Goal: Task Accomplishment & Management: Use online tool/utility

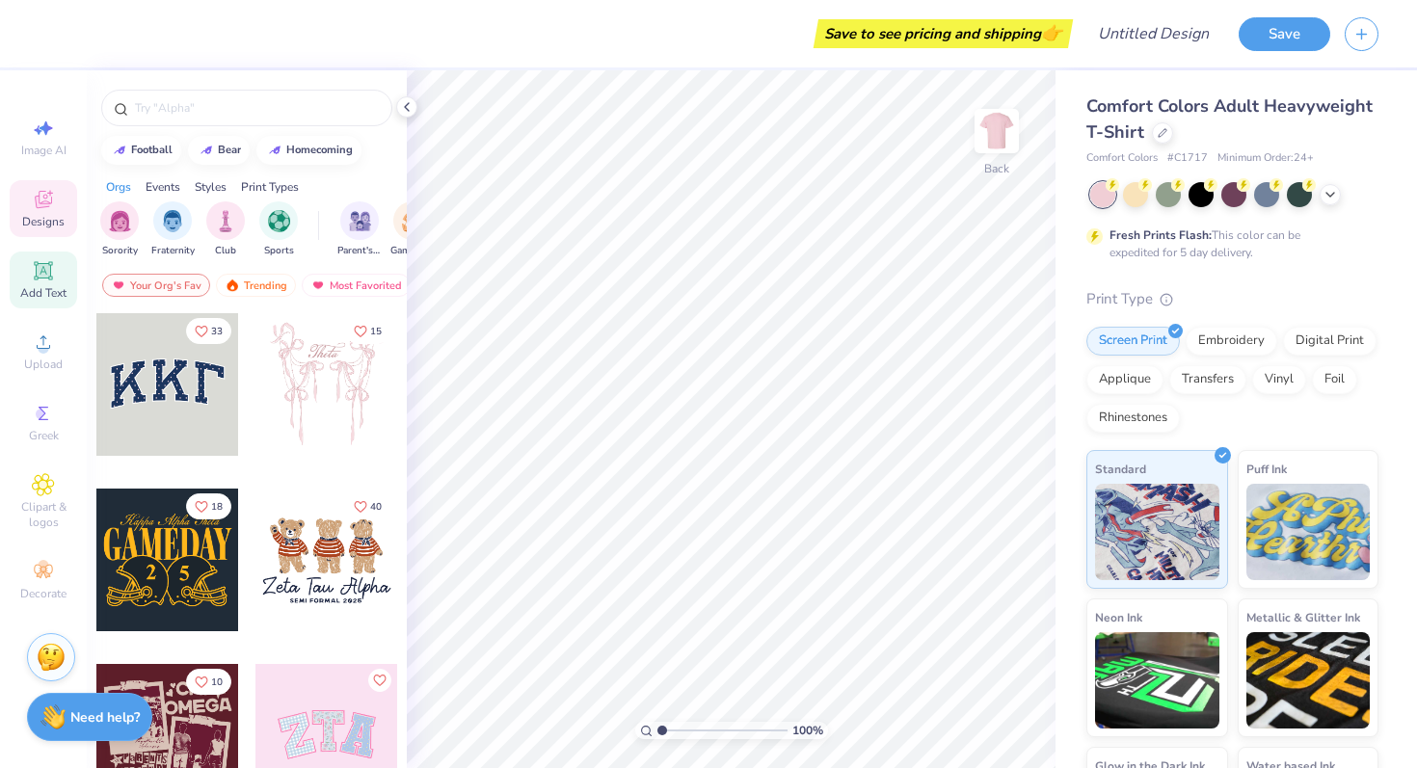
click at [60, 285] on span "Add Text" at bounding box center [43, 292] width 46 height 15
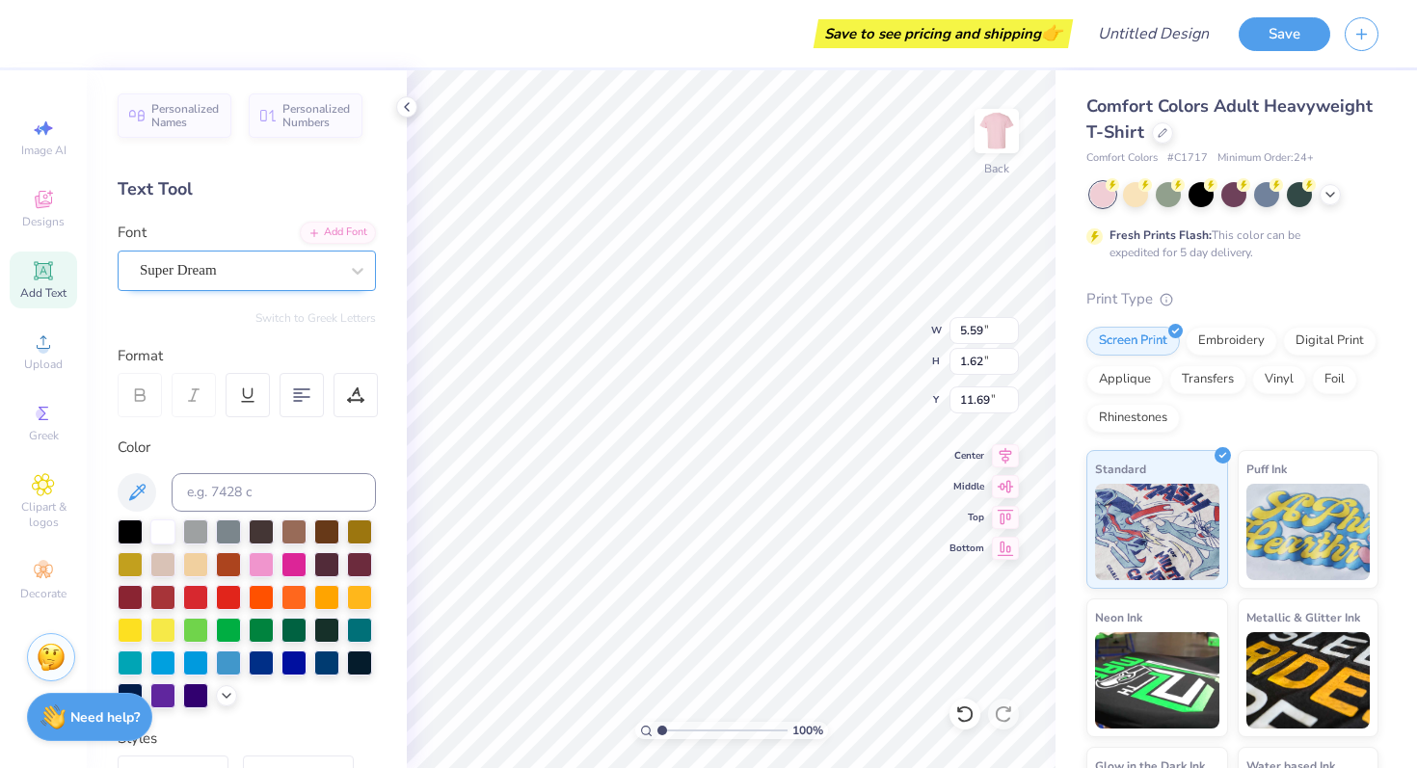
click at [273, 274] on div "Super Dream" at bounding box center [239, 270] width 202 height 30
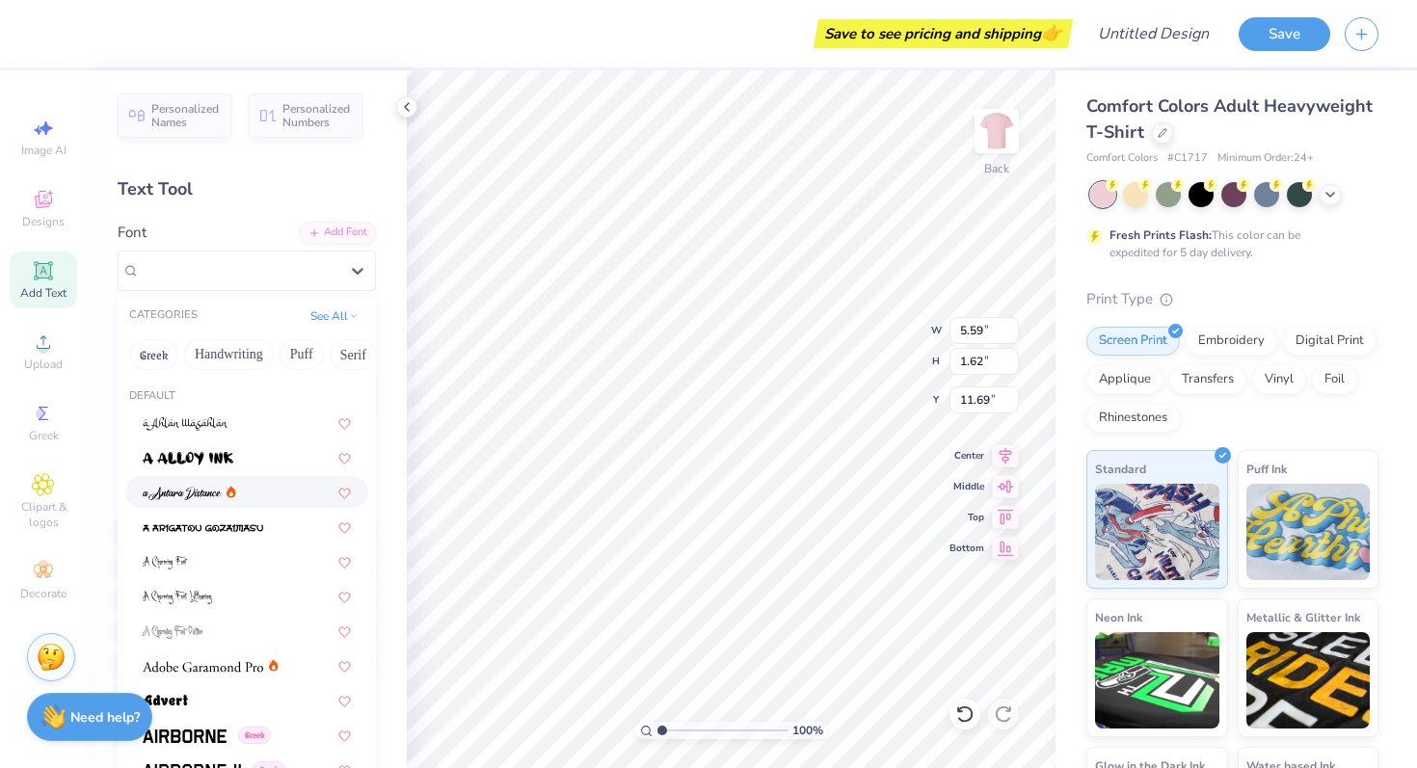
click at [275, 492] on div at bounding box center [247, 492] width 208 height 20
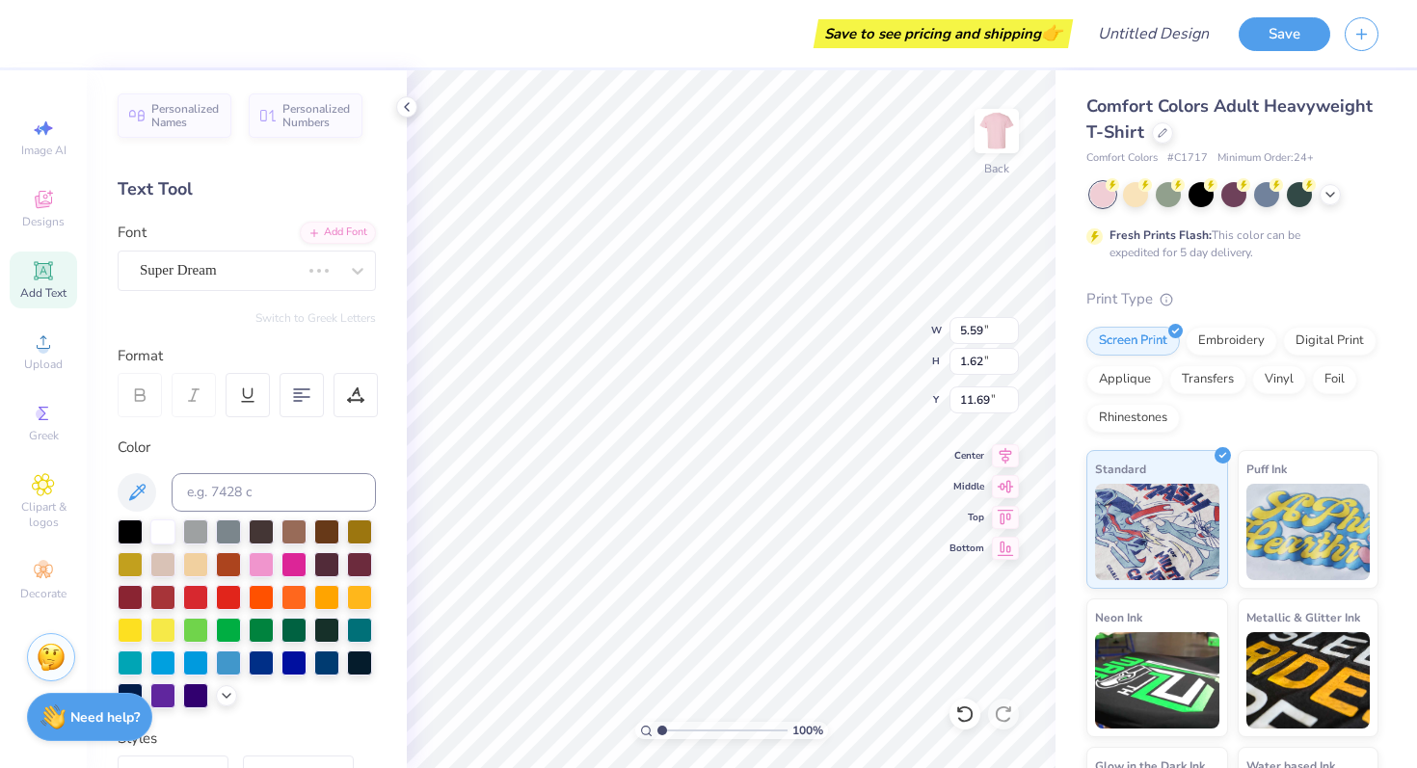
type input "6.42"
type input "2.11"
type input "11.44"
click at [248, 263] on div "a Antara Distance" at bounding box center [239, 270] width 202 height 30
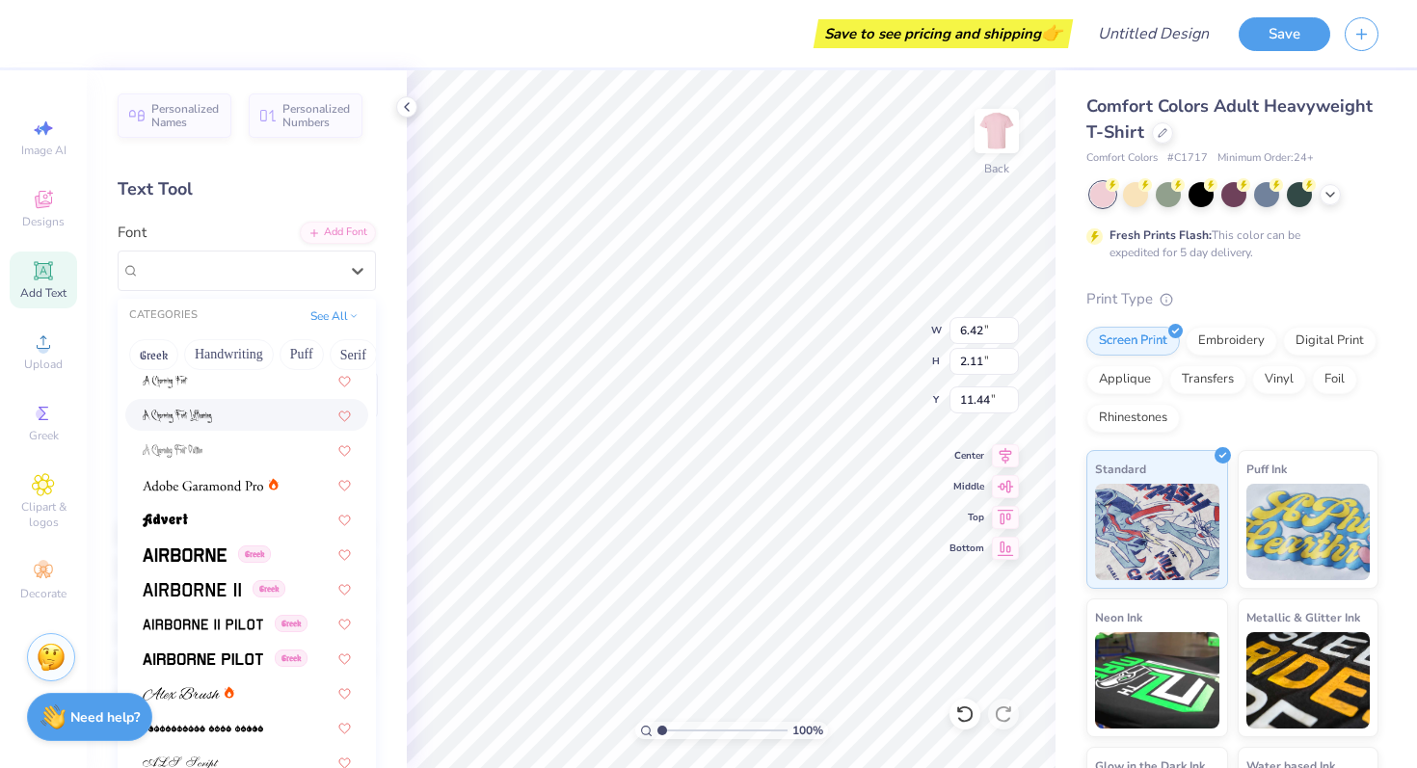
scroll to position [191, 0]
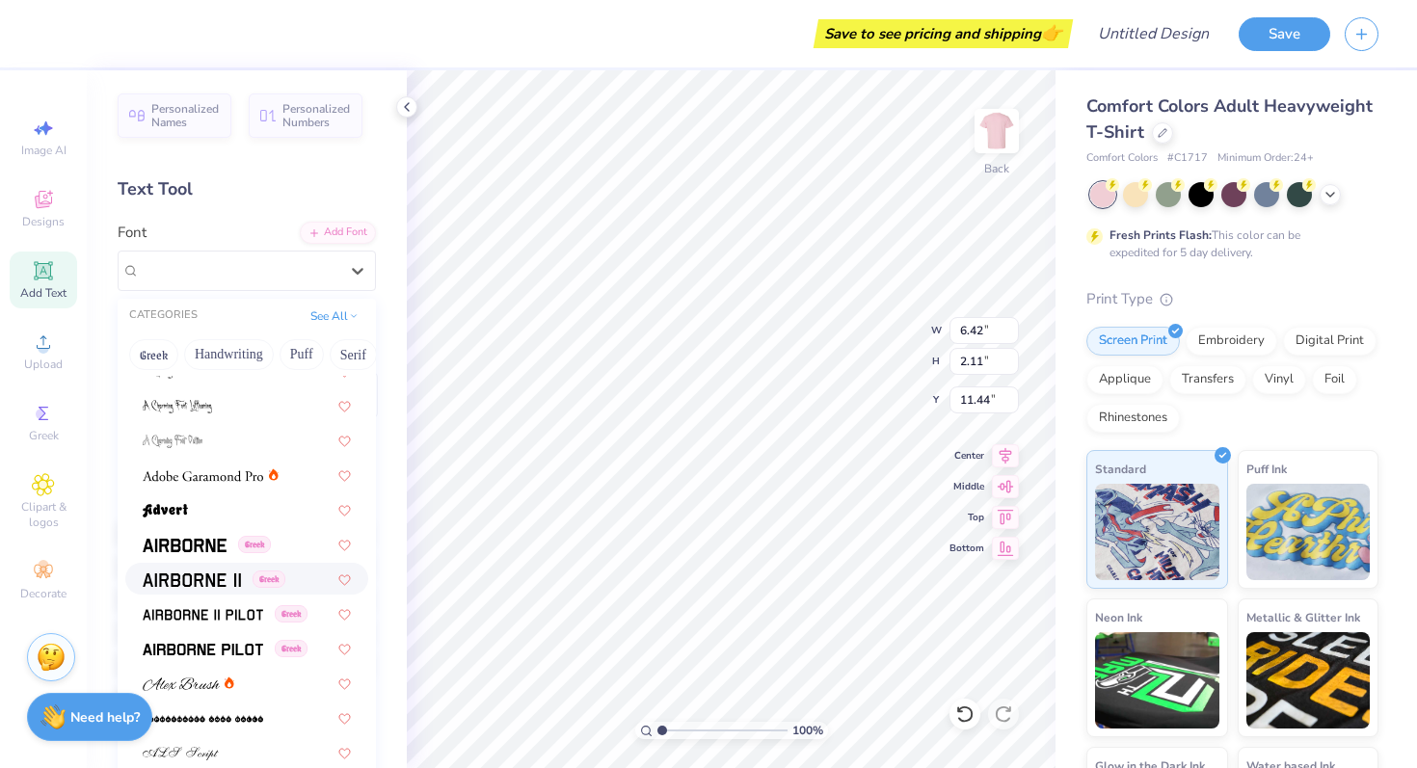
type input "A"
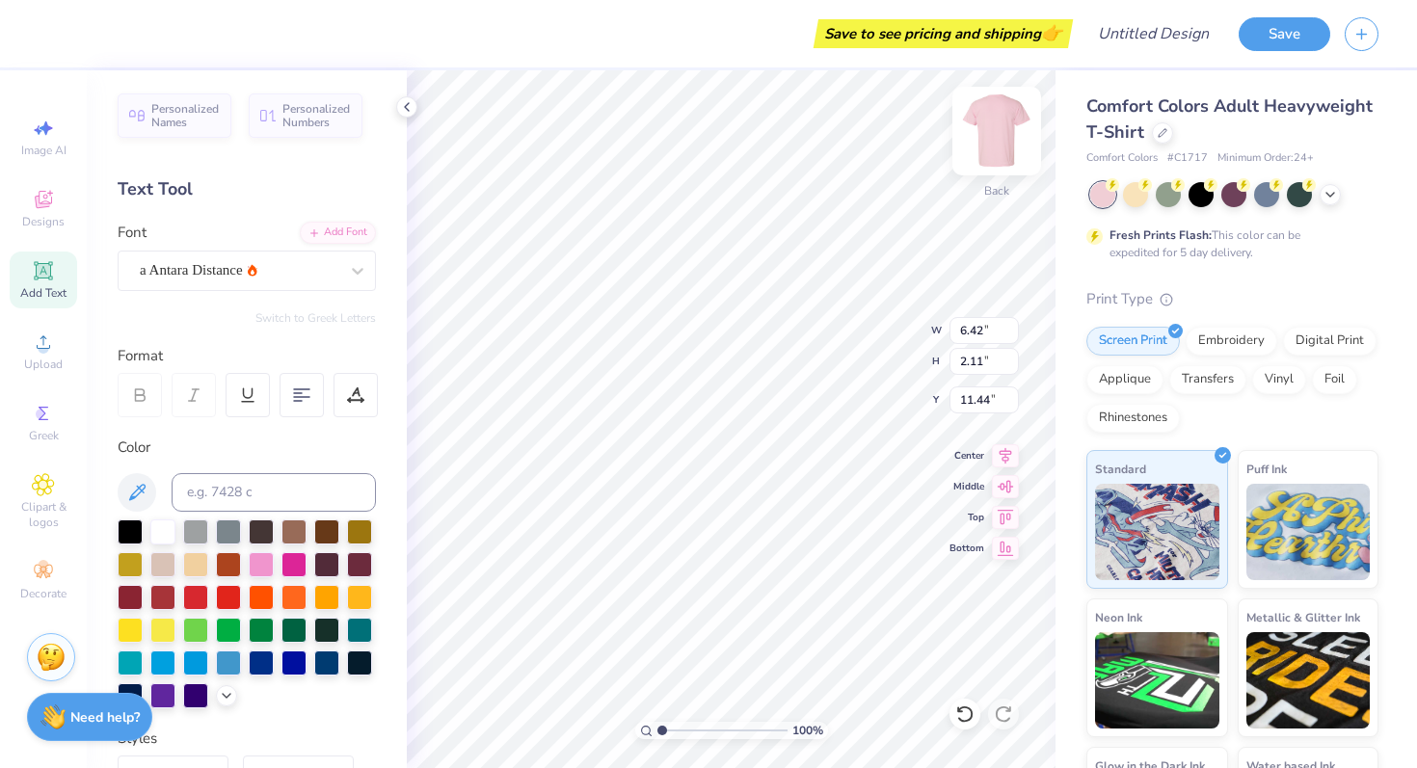
click at [1004, 127] on img at bounding box center [996, 131] width 77 height 77
click at [1012, 136] on img at bounding box center [996, 131] width 77 height 77
click at [999, 122] on img at bounding box center [996, 131] width 77 height 77
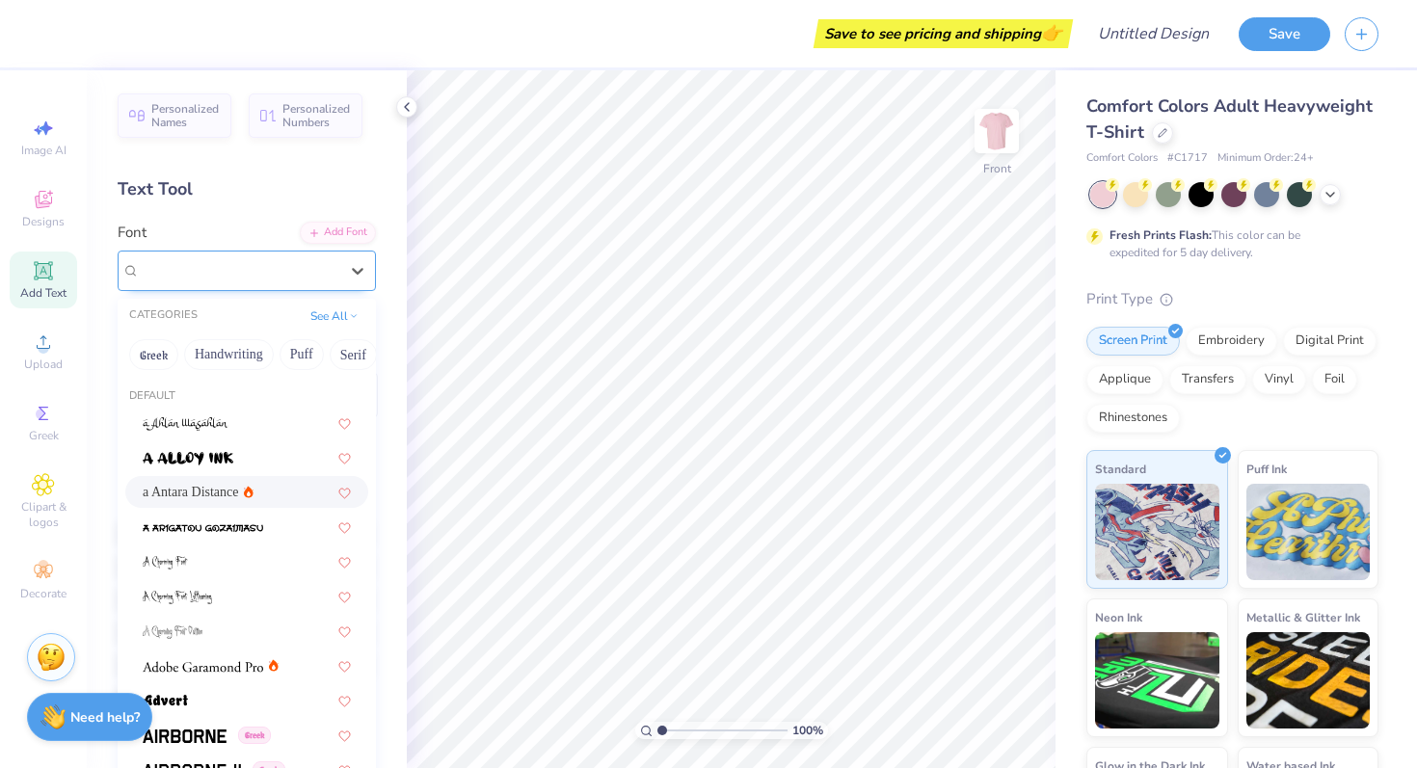
click at [229, 273] on div "a Antara Distance" at bounding box center [239, 270] width 202 height 30
click at [209, 498] on span "a Antara Distance" at bounding box center [191, 492] width 96 height 20
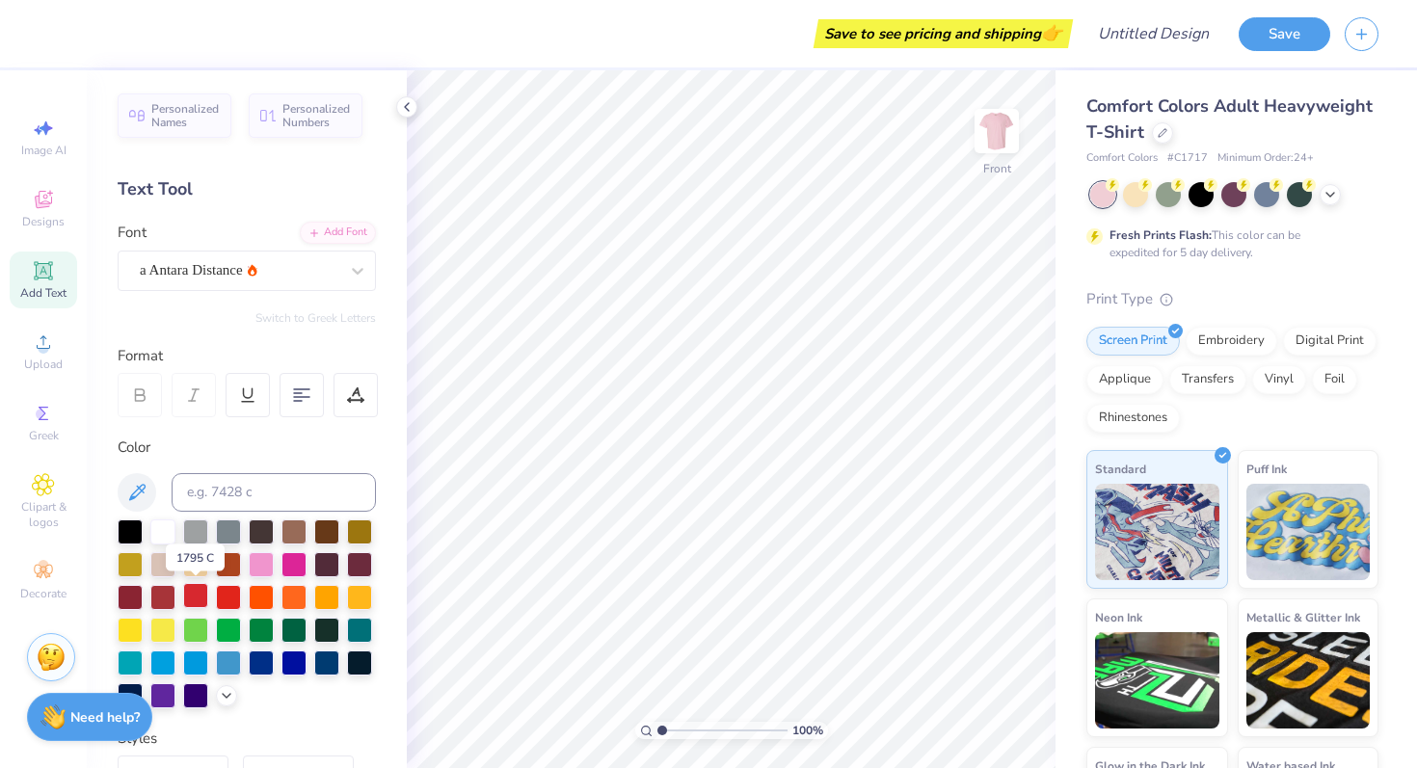
click at [196, 598] on div at bounding box center [195, 595] width 25 height 25
click at [345, 232] on div "Add Font" at bounding box center [338, 231] width 76 height 22
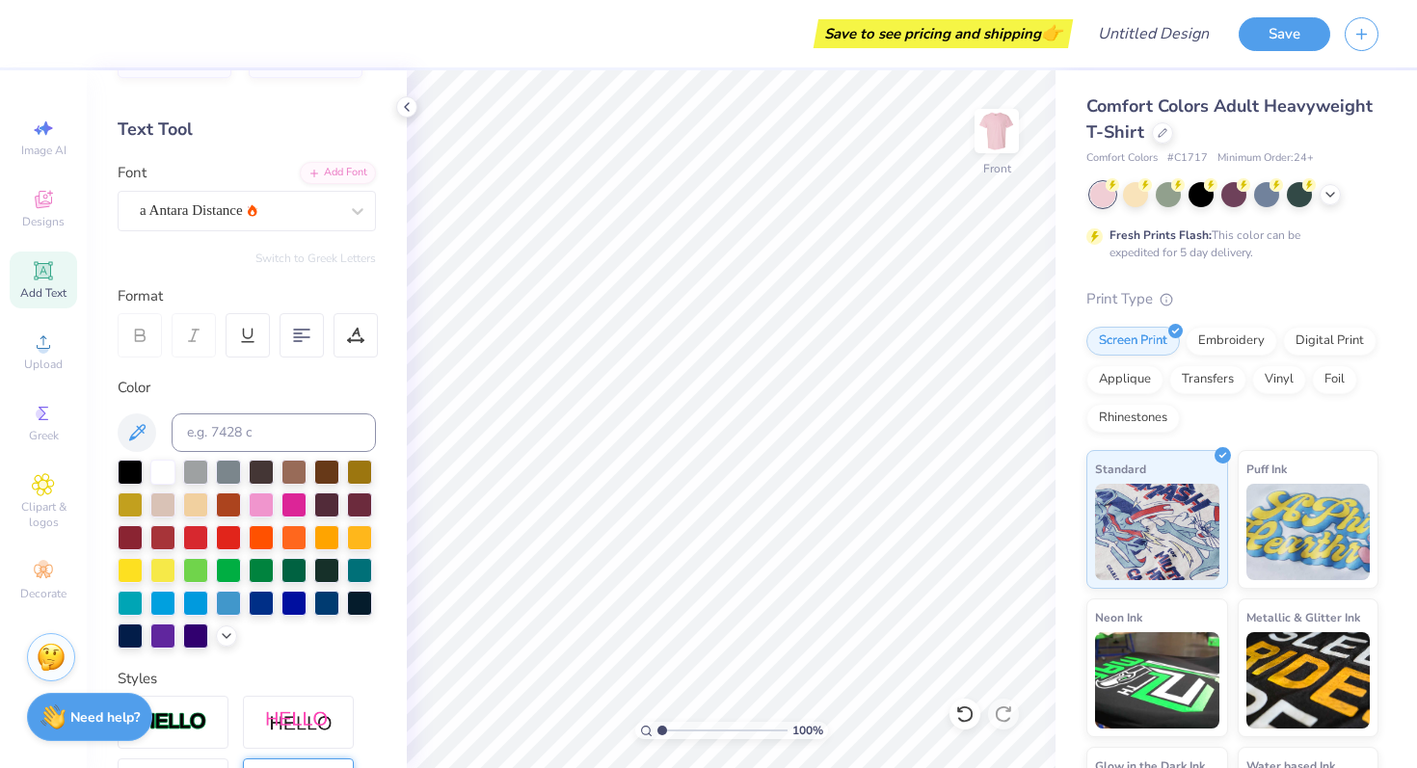
scroll to position [0, 0]
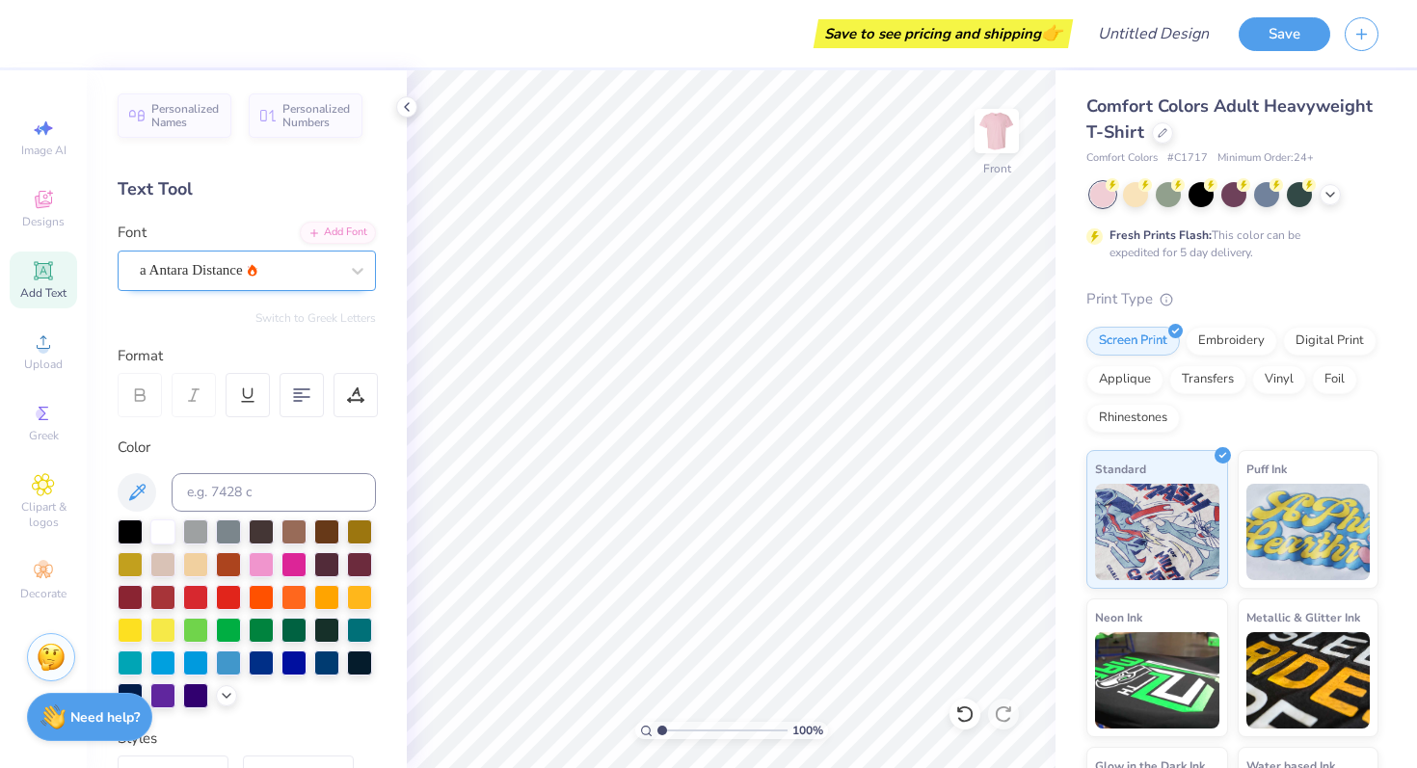
click at [250, 265] on div "a Antara Distance" at bounding box center [239, 270] width 202 height 30
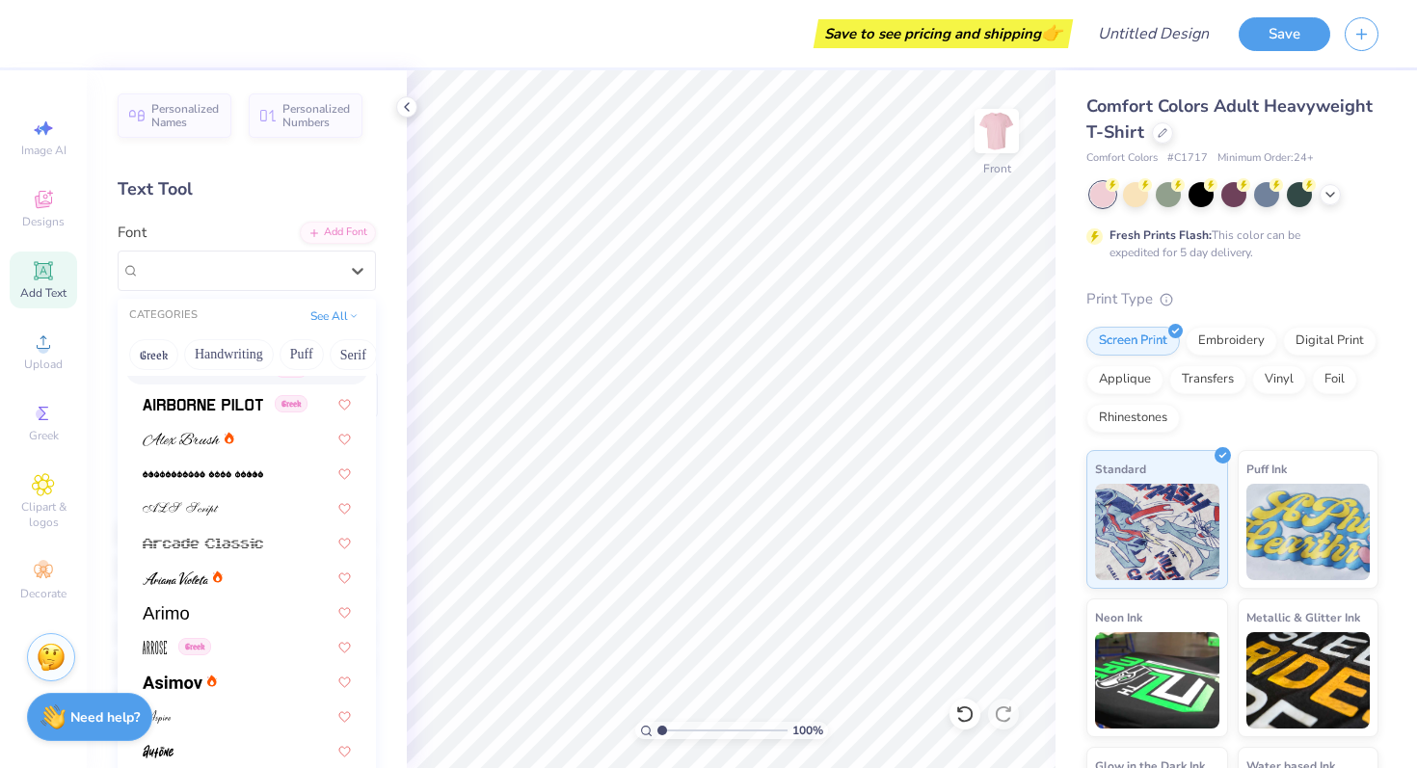
scroll to position [437, 0]
click at [249, 438] on div at bounding box center [247, 437] width 208 height 20
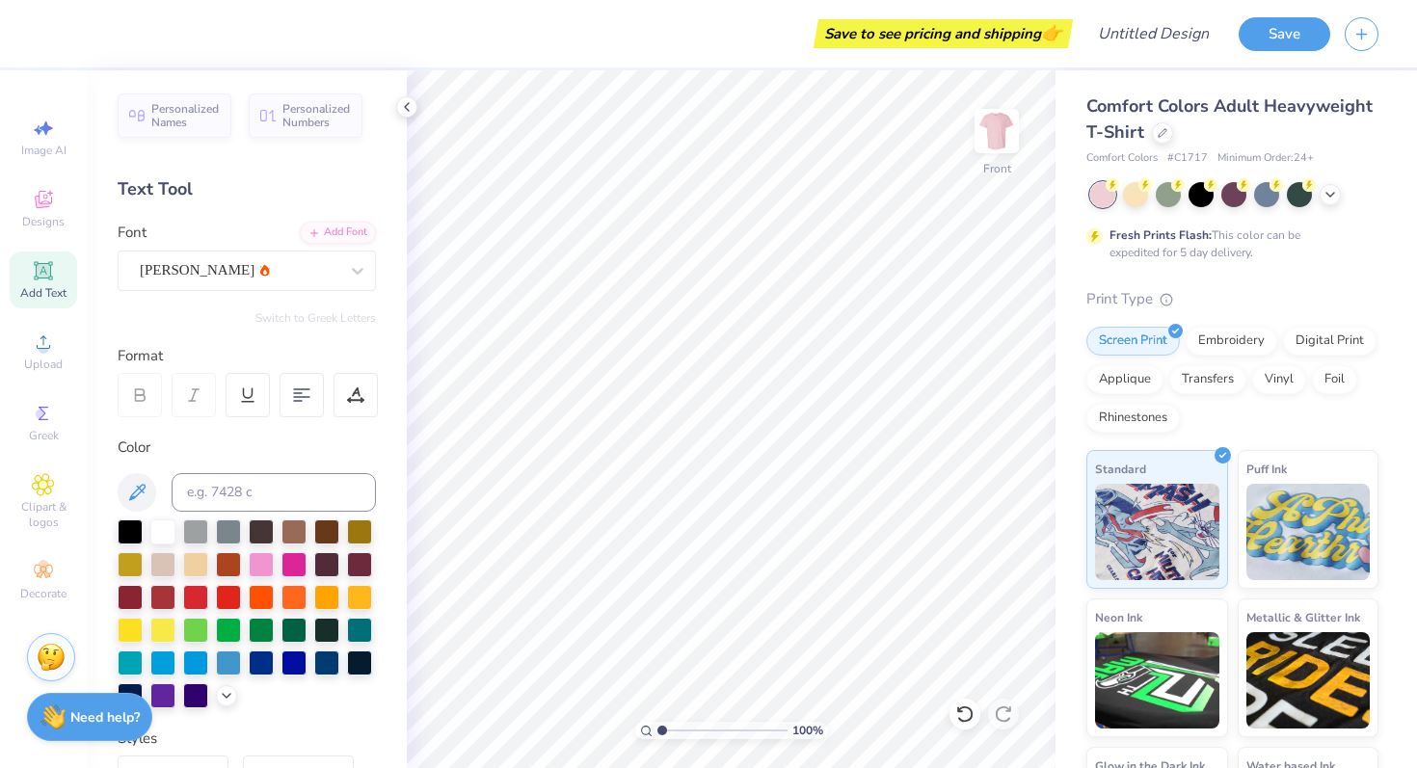
click at [60, 297] on span "Add Text" at bounding box center [43, 292] width 46 height 15
click at [276, 254] on div "Super Dream" at bounding box center [247, 271] width 258 height 40
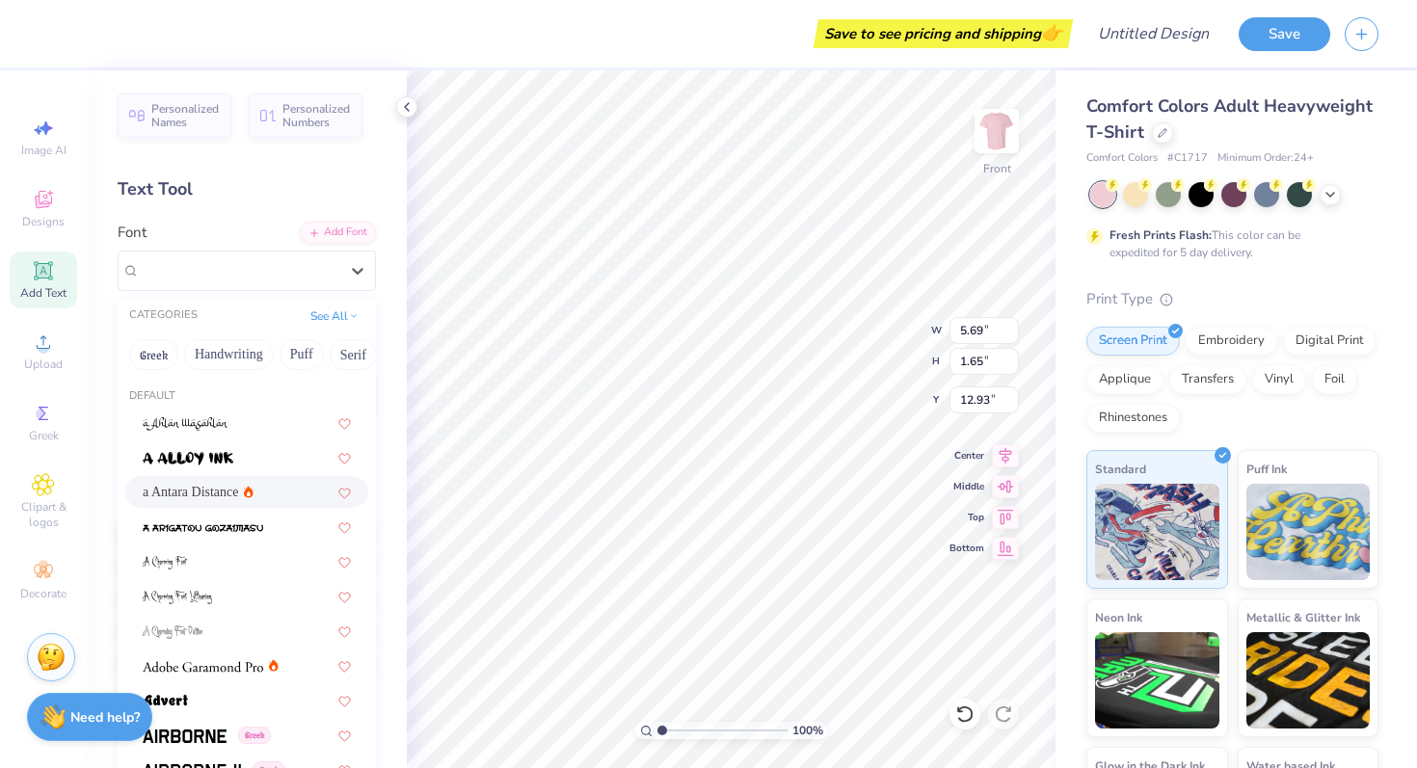
click at [268, 482] on div "a Antara Distance" at bounding box center [247, 492] width 208 height 20
type input "6.53"
type input "2.15"
type input "12.68"
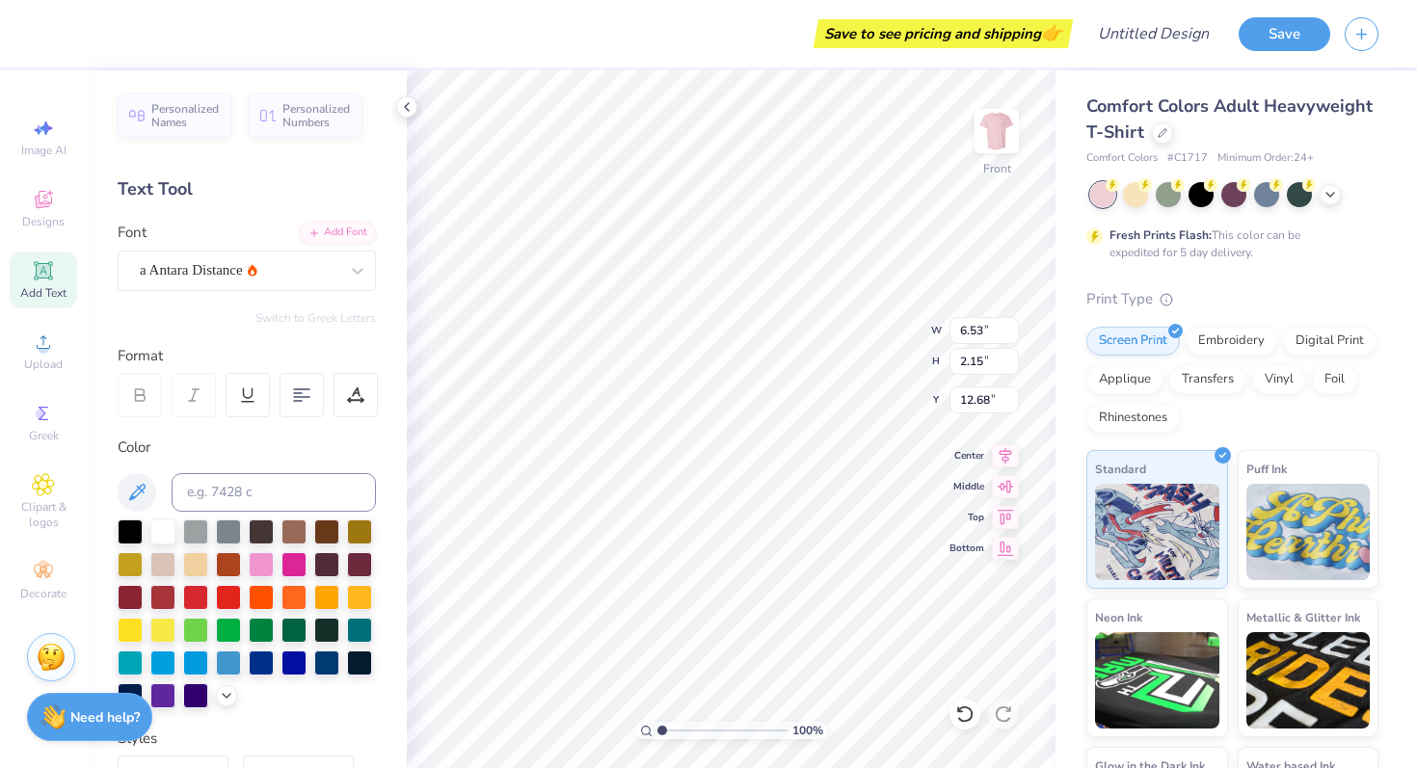
scroll to position [0, 0]
type textarea "T"
type textarea "Alpha Omicron Pi"
type input "5.88"
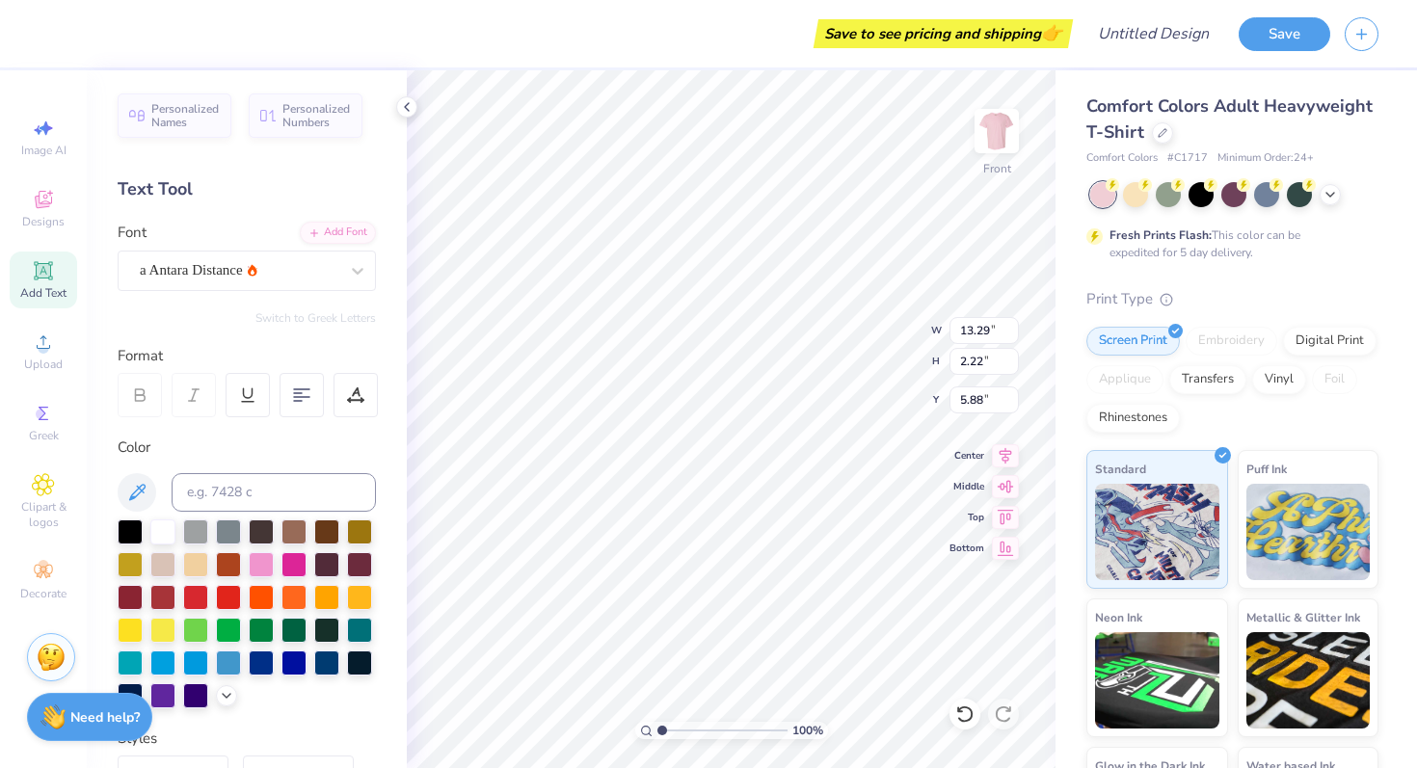
type input "12.08"
type input "2.02"
type input "6.22"
click at [751, 438] on li "Duplicate" at bounding box center [777, 444] width 151 height 38
type input "15.56"
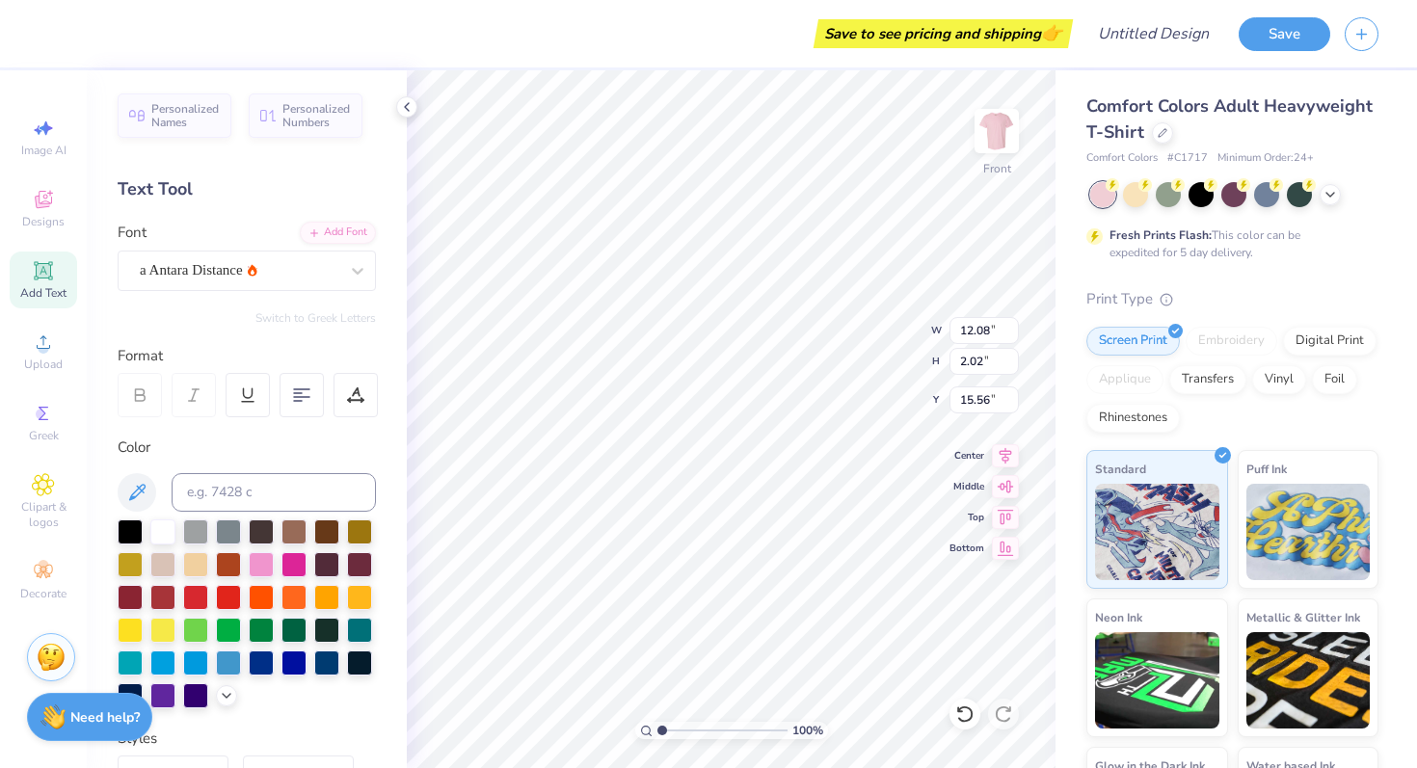
scroll to position [0, 2]
type textarea "i"
type textarea "Parents Weekend"
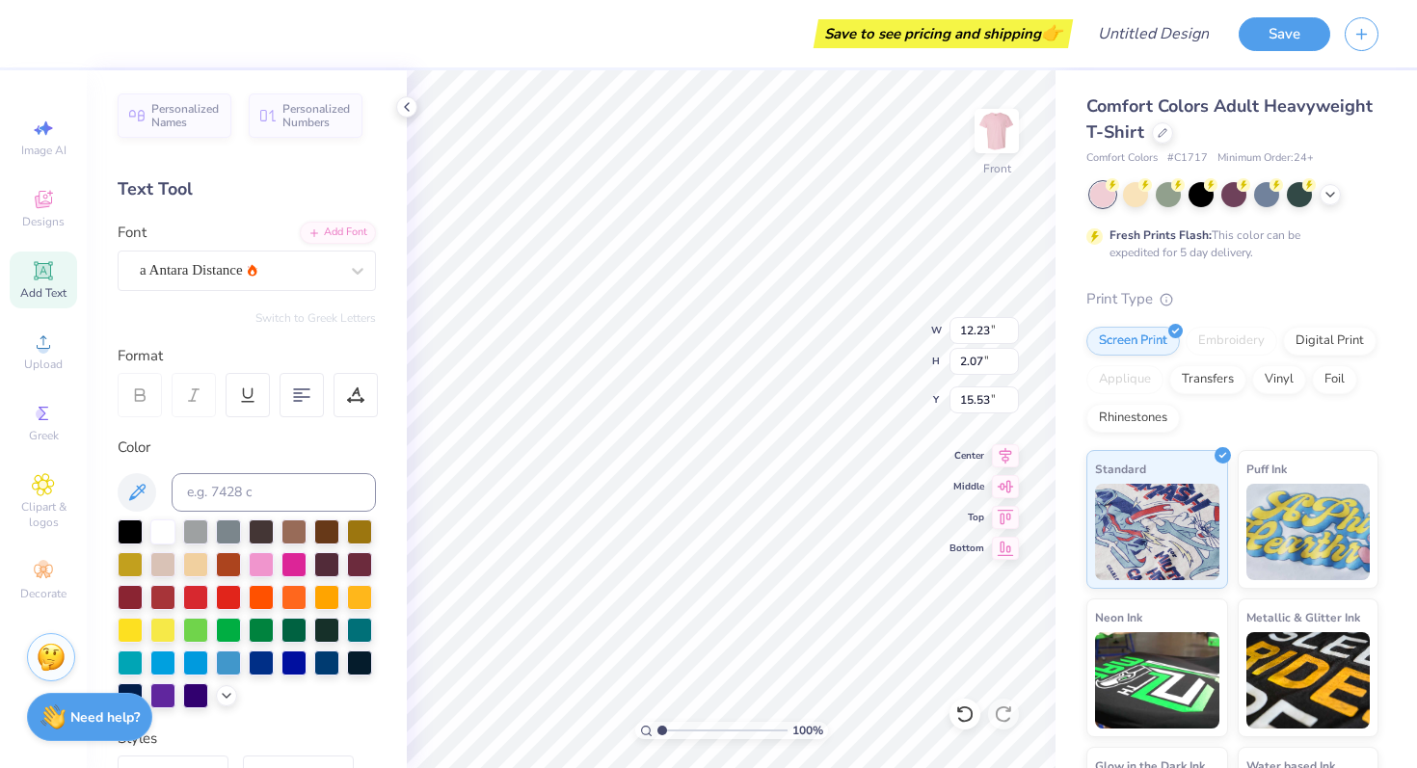
type input "15.31"
click at [196, 568] on div at bounding box center [195, 562] width 25 height 25
click at [239, 567] on div at bounding box center [228, 562] width 25 height 25
click at [226, 595] on div at bounding box center [228, 595] width 25 height 25
click at [205, 593] on div at bounding box center [195, 595] width 25 height 25
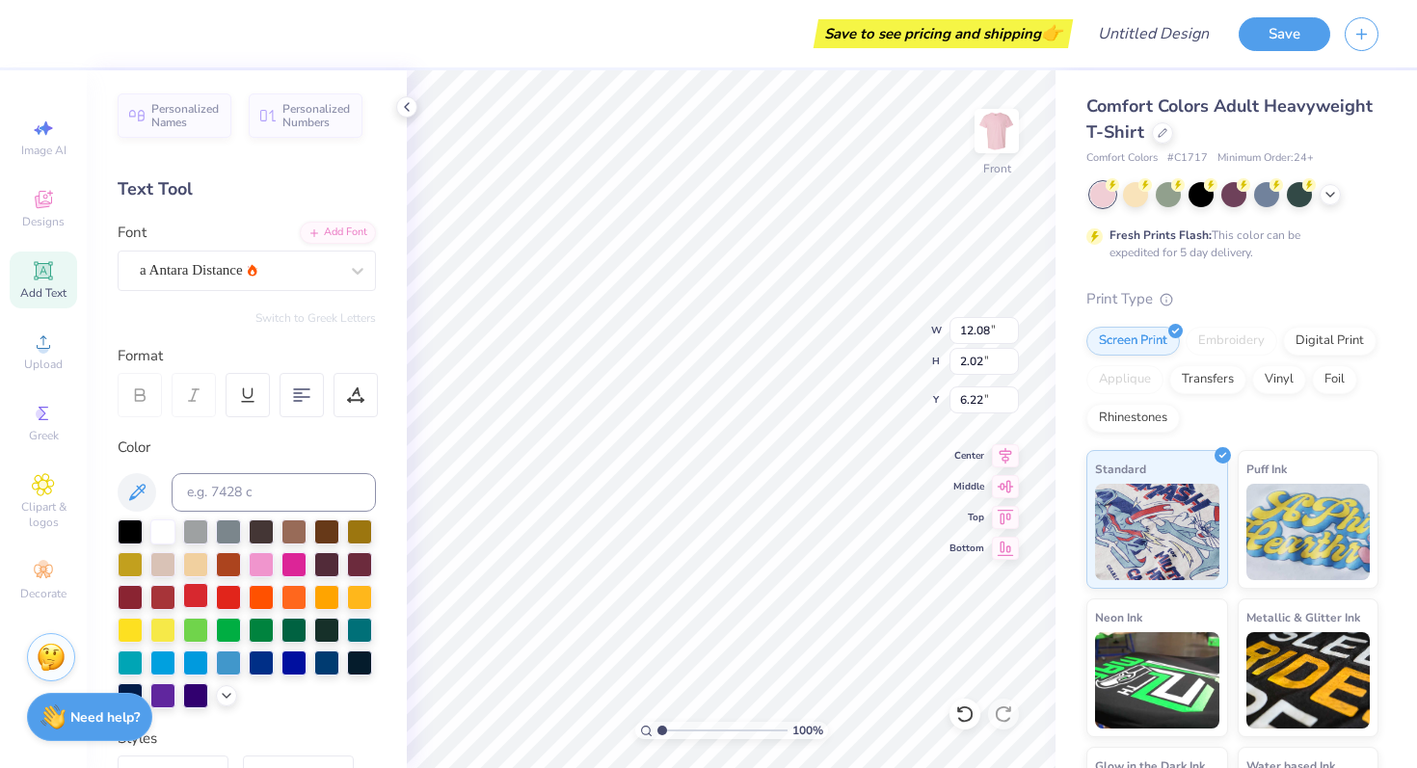
click at [195, 596] on div at bounding box center [195, 595] width 25 height 25
type input "10.95"
type input "1.86"
type input "15.53"
type input "15.37"
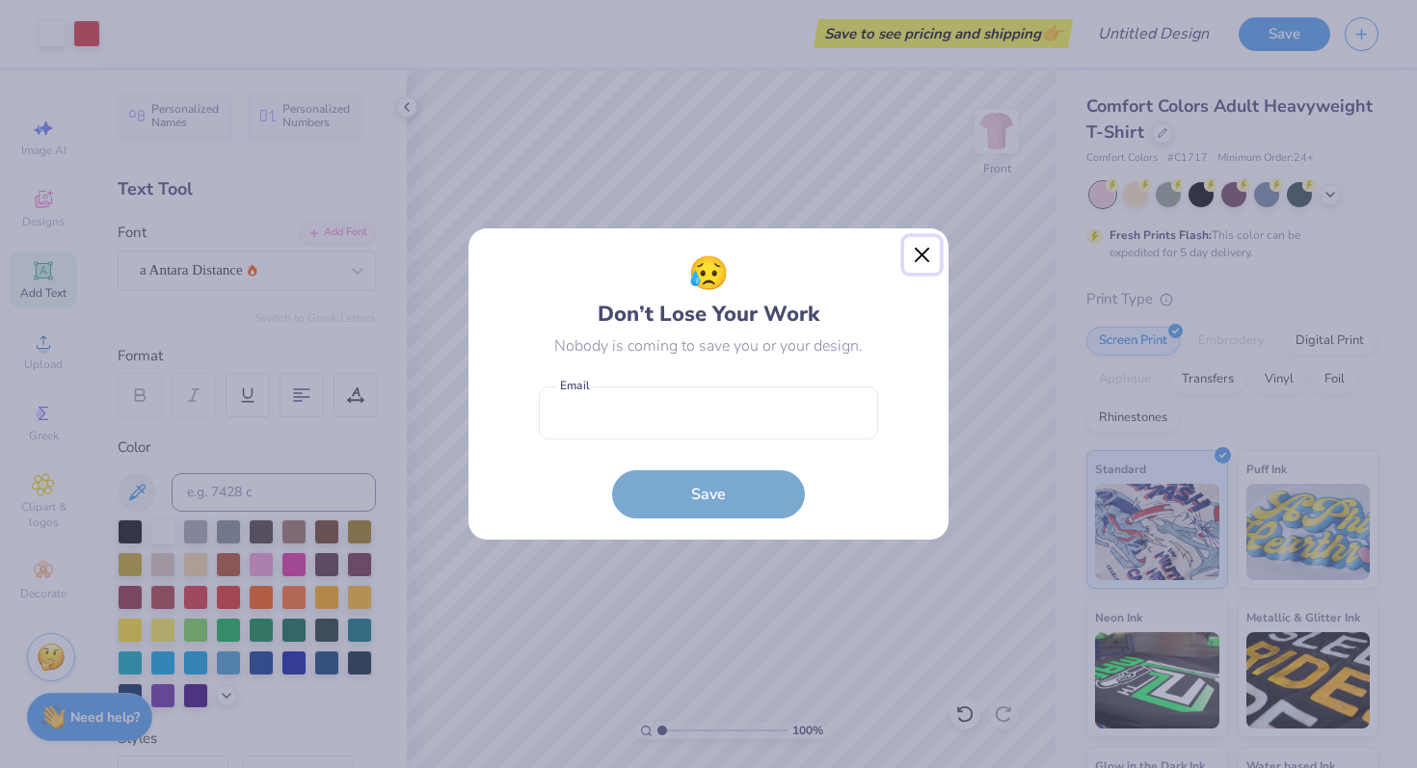
click at [916, 243] on button "Close" at bounding box center [922, 255] width 37 height 37
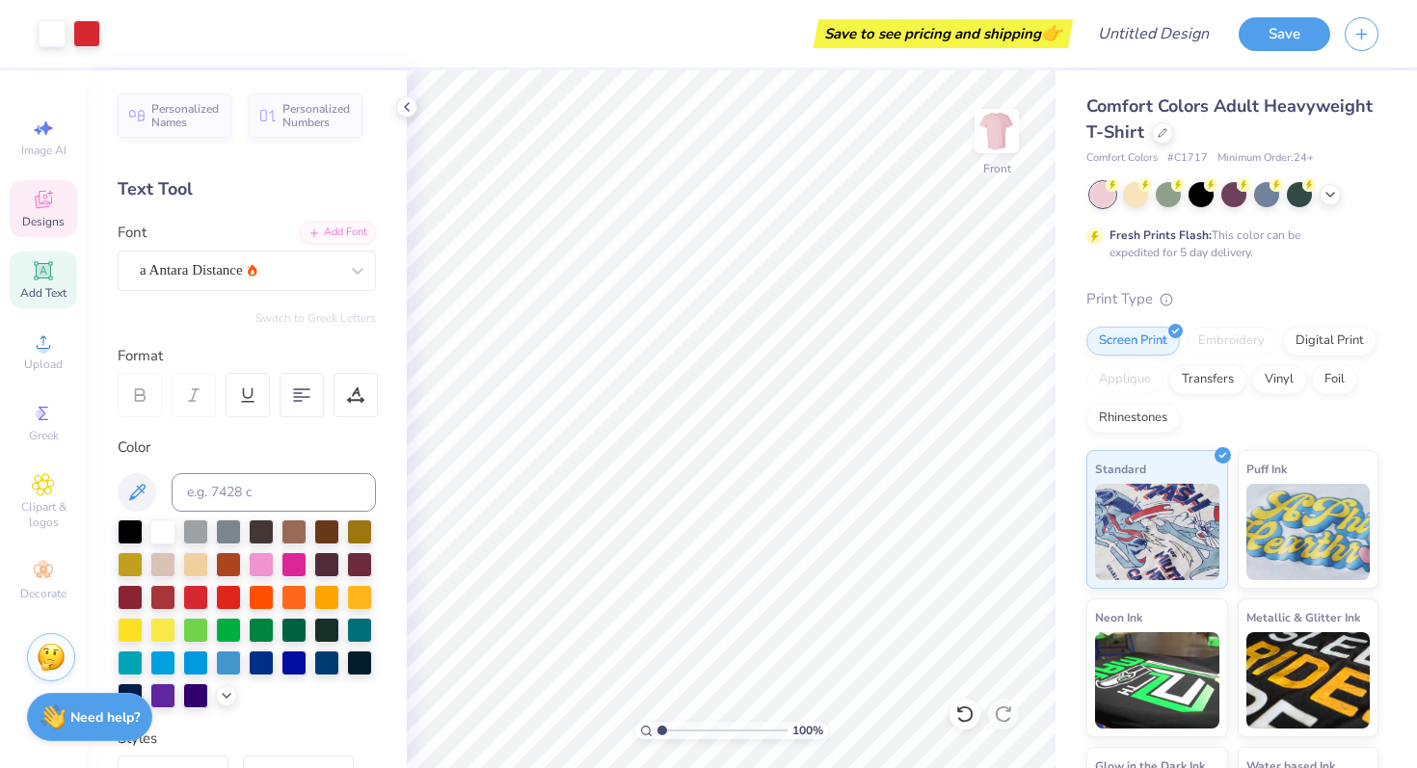
click at [66, 220] on div "Designs" at bounding box center [43, 208] width 67 height 57
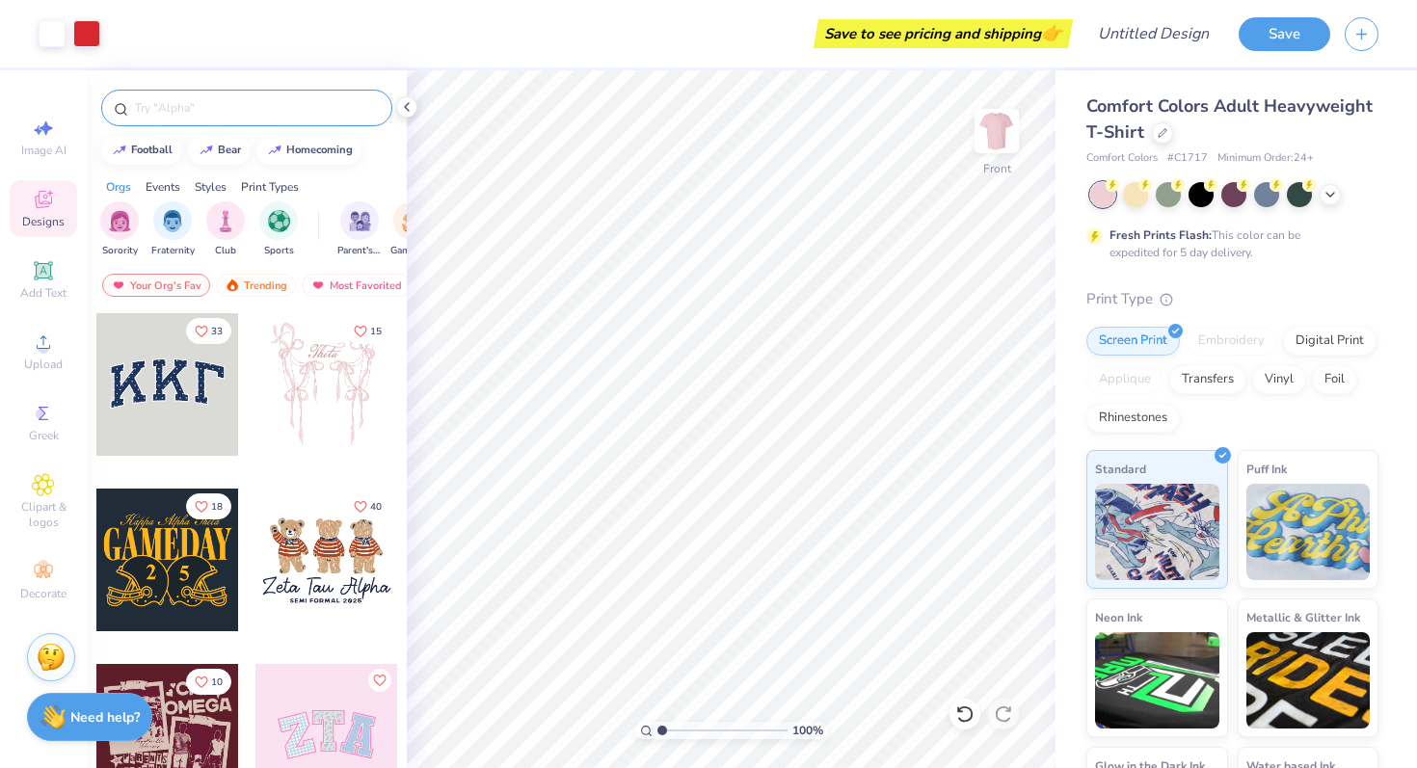
click at [193, 114] on input "text" at bounding box center [256, 107] width 247 height 19
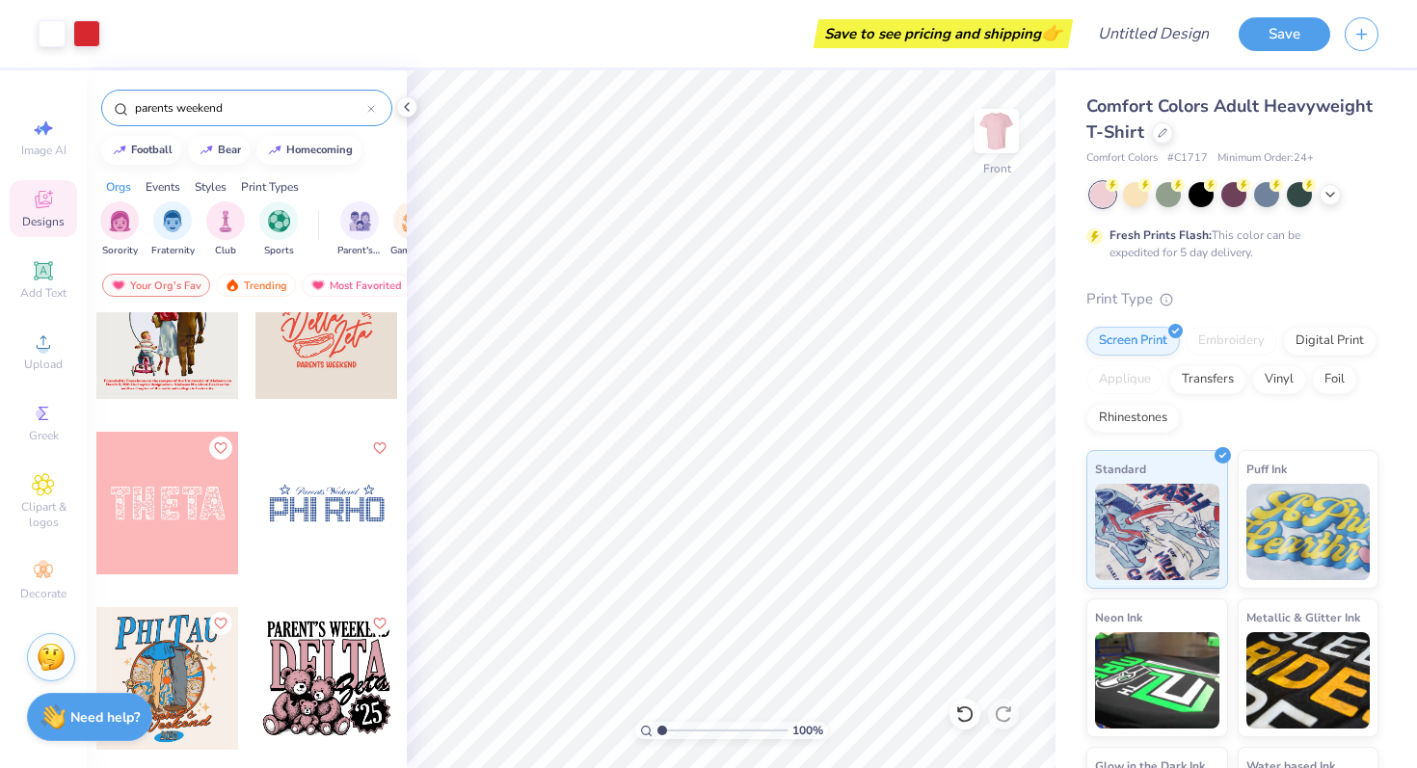
scroll to position [2237, 0]
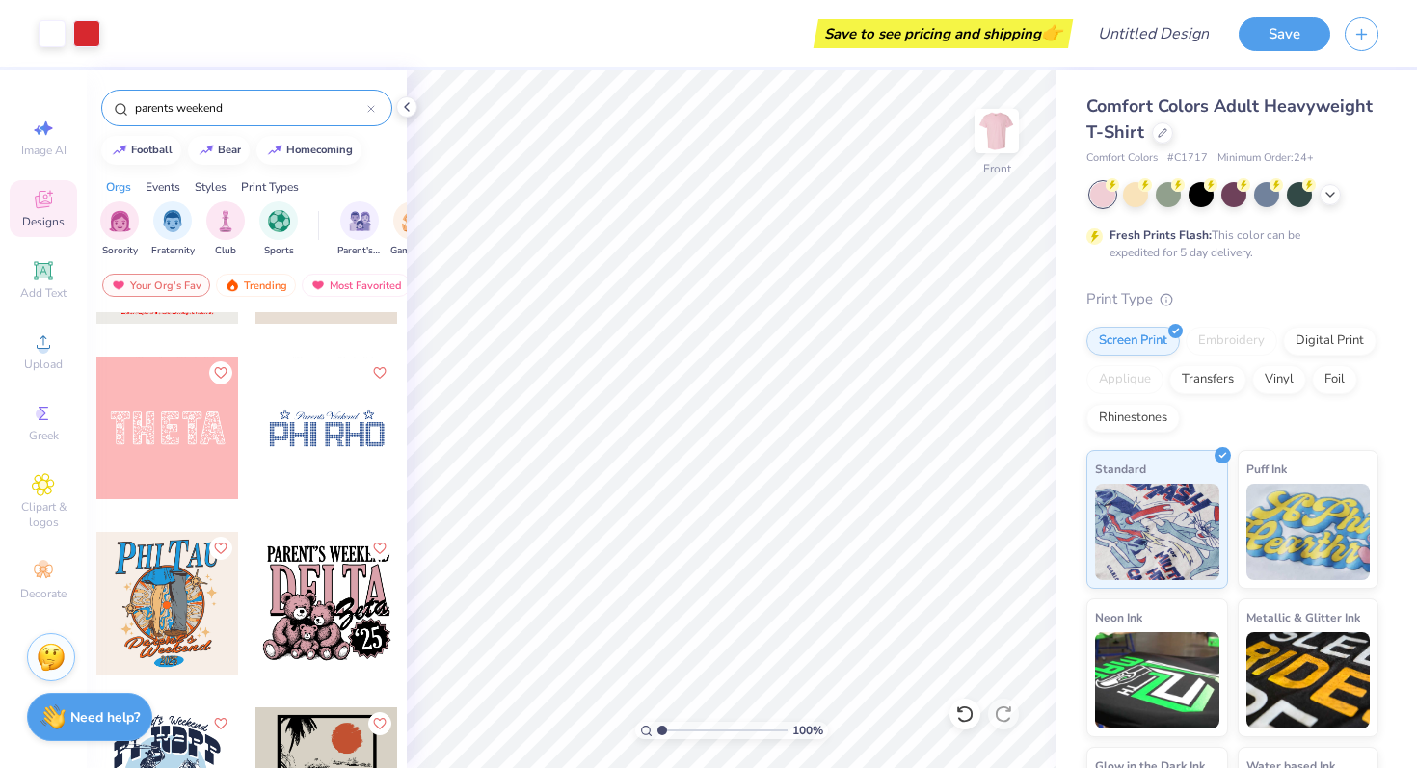
drag, startPoint x: 251, startPoint y: 106, endPoint x: 132, endPoint y: 101, distance: 118.6
click at [133, 101] on input "parents weekend" at bounding box center [250, 107] width 234 height 19
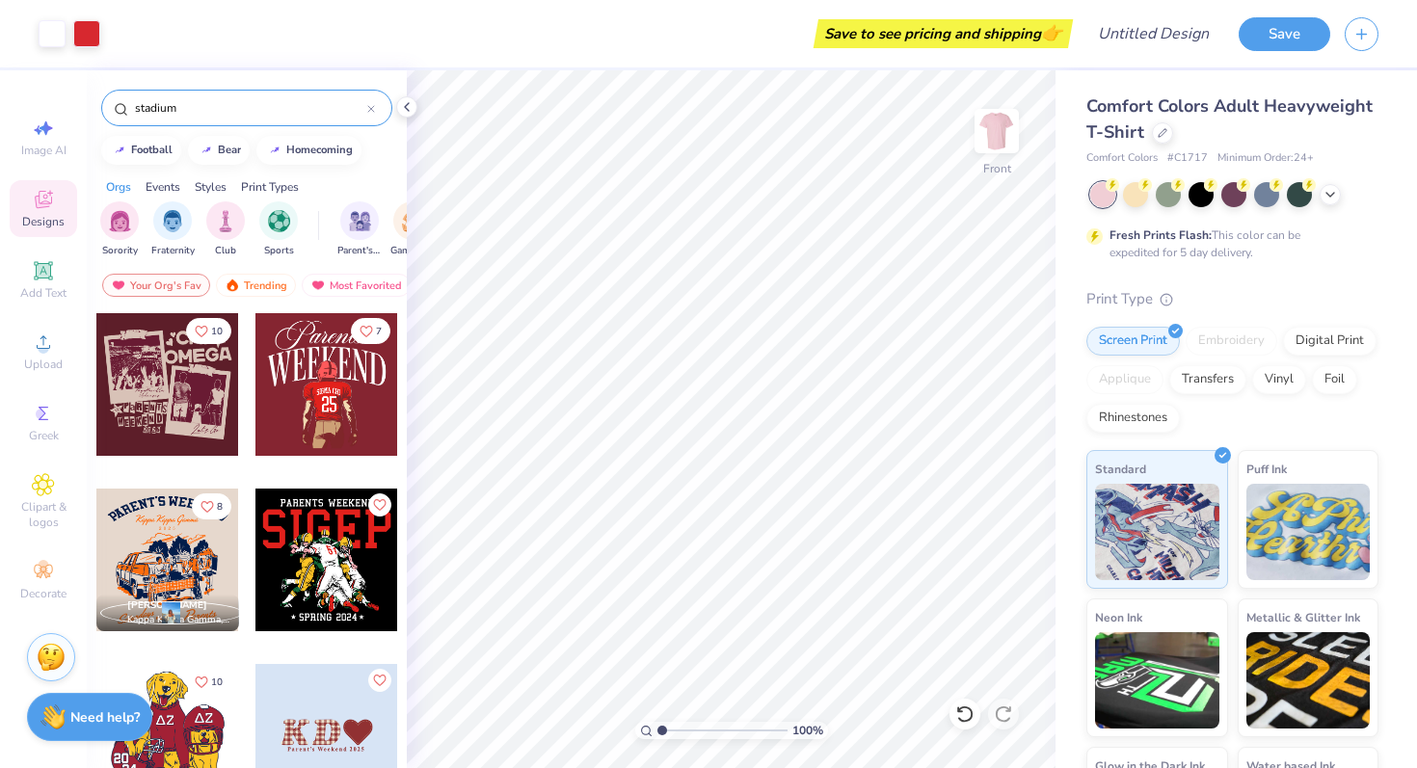
type input "stadium"
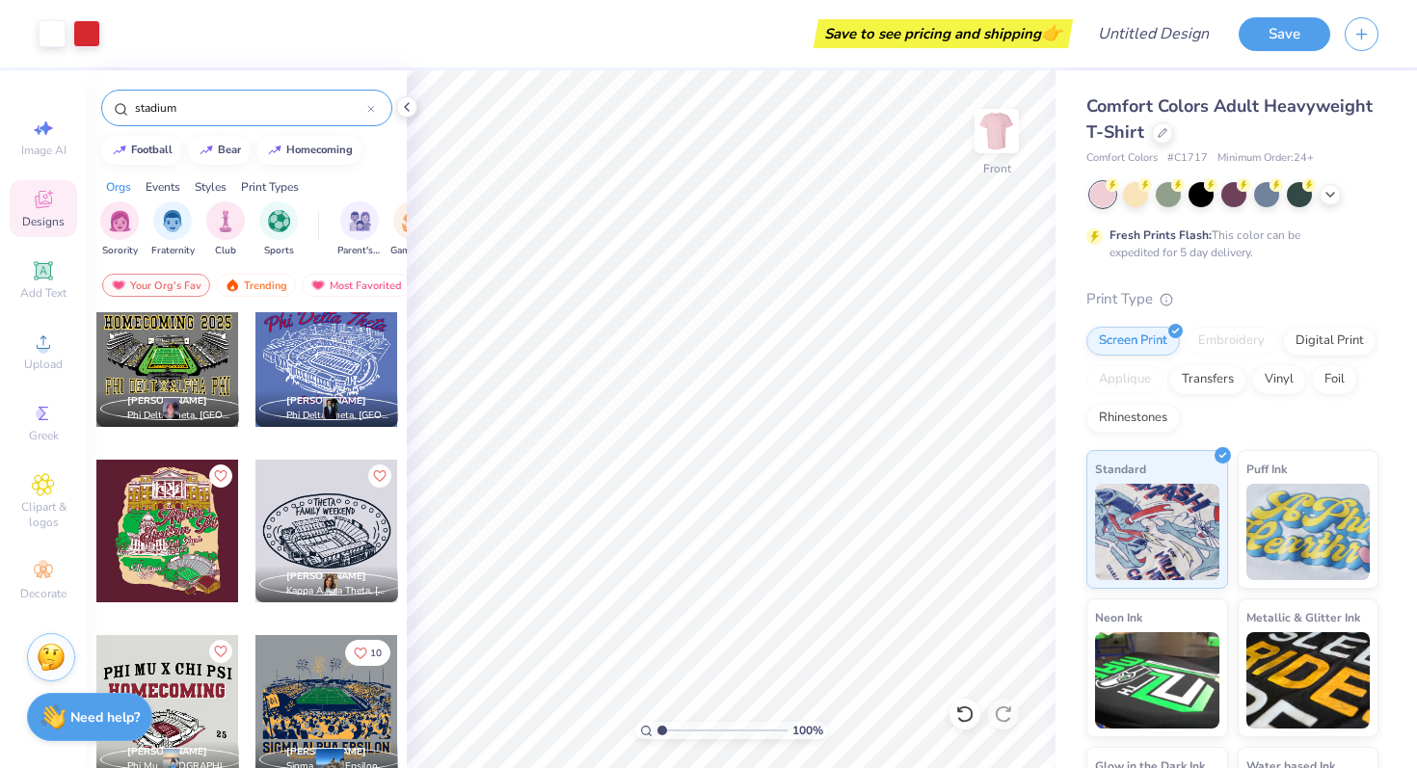
scroll to position [1510, 0]
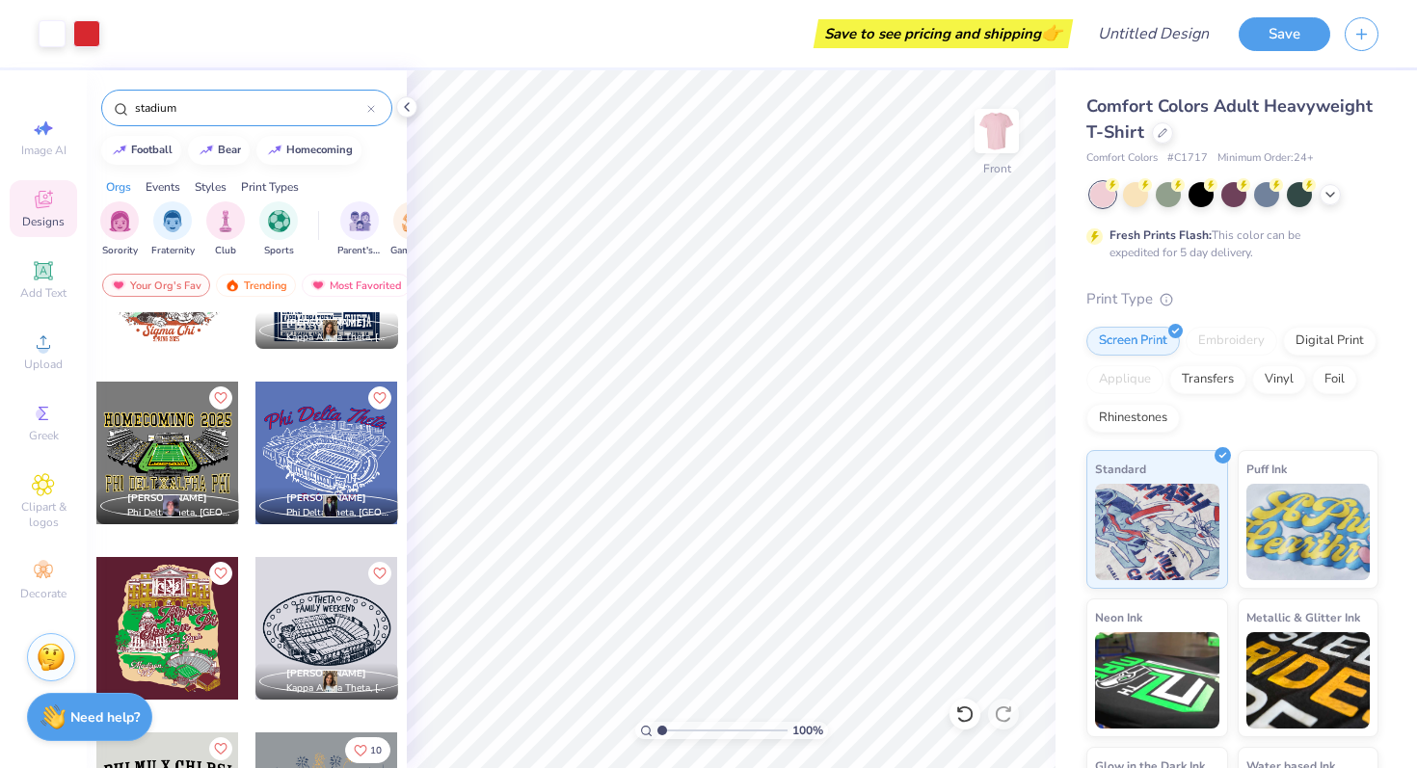
click at [162, 455] on div at bounding box center [167, 453] width 143 height 143
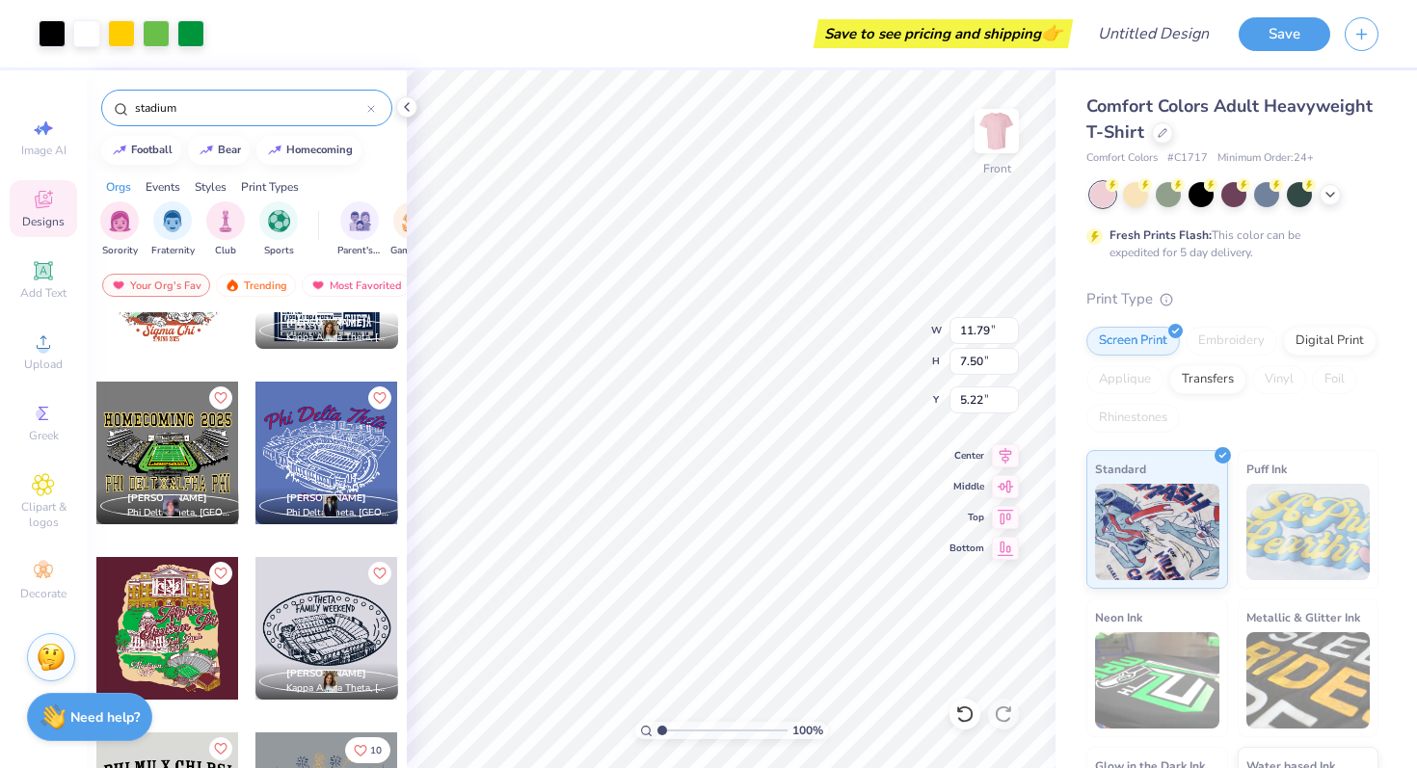
type input "5.22"
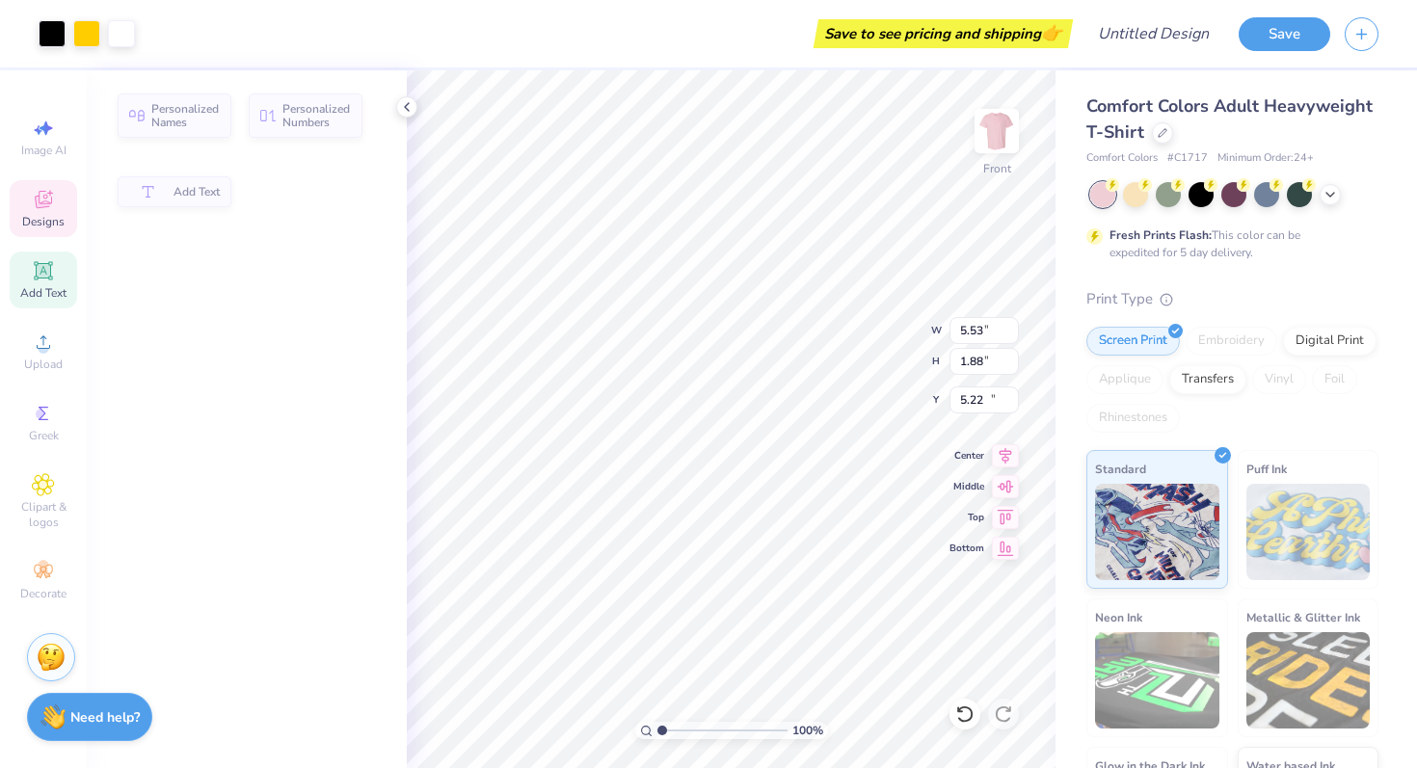
type input "5.53"
type input "1.88"
type input "10.84"
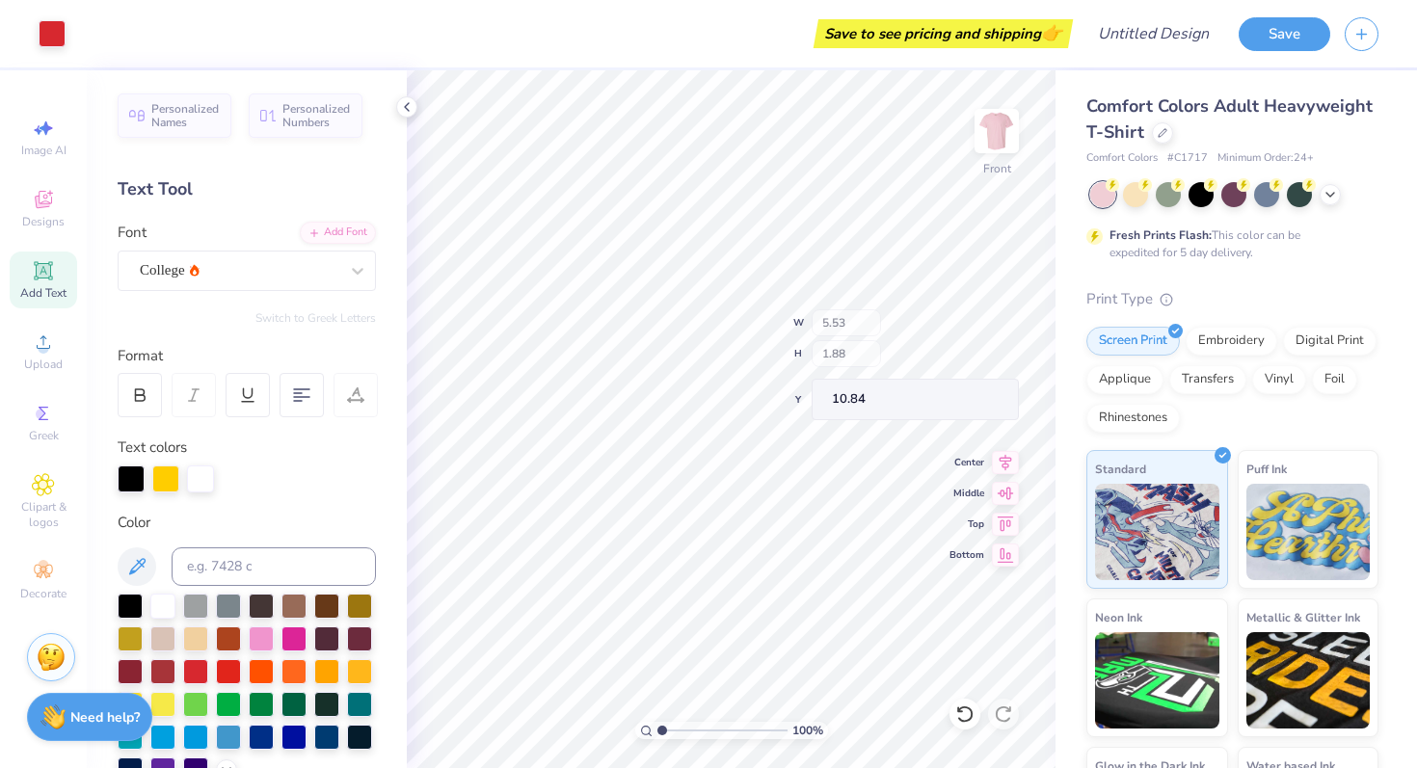
type input "12.08"
type input "7.95"
type input "5.22"
click at [33, 236] on div "Designs" at bounding box center [43, 208] width 67 height 57
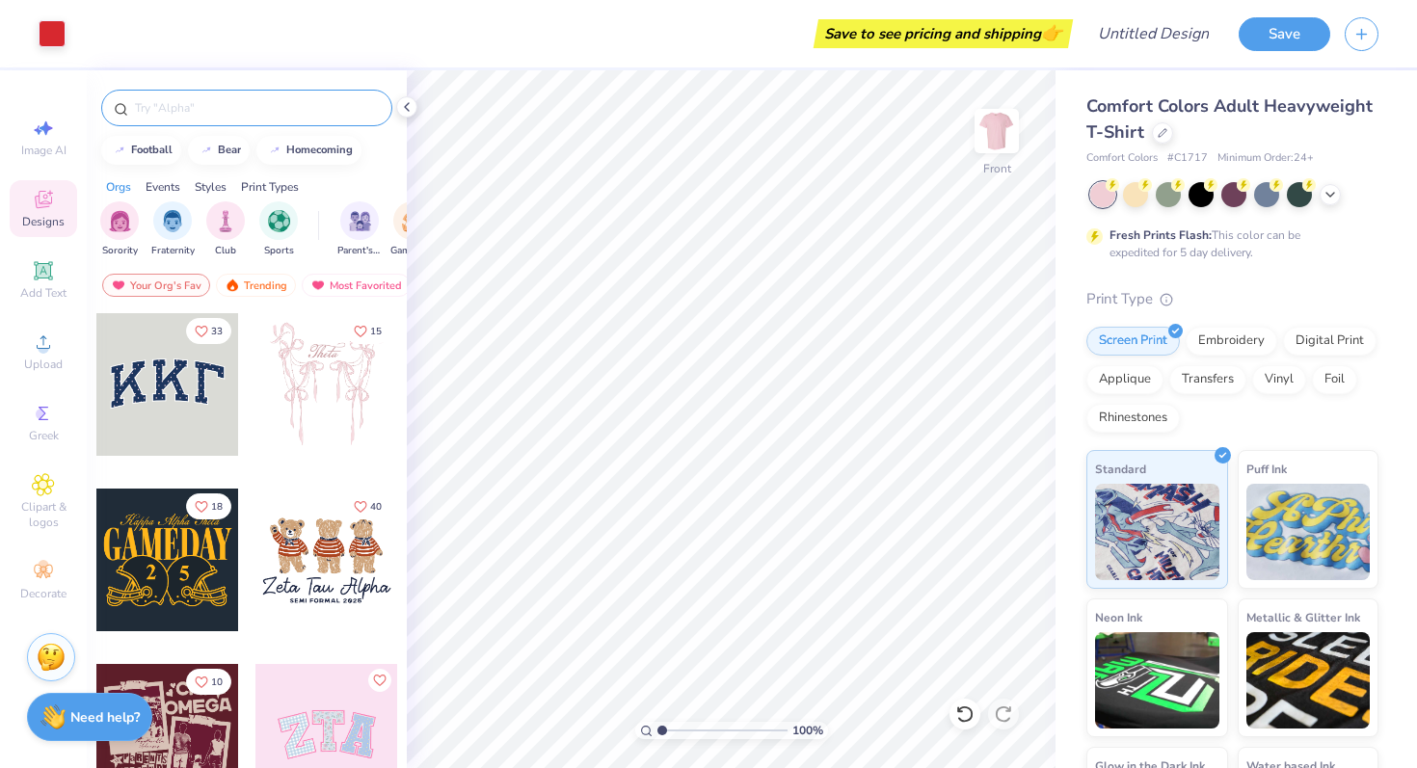
click at [200, 120] on div at bounding box center [246, 108] width 291 height 37
click at [199, 104] on input "text" at bounding box center [256, 107] width 247 height 19
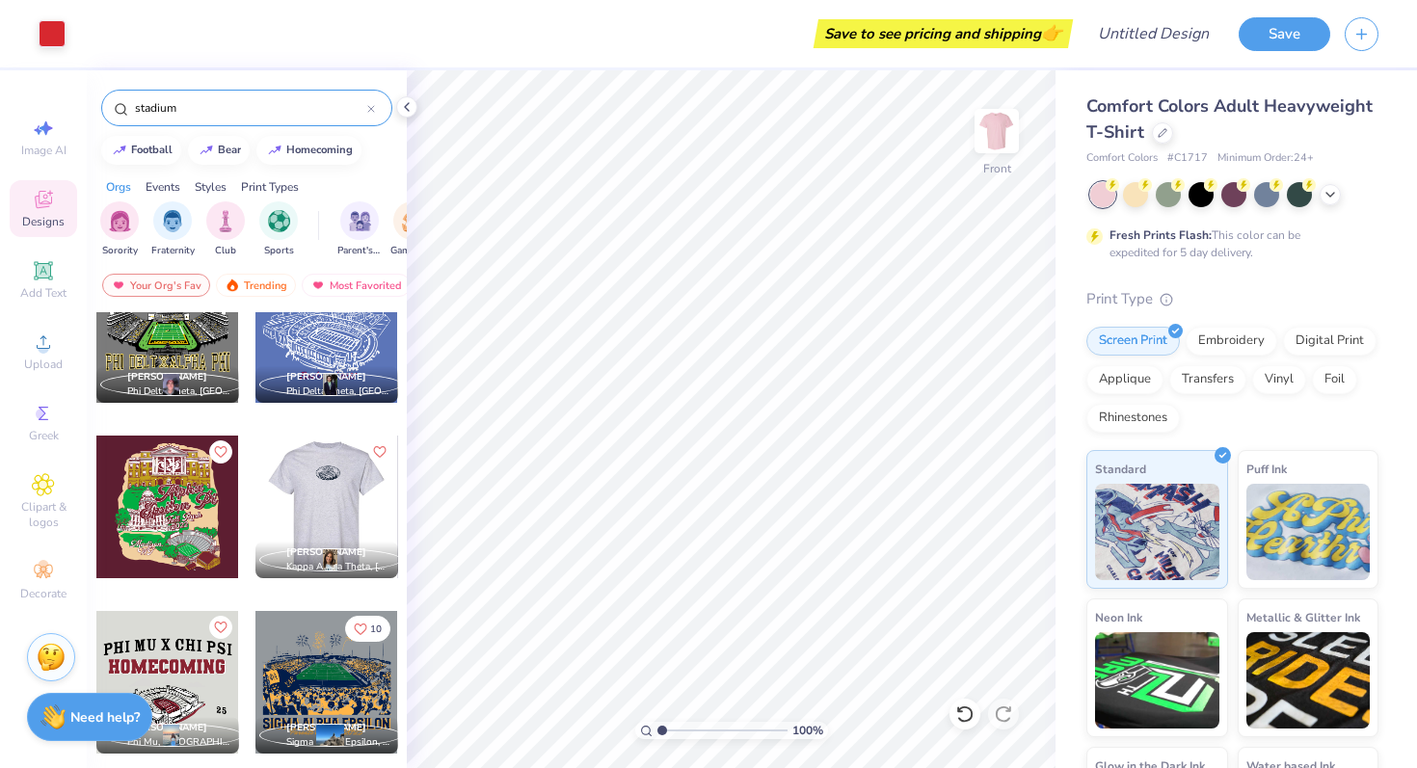
scroll to position [1627, 0]
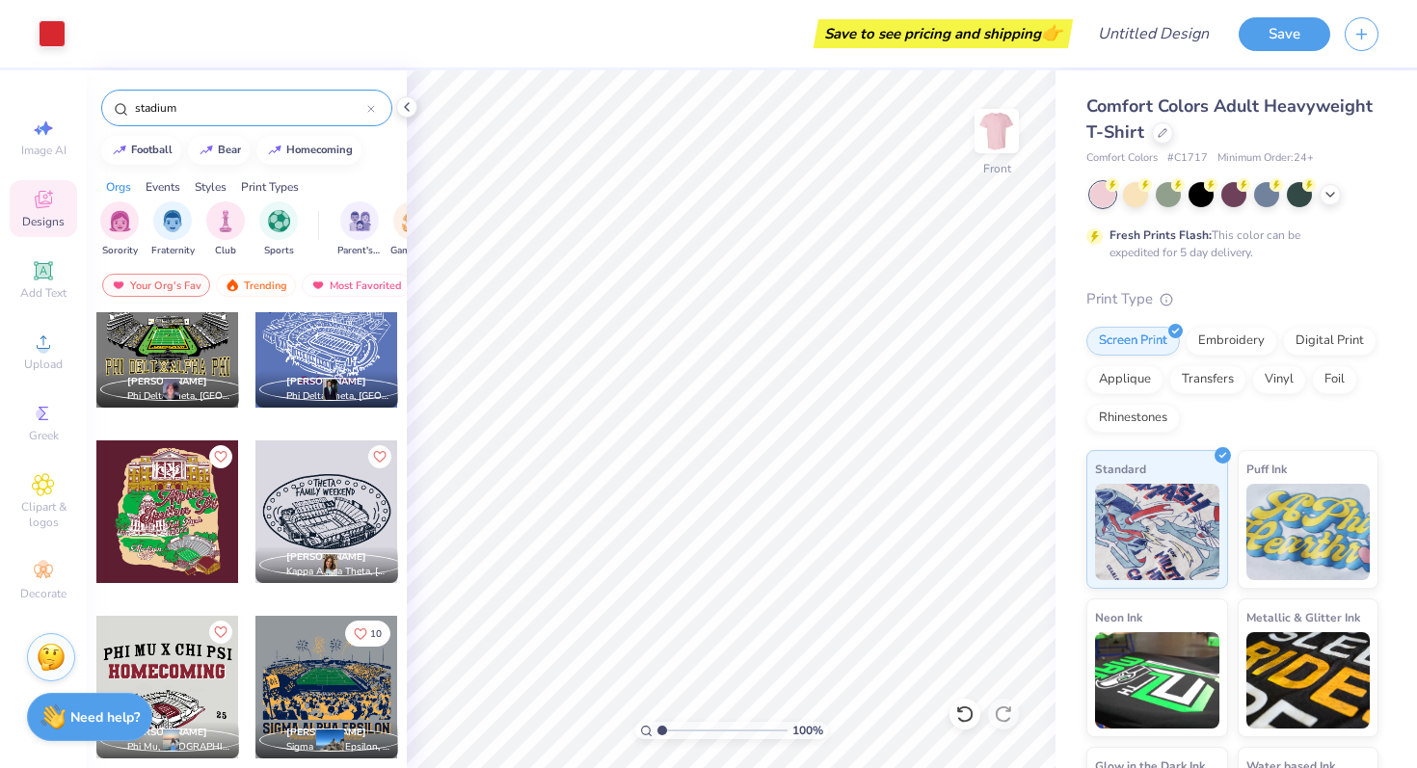
type input "stadium"
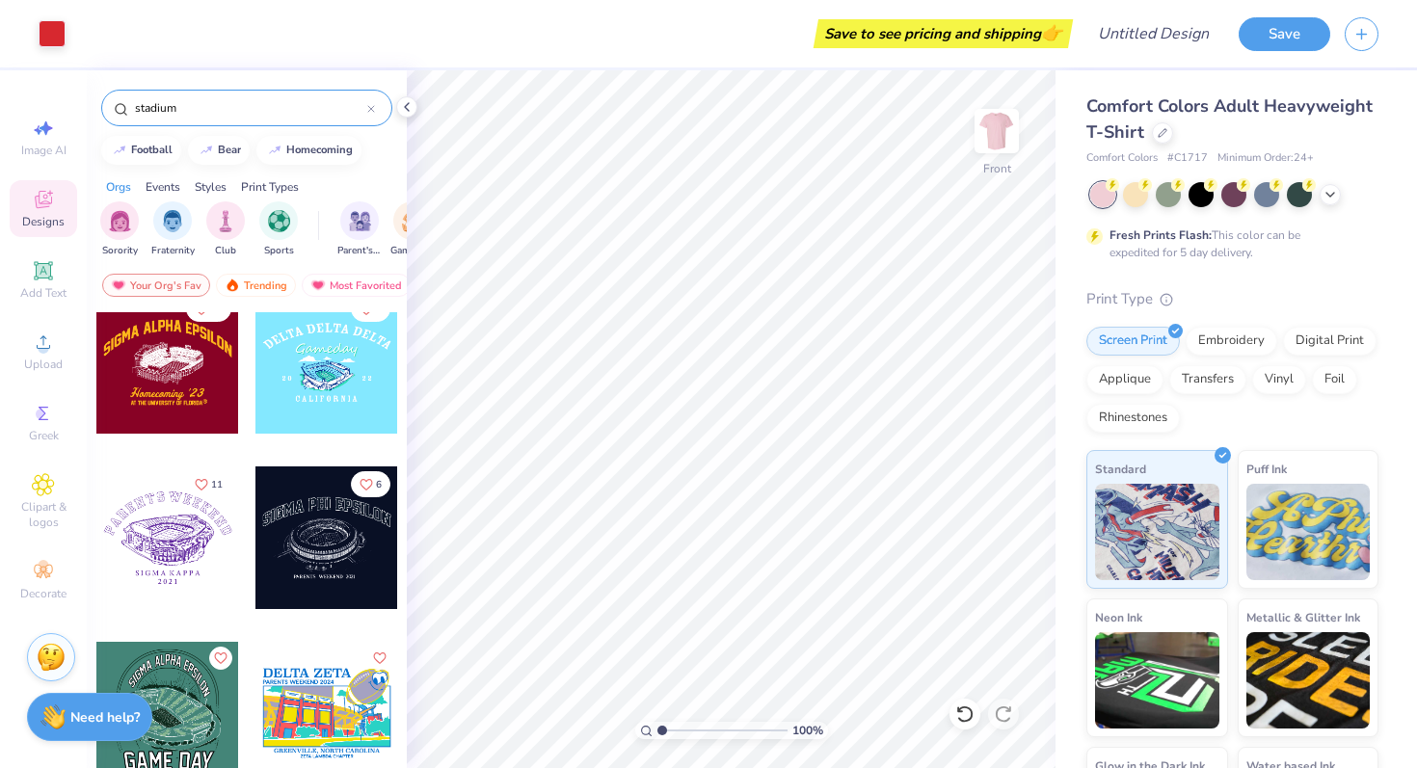
scroll to position [2980, 0]
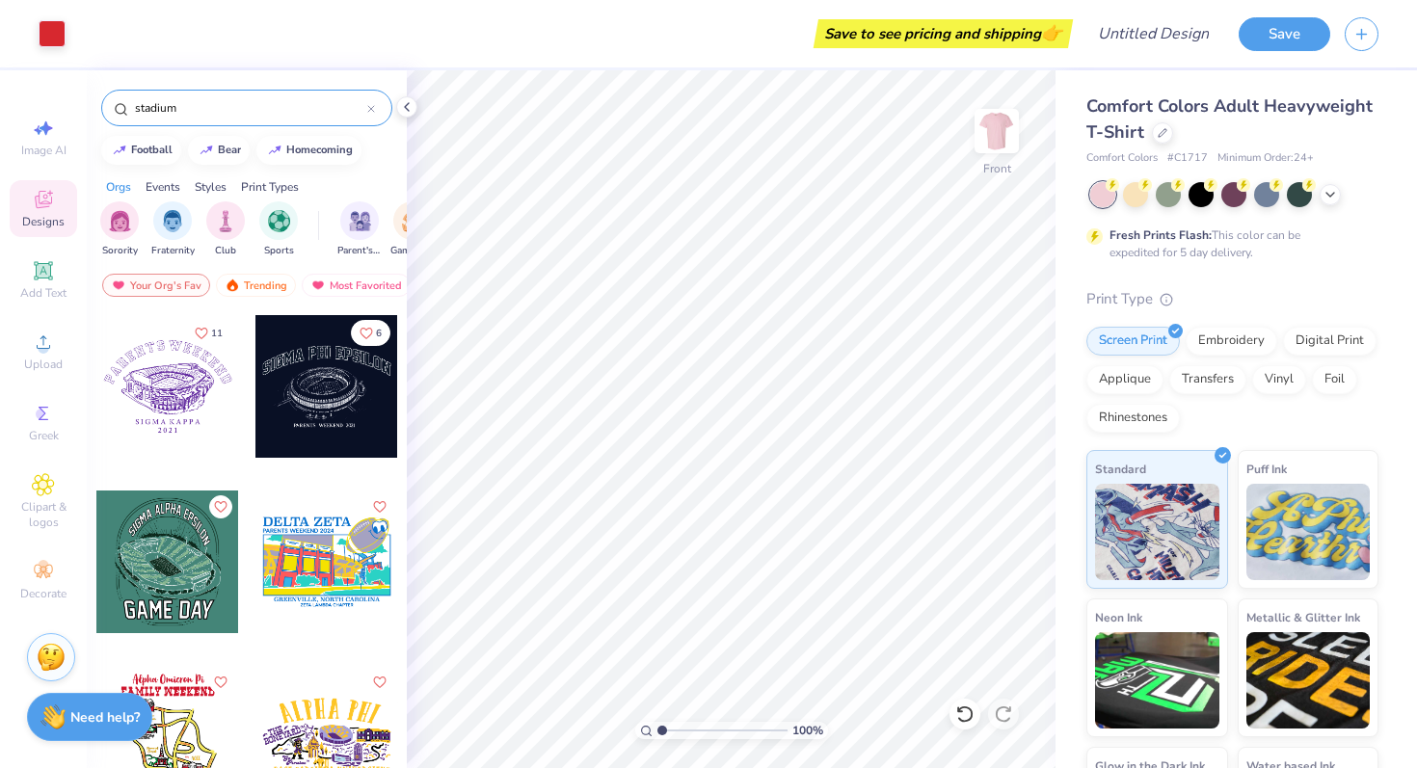
drag, startPoint x: 191, startPoint y: 101, endPoint x: 138, endPoint y: 100, distance: 53.0
click at [138, 100] on input "stadium" at bounding box center [250, 107] width 234 height 19
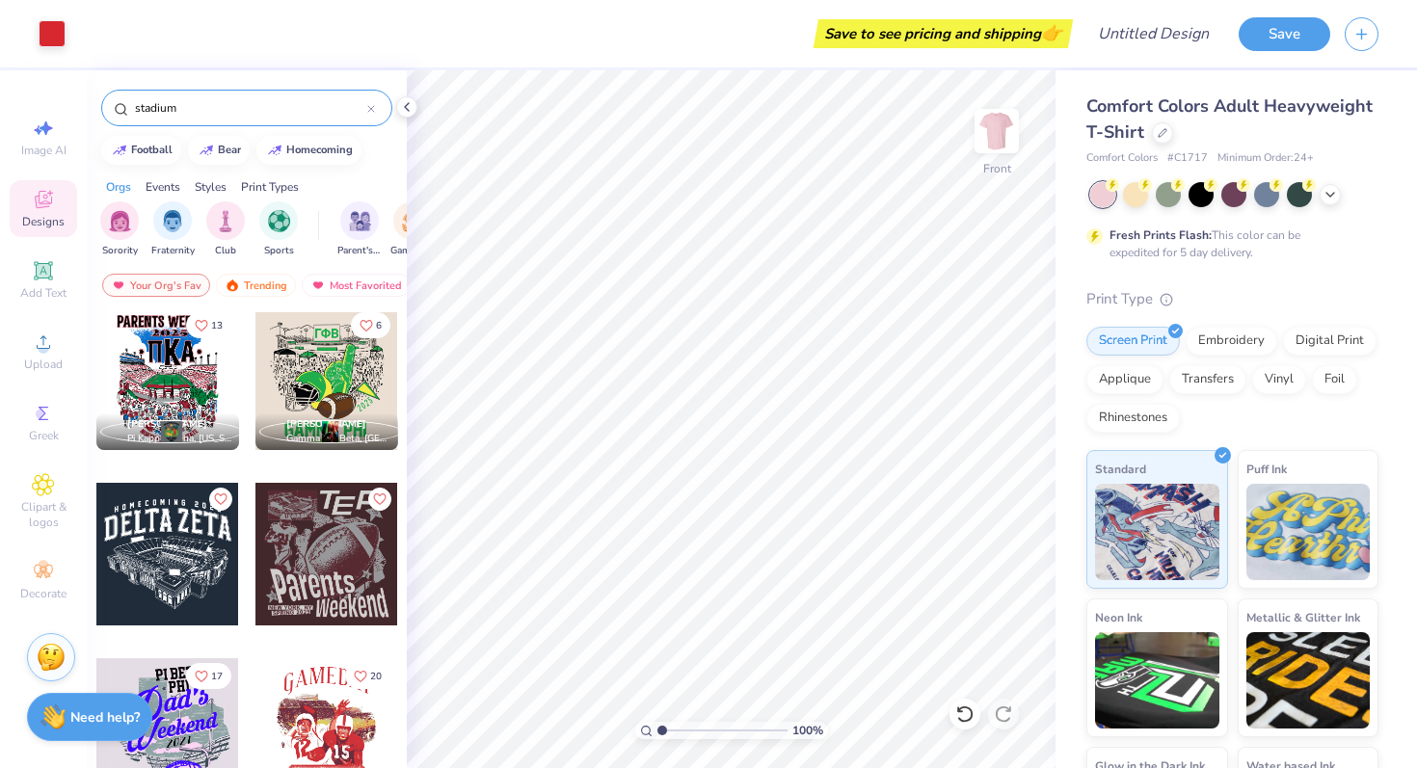
scroll to position [183, 0]
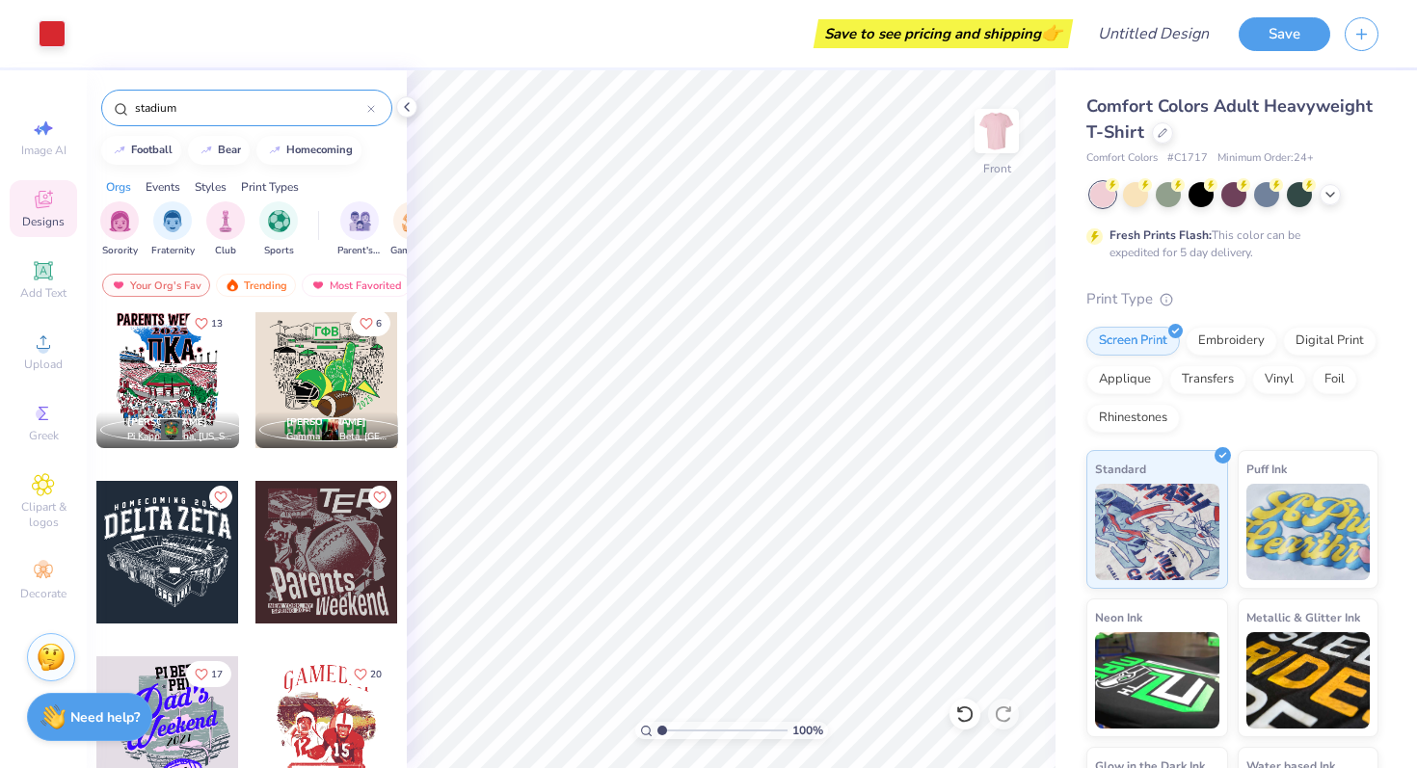
click at [181, 384] on div at bounding box center [167, 377] width 143 height 143
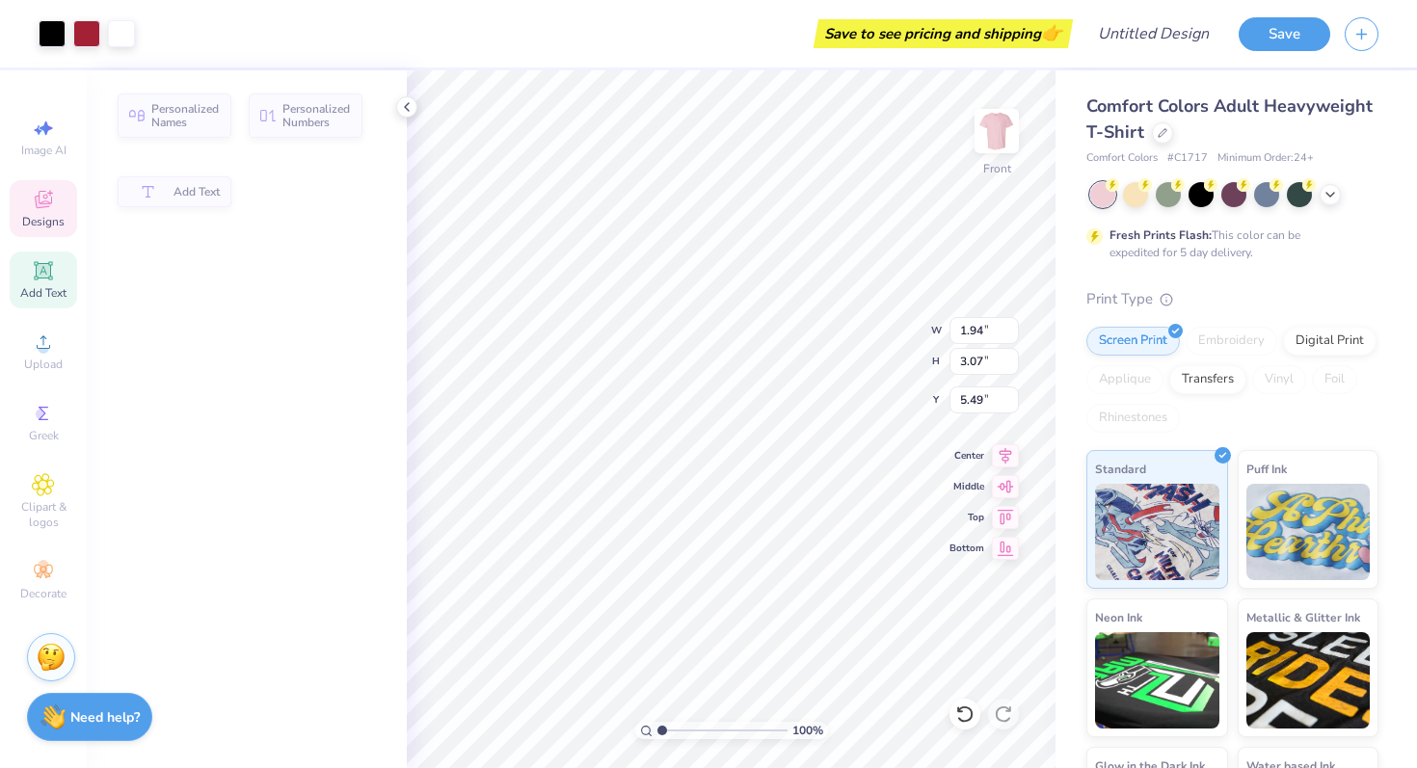
type input "1.94"
type input "3.07"
type input "5.49"
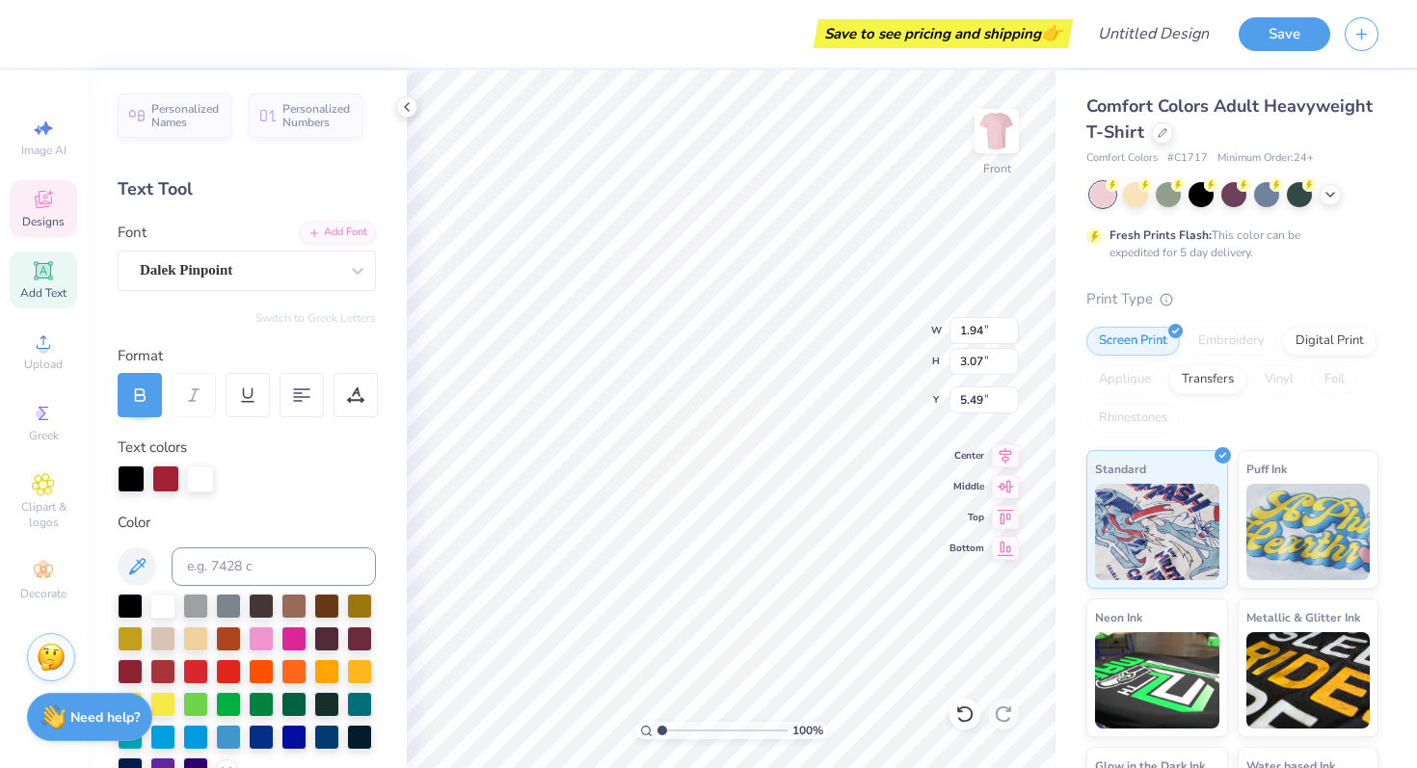
type input "1.67"
type input "2.53"
type input "8.52"
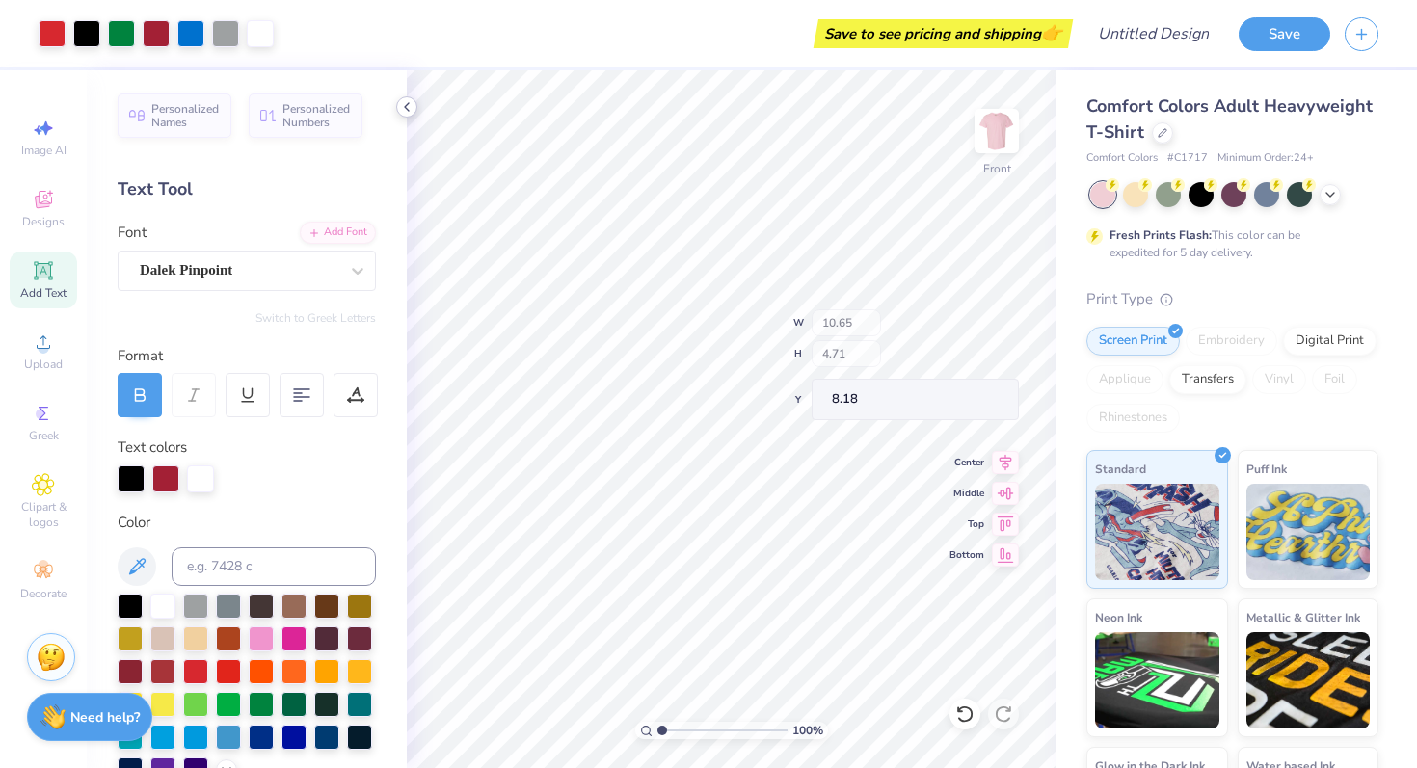
type input "10.89"
type input "9.50"
type input "6.62"
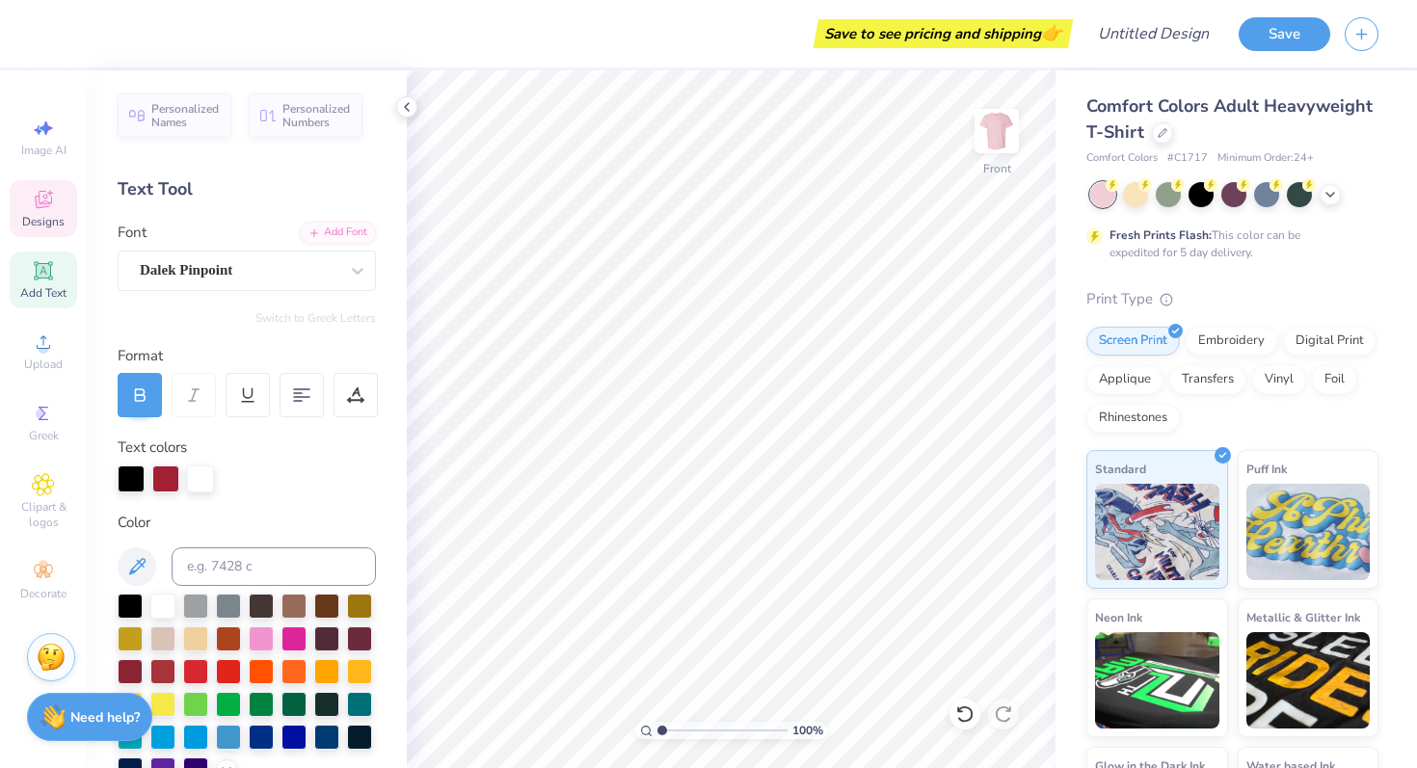
click at [36, 217] on span "Designs" at bounding box center [43, 221] width 42 height 15
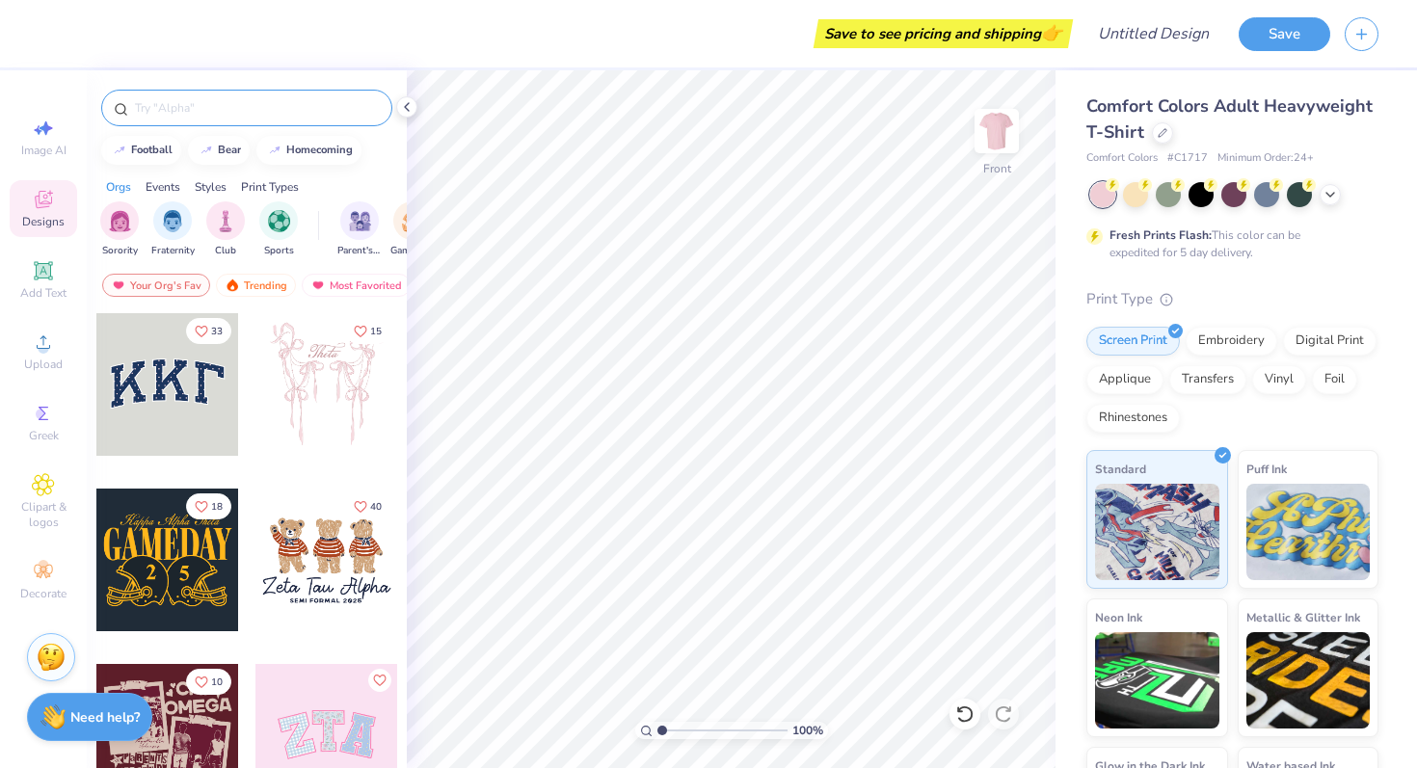
click at [198, 114] on input "text" at bounding box center [256, 107] width 247 height 19
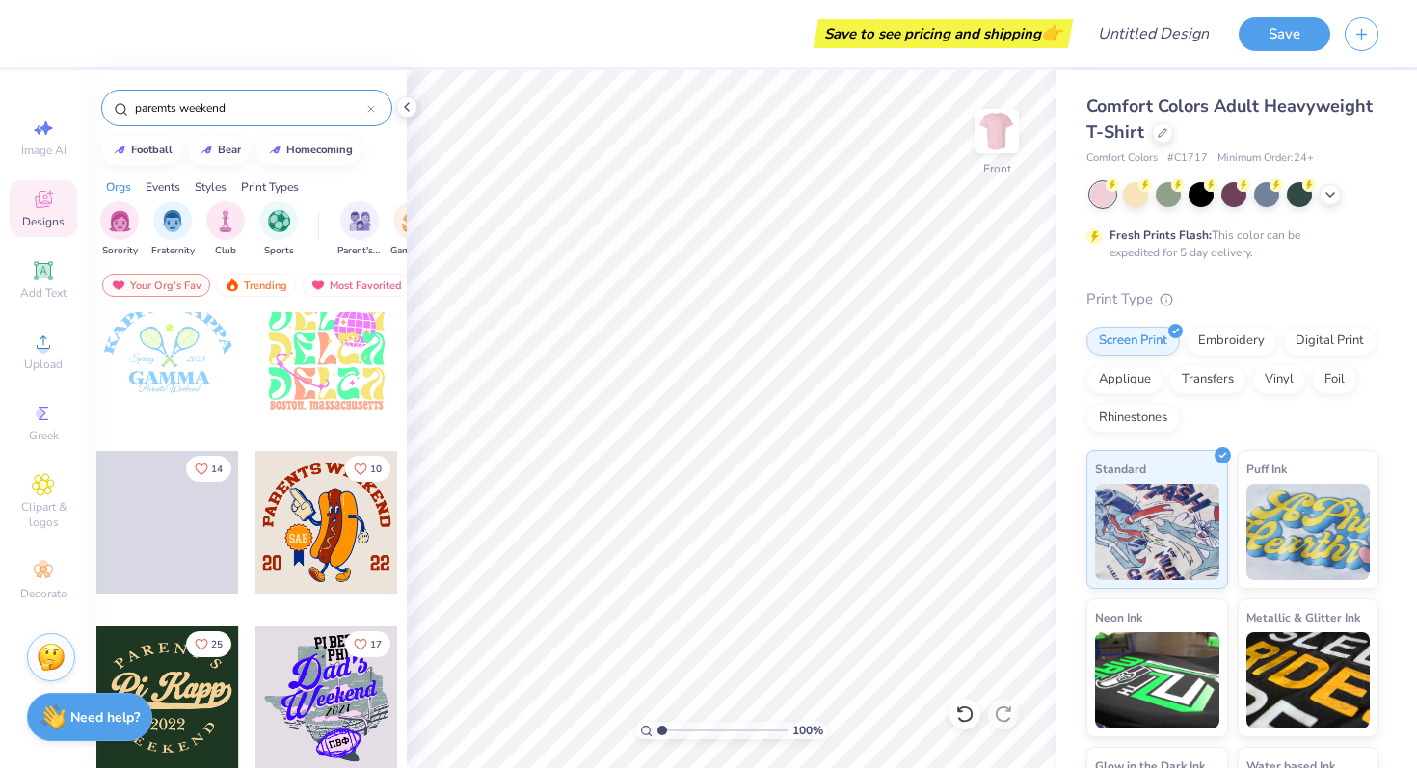
scroll to position [3764, 0]
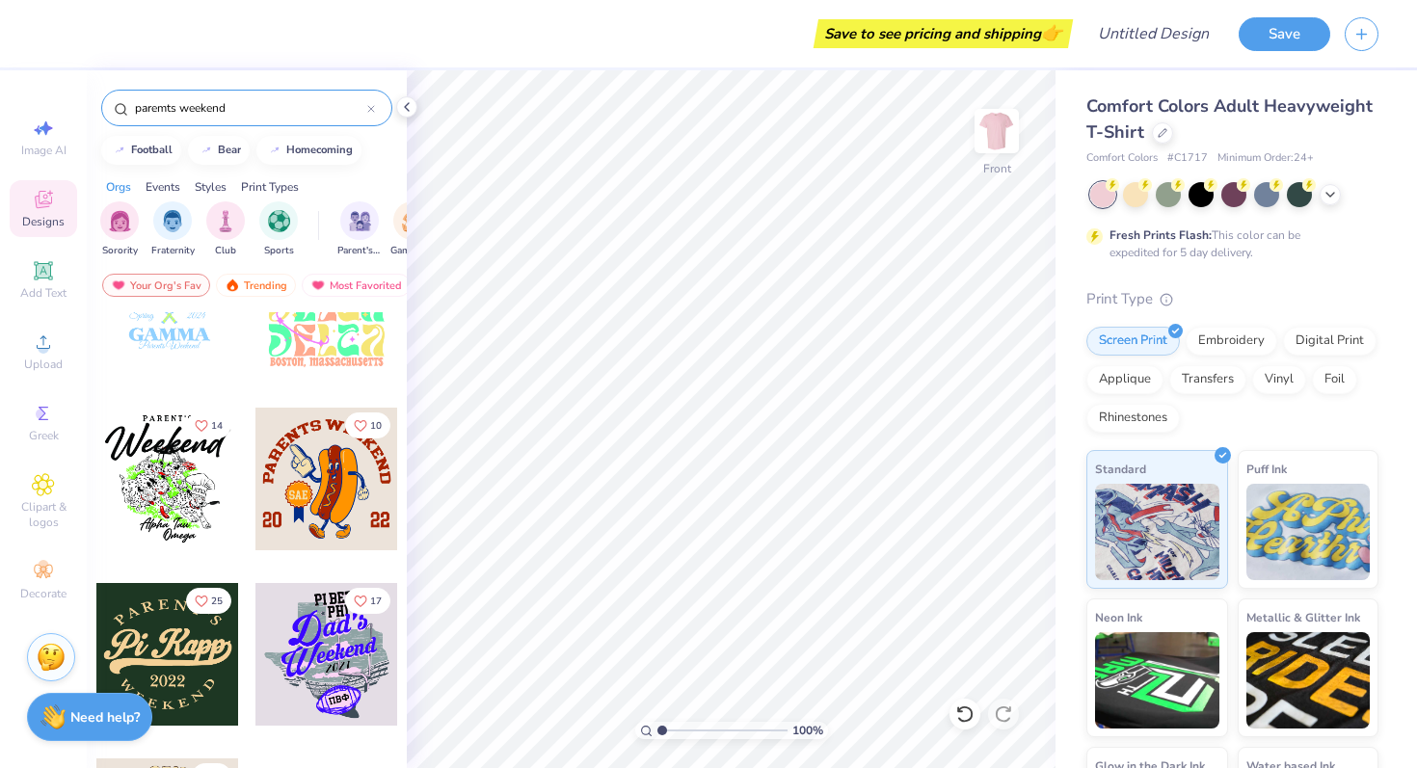
drag, startPoint x: 251, startPoint y: 103, endPoint x: 129, endPoint y: 110, distance: 121.6
click at [129, 110] on div "paremts weekend" at bounding box center [246, 108] width 291 height 37
type input "stadium"
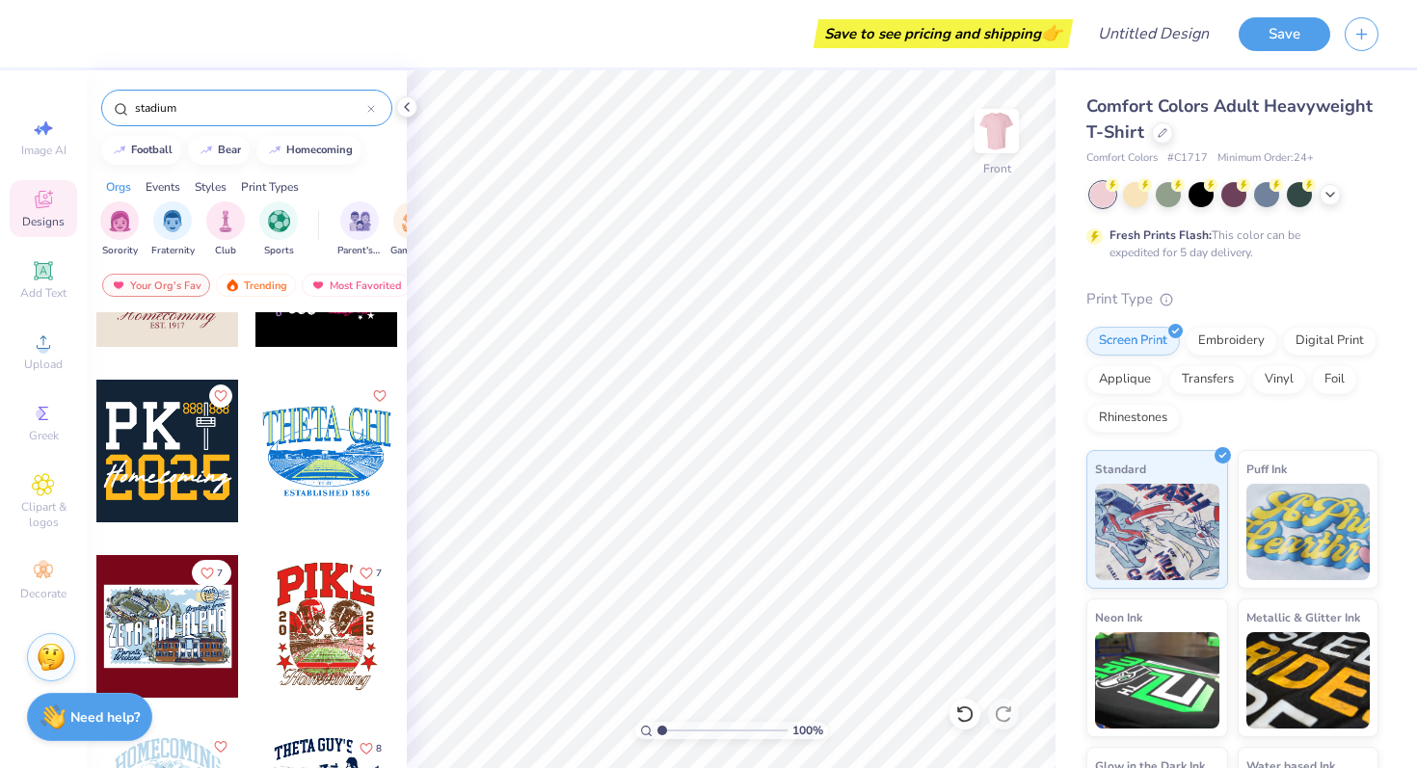
scroll to position [992, 0]
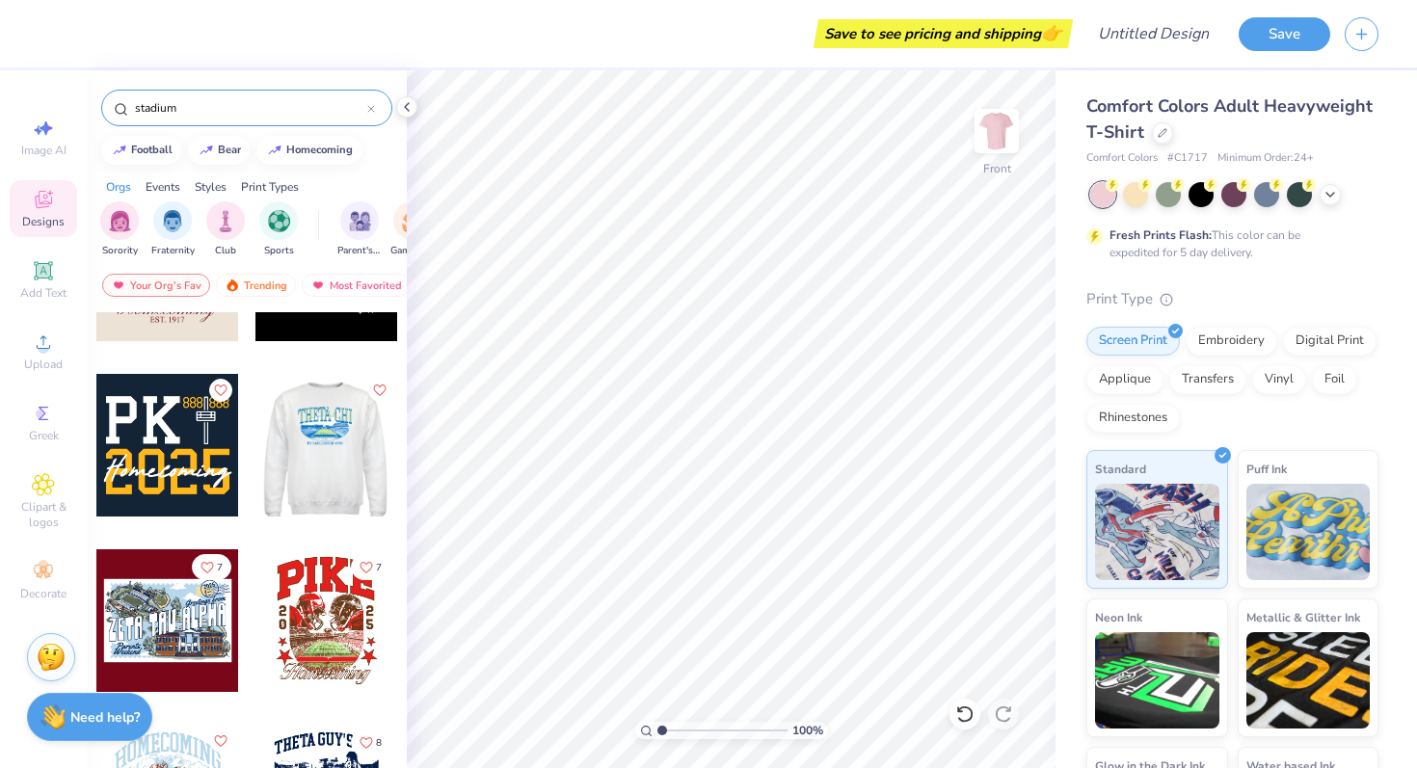
click at [343, 459] on div at bounding box center [327, 445] width 428 height 143
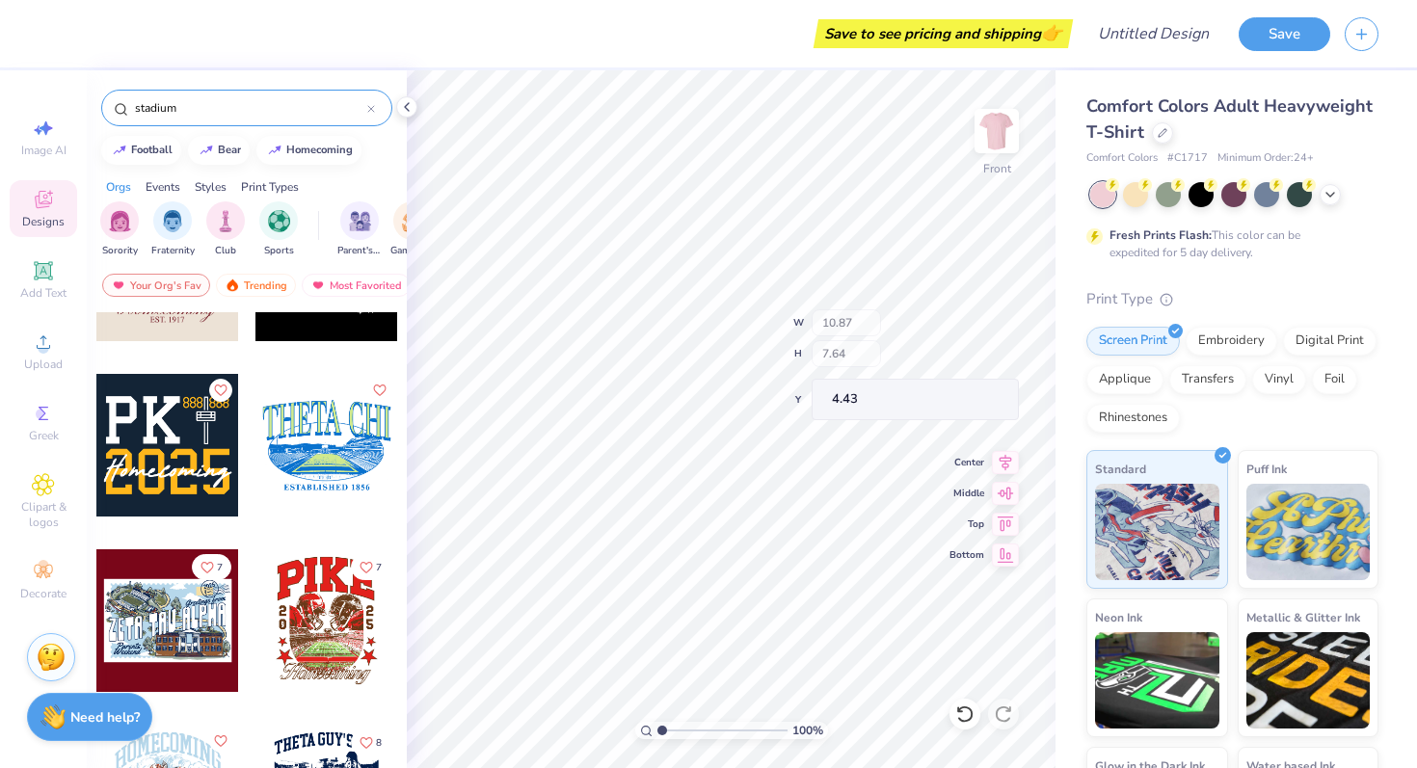
type input "4.43"
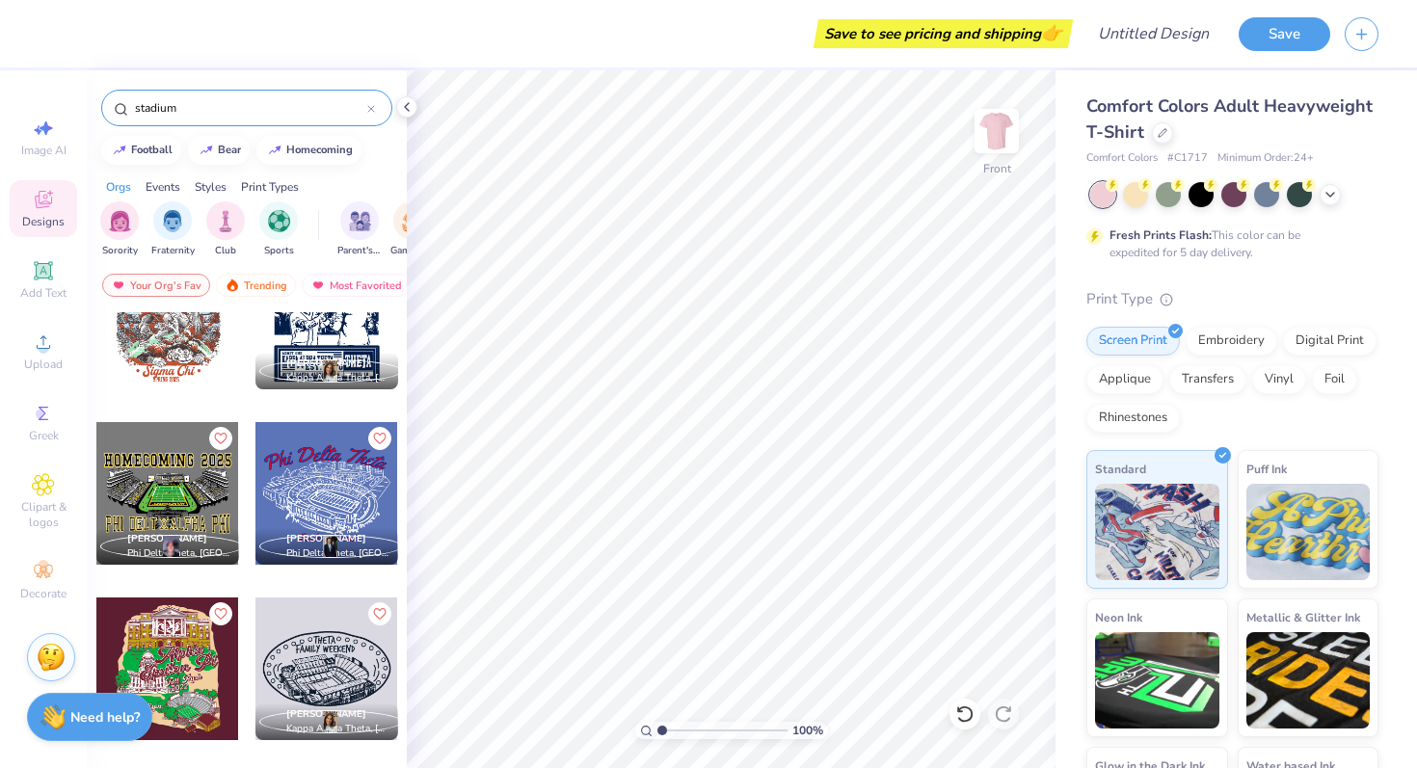
scroll to position [1483, 0]
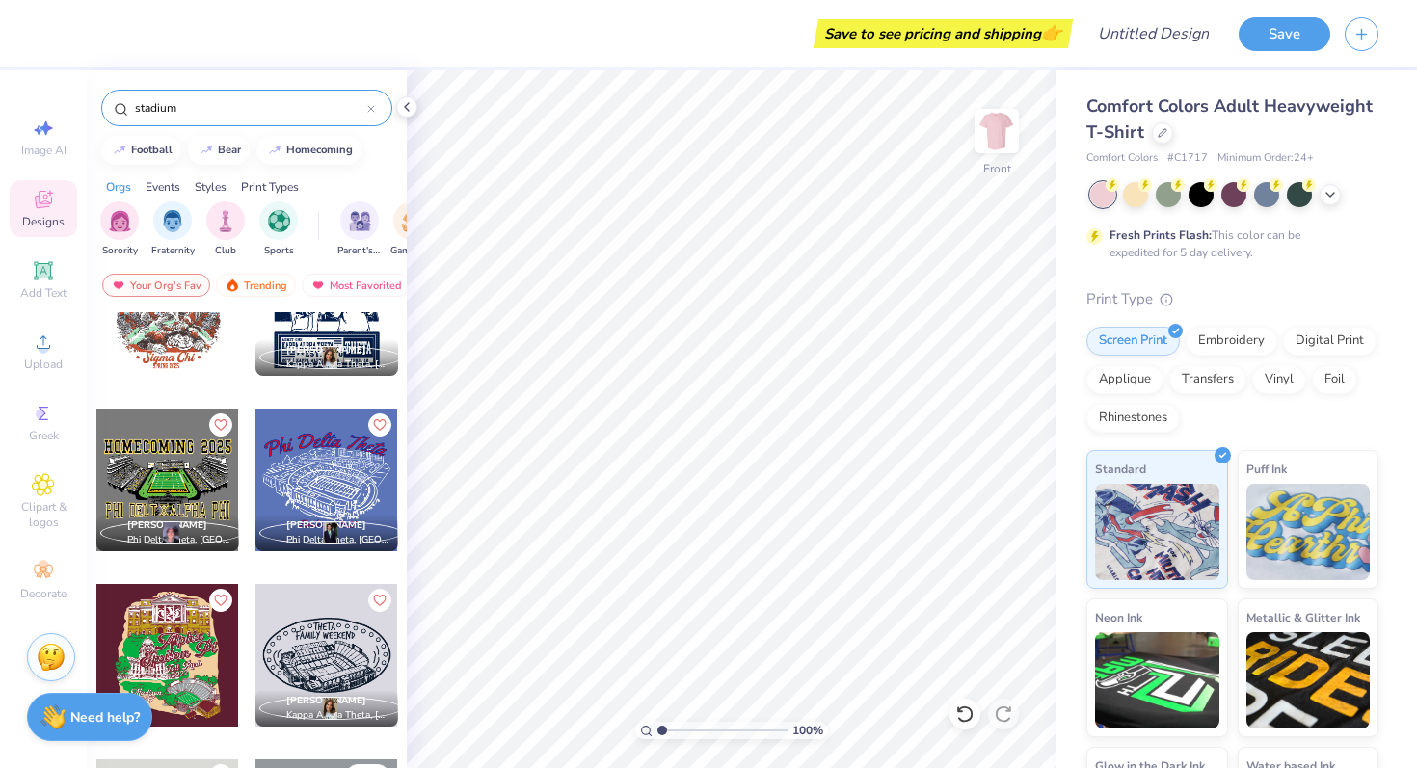
click at [187, 462] on div at bounding box center [167, 480] width 143 height 143
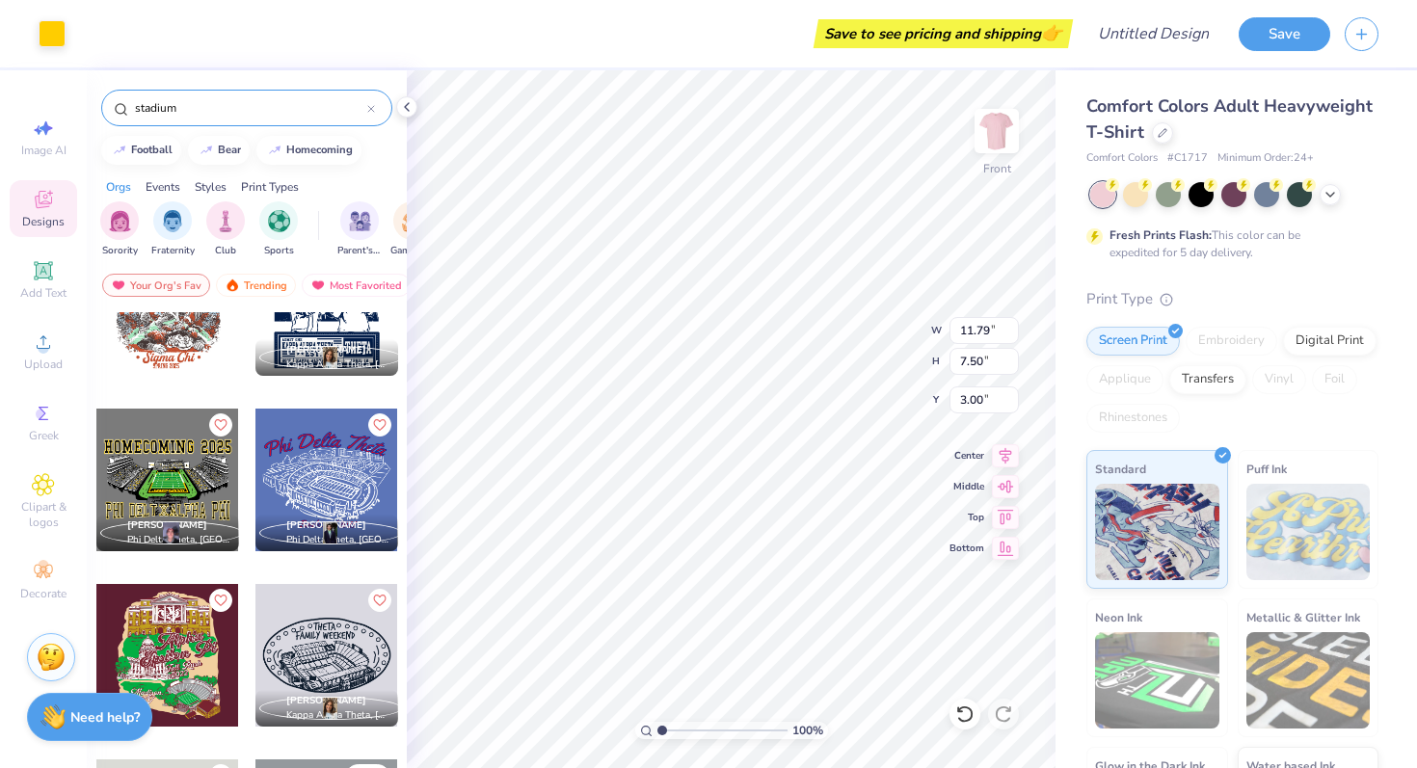
type input "2.86"
type input "0.21"
type input "7.60"
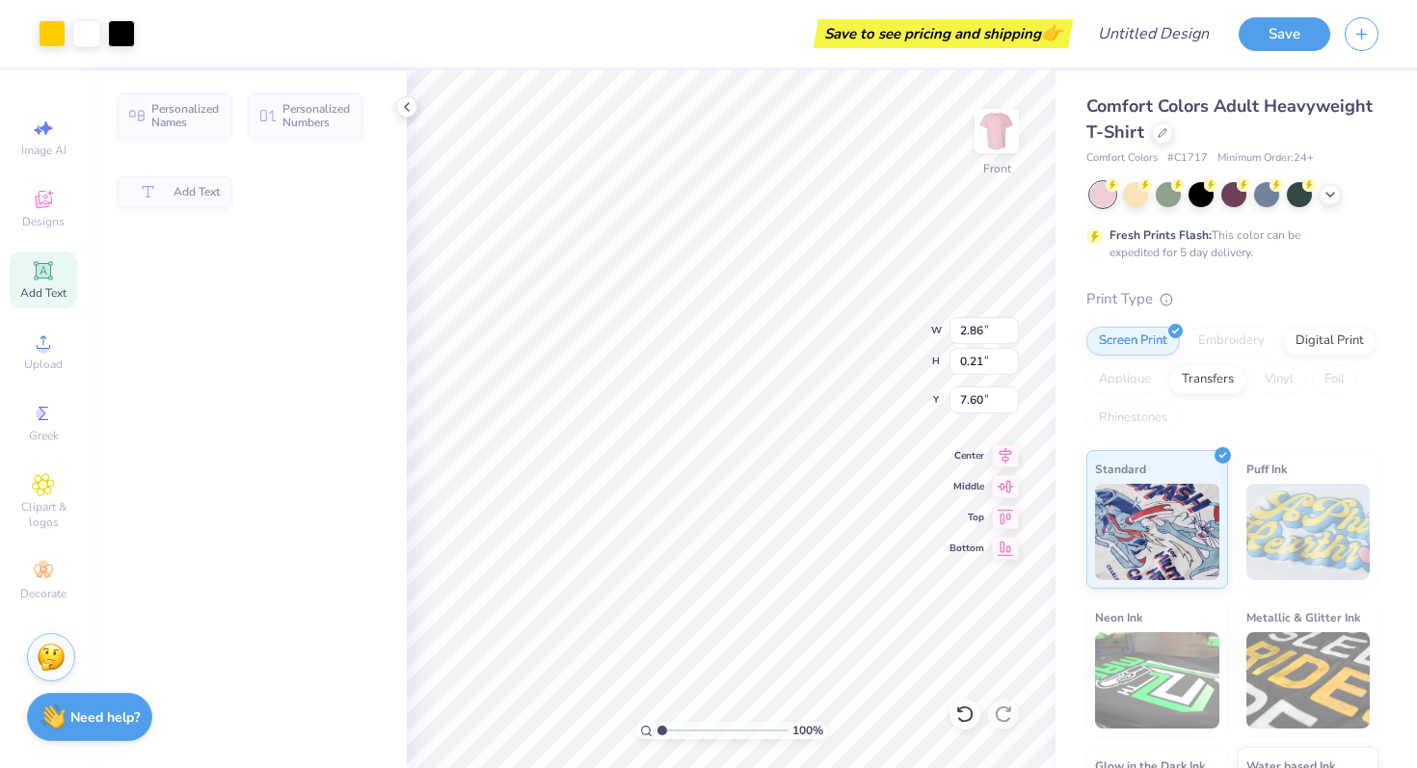
type input "11.19"
type input "5.68"
type input "4.38"
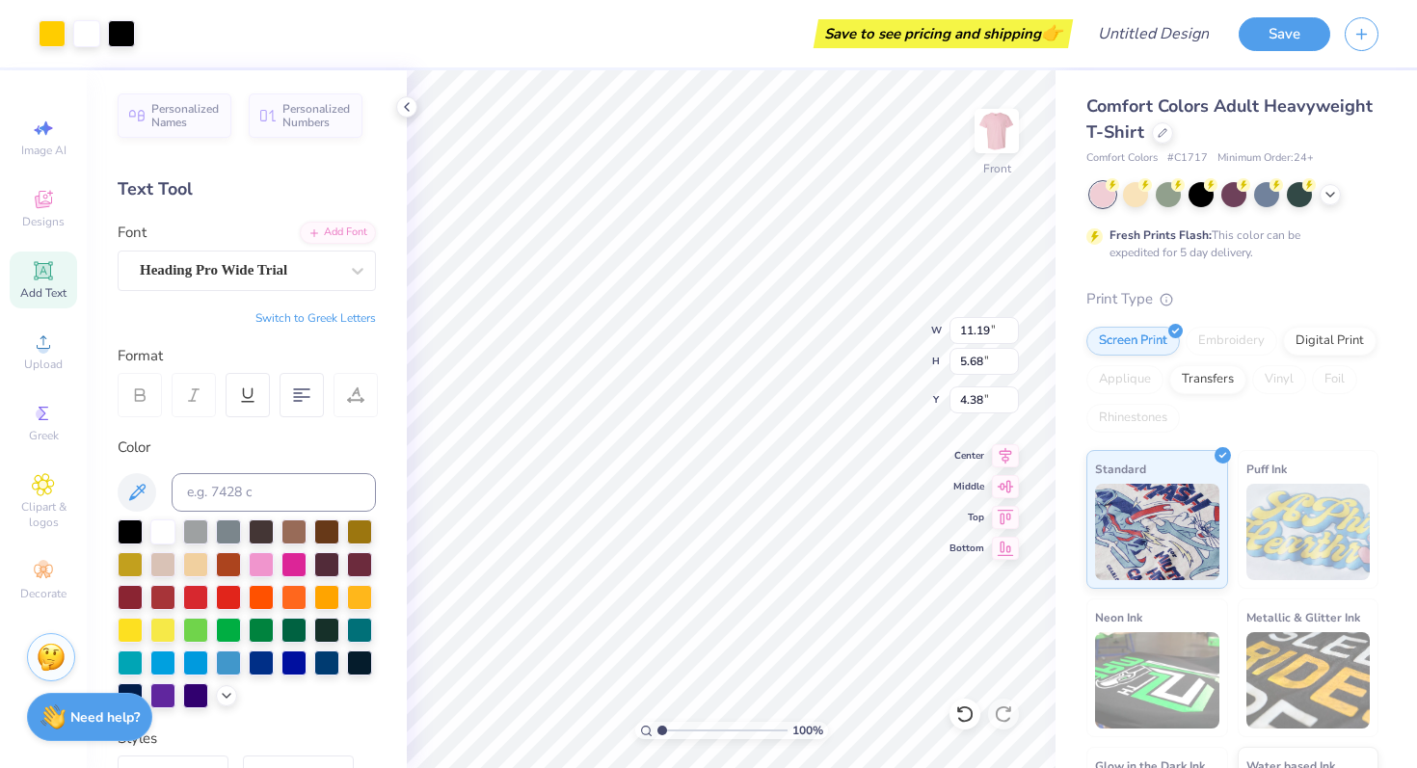
click at [40, 210] on icon at bounding box center [43, 199] width 23 height 23
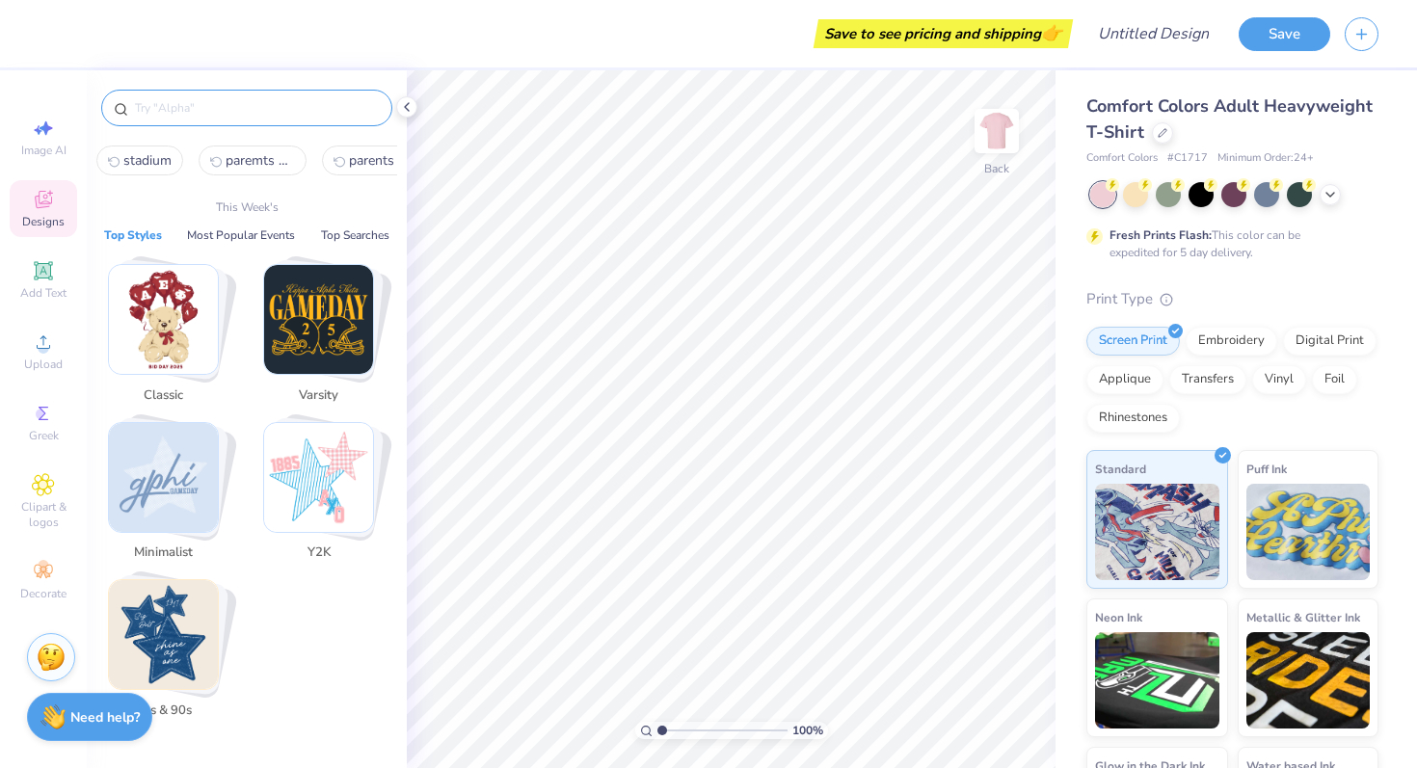
click at [211, 111] on input "text" at bounding box center [256, 107] width 247 height 19
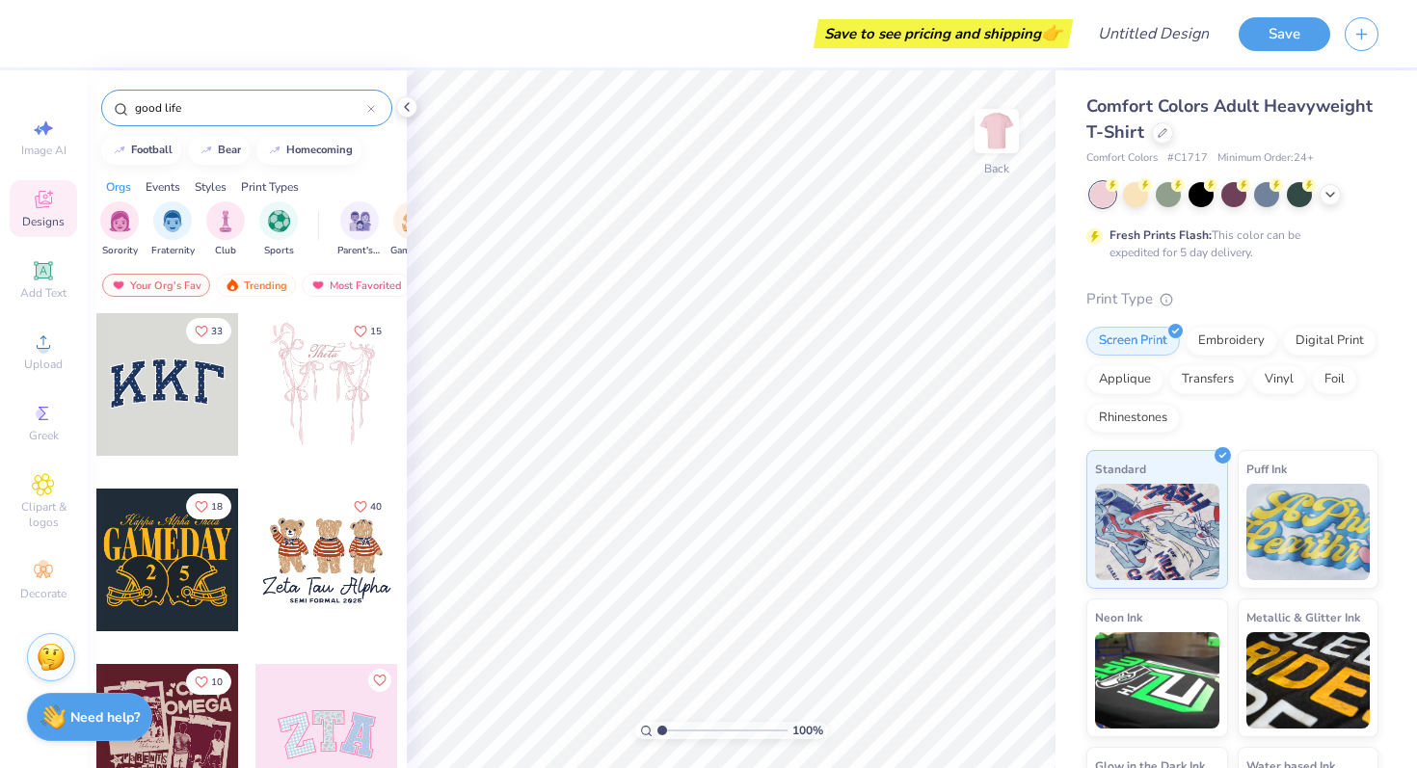
type input "good life"
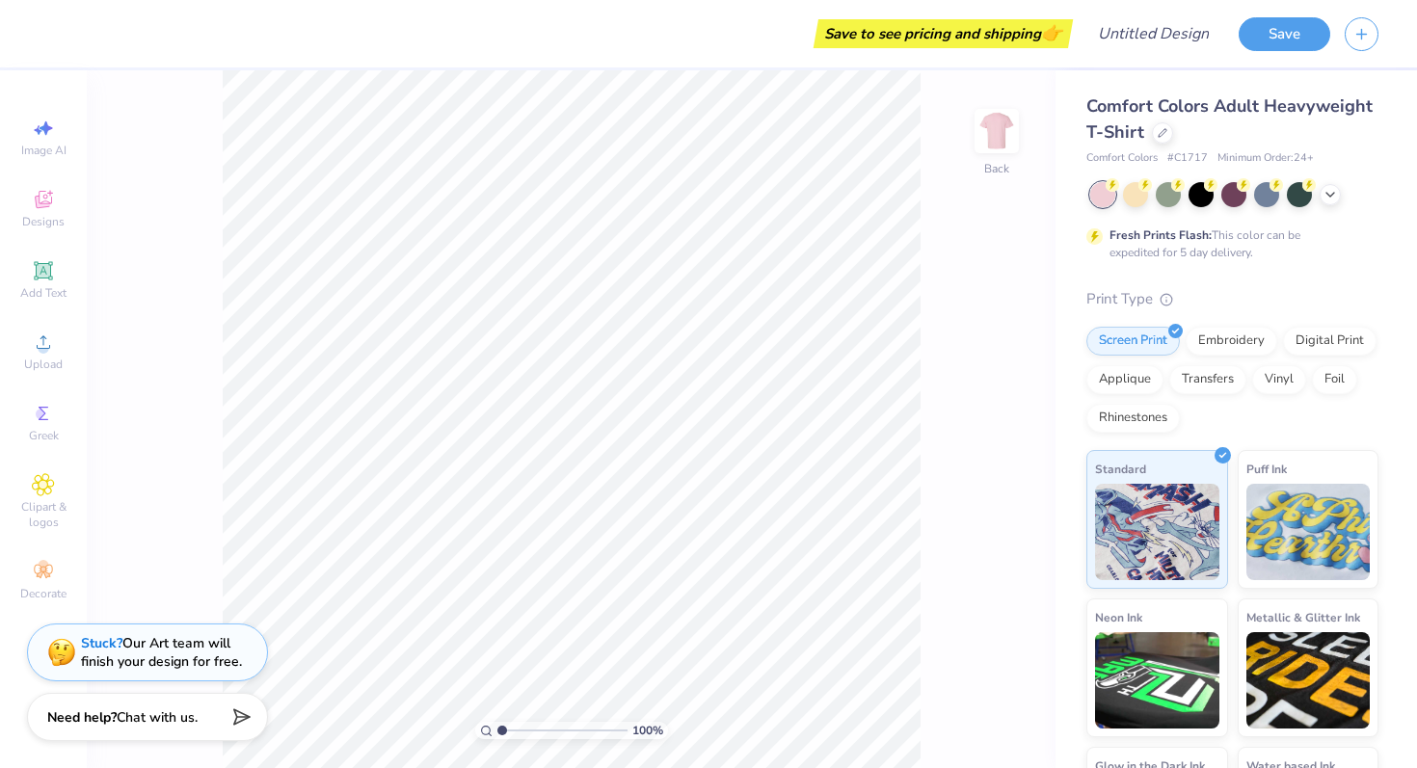
click at [499, 734] on input "range" at bounding box center [562, 730] width 130 height 17
click at [66, 215] on div "Designs" at bounding box center [43, 208] width 67 height 57
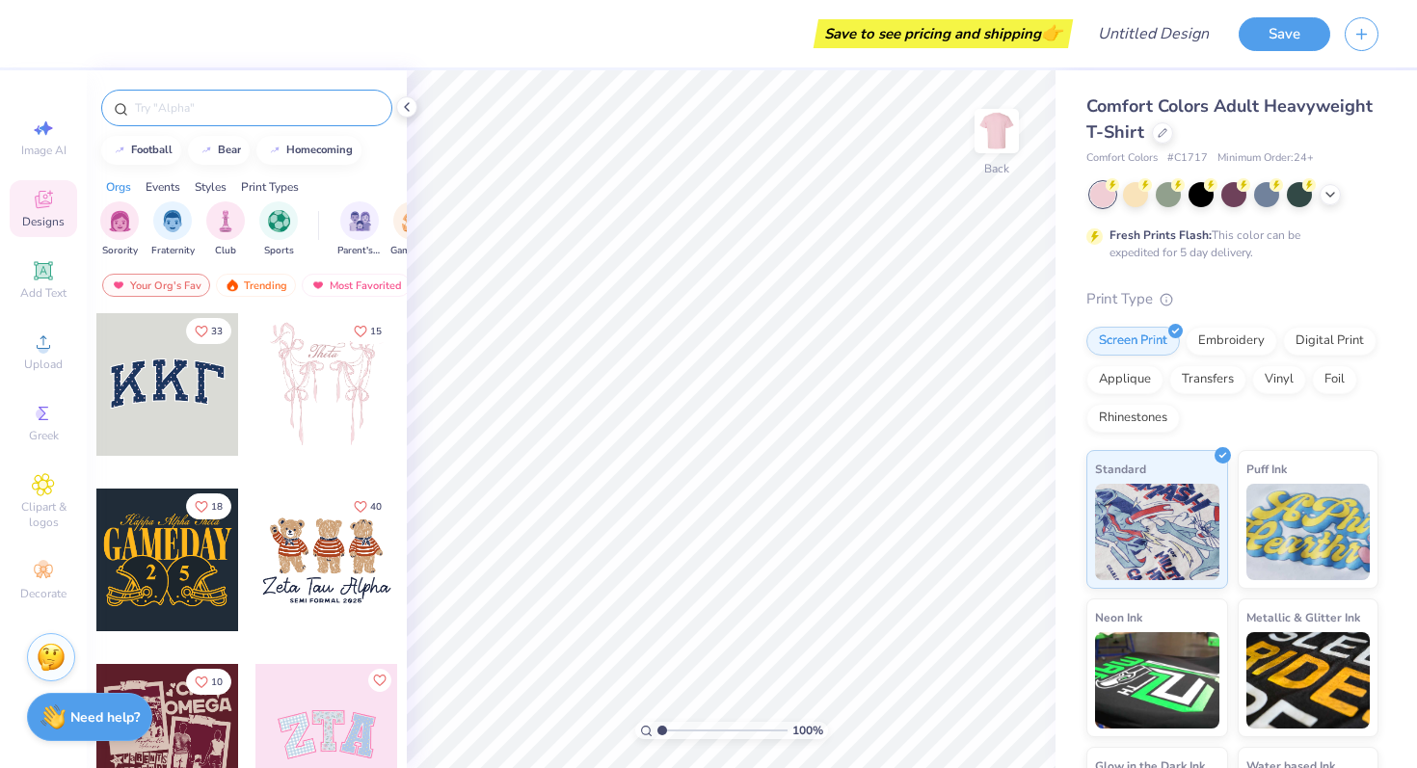
click at [267, 118] on div at bounding box center [246, 108] width 291 height 37
click at [313, 99] on input "text" at bounding box center [256, 107] width 247 height 19
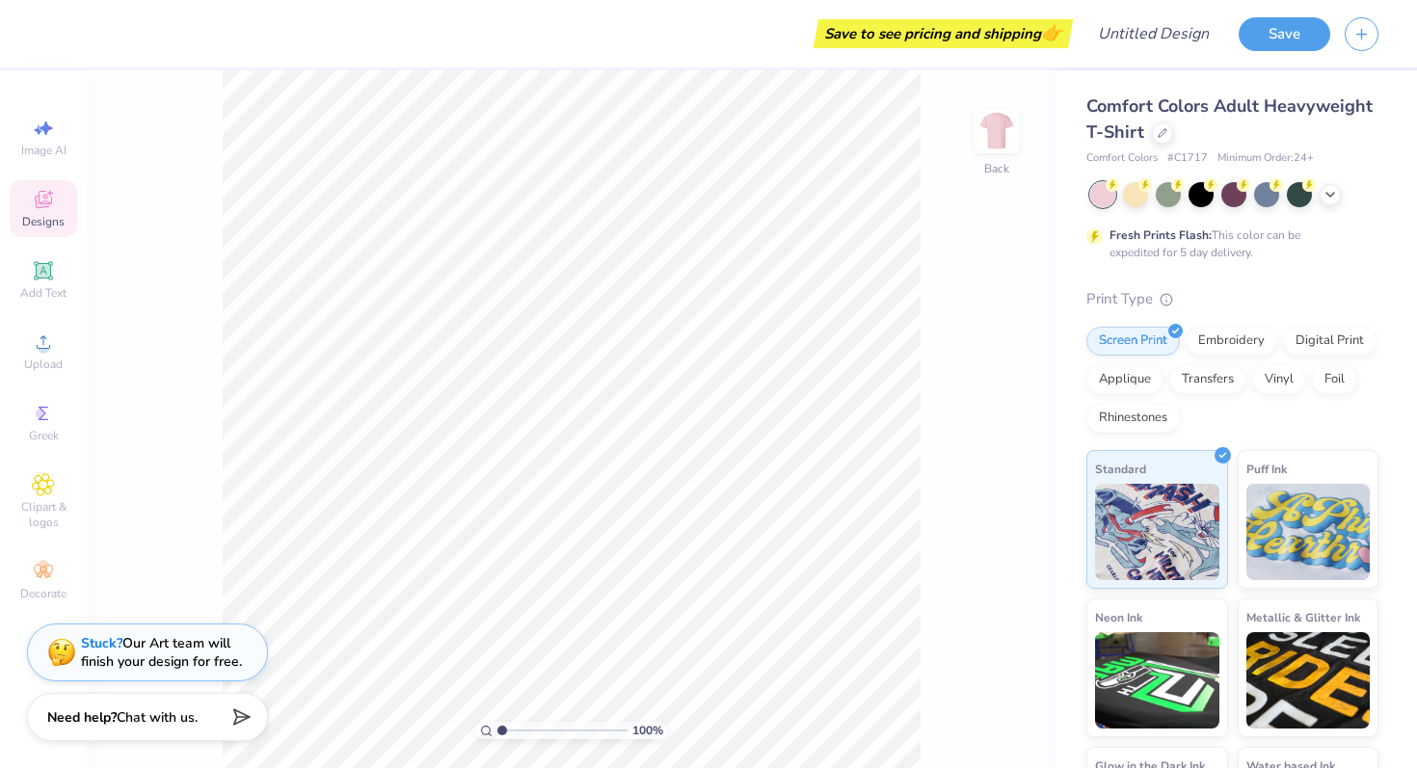
click at [47, 221] on span "Designs" at bounding box center [43, 221] width 42 height 15
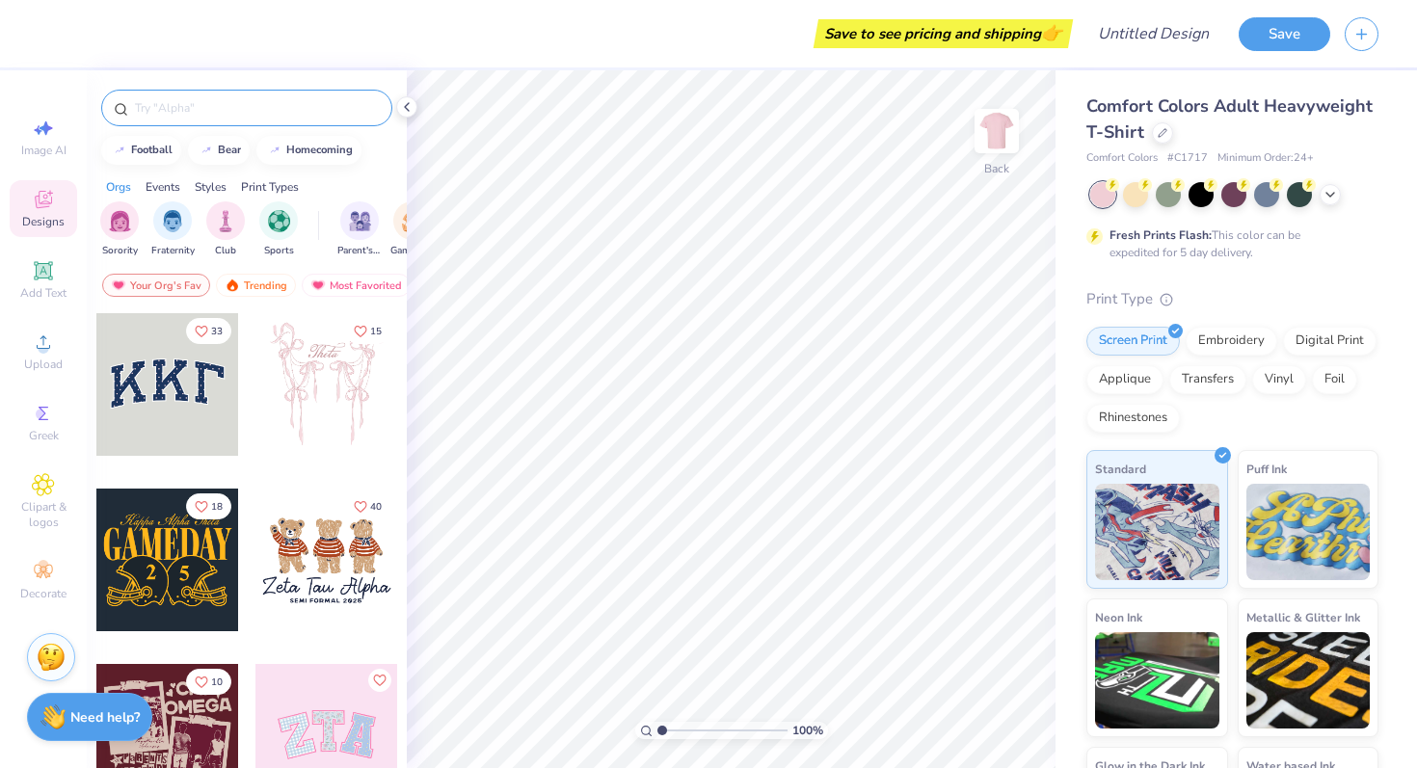
click at [192, 106] on input "text" at bounding box center [256, 107] width 247 height 19
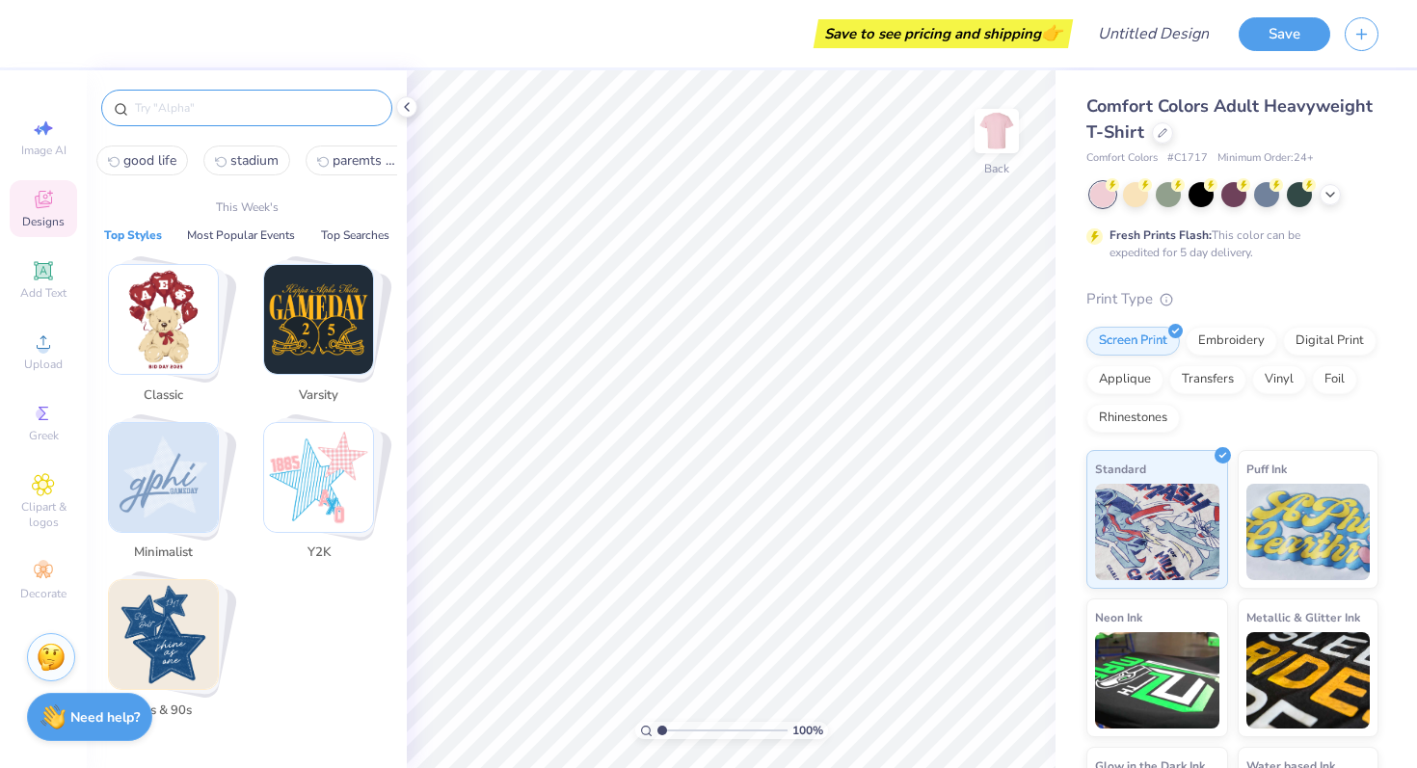
type input "d"
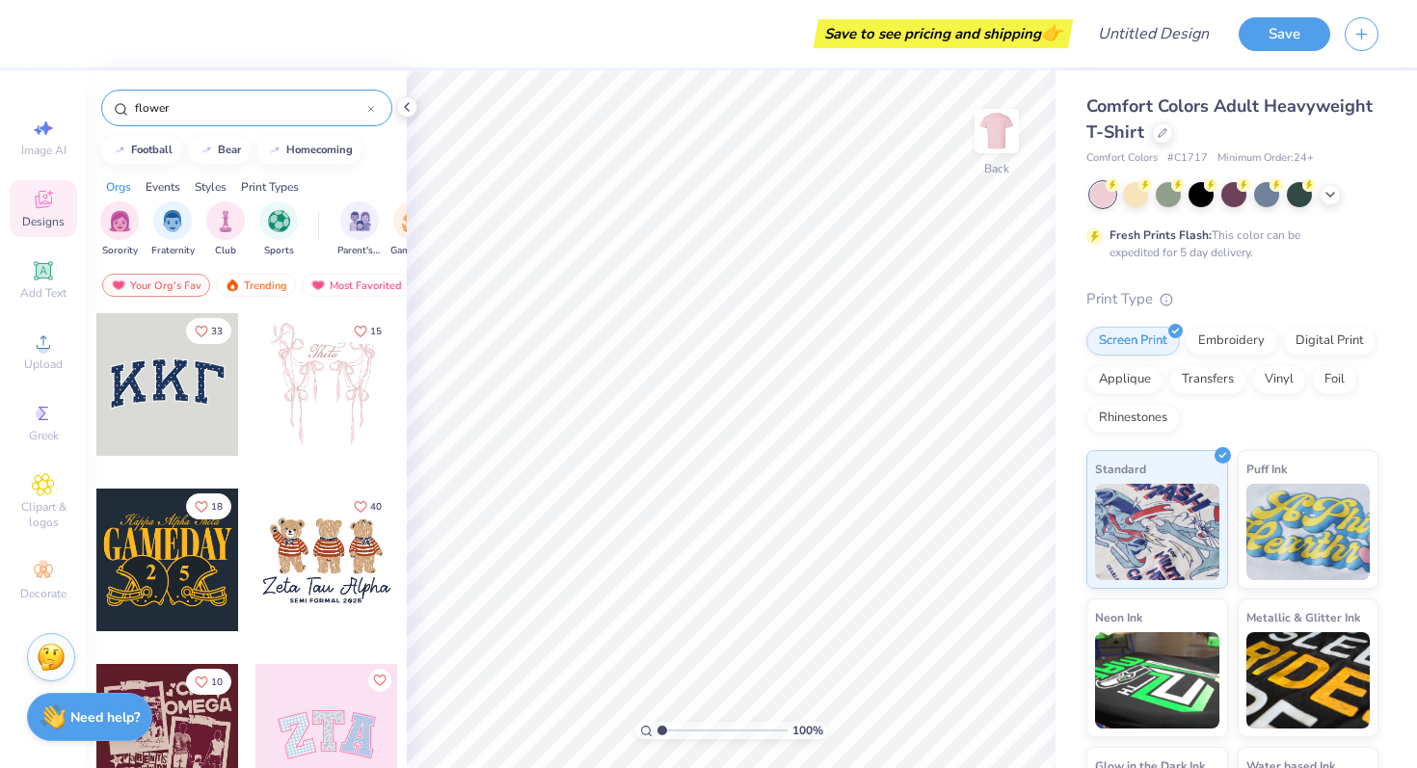
type input "flower"
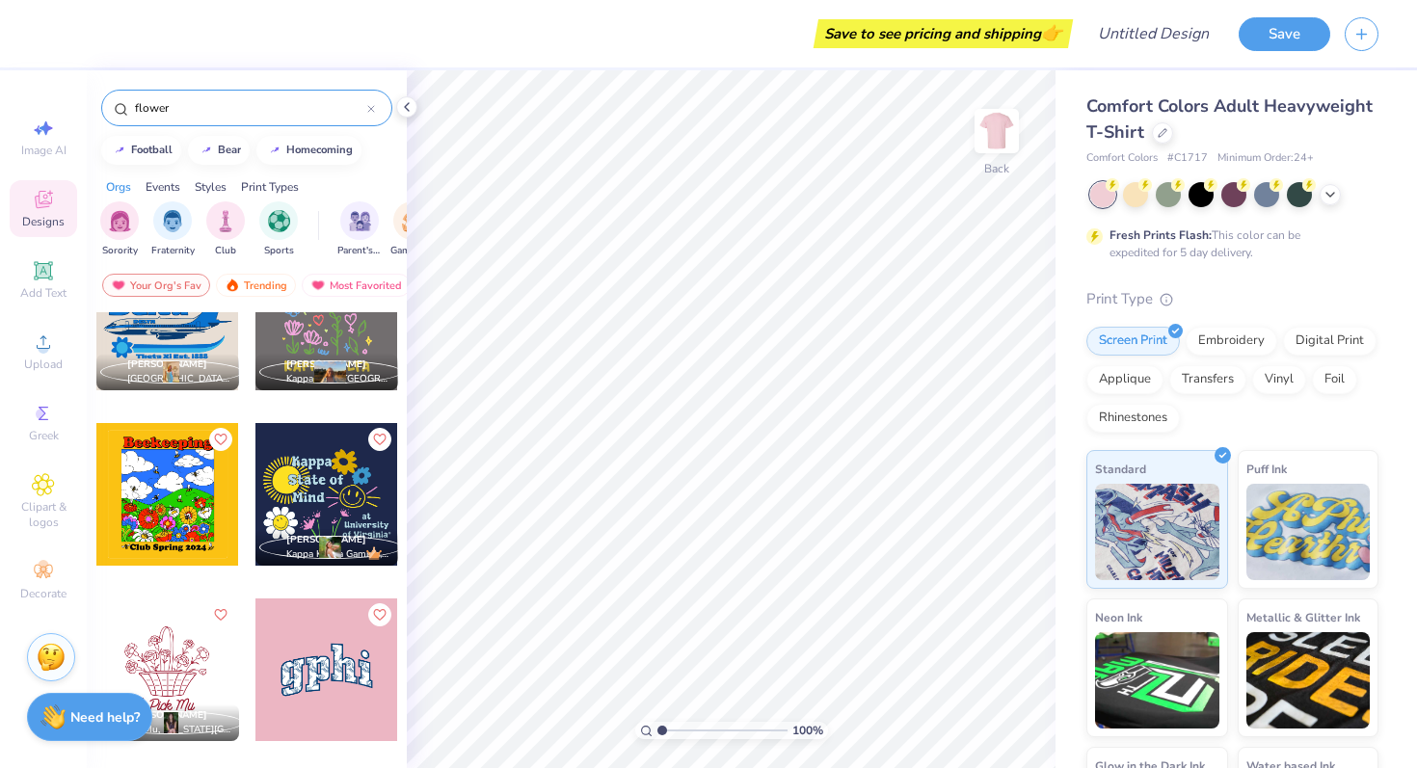
scroll to position [2637, 0]
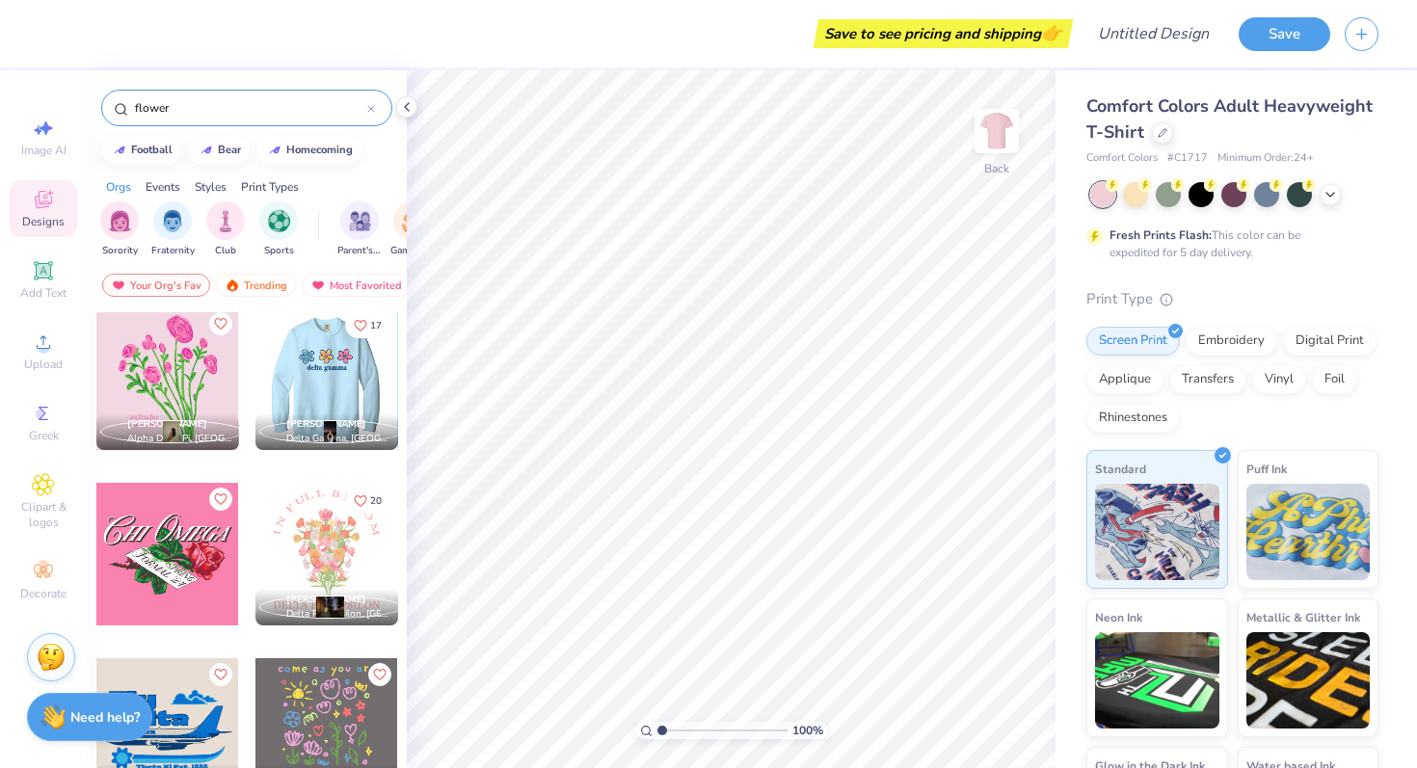
click at [309, 376] on div at bounding box center [325, 378] width 143 height 143
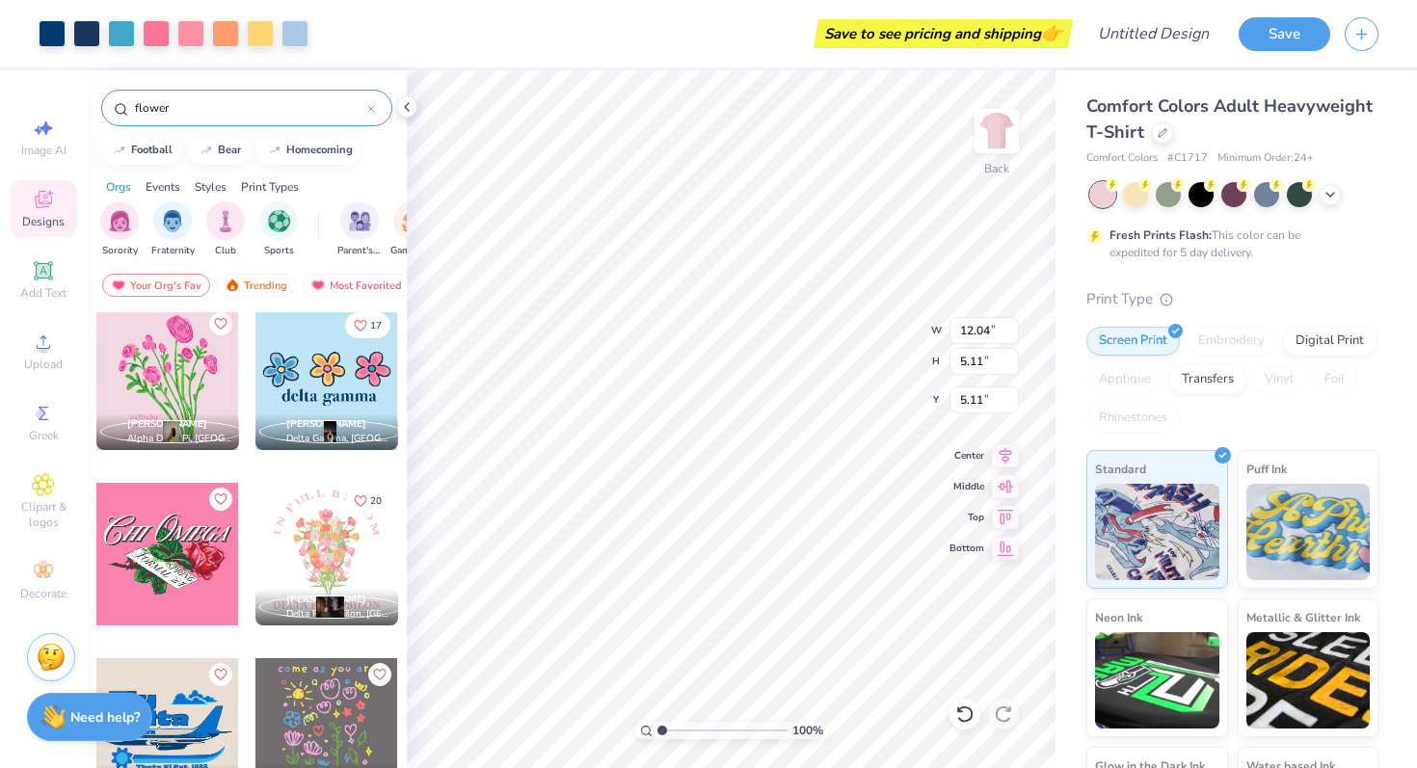
type input "5.11"
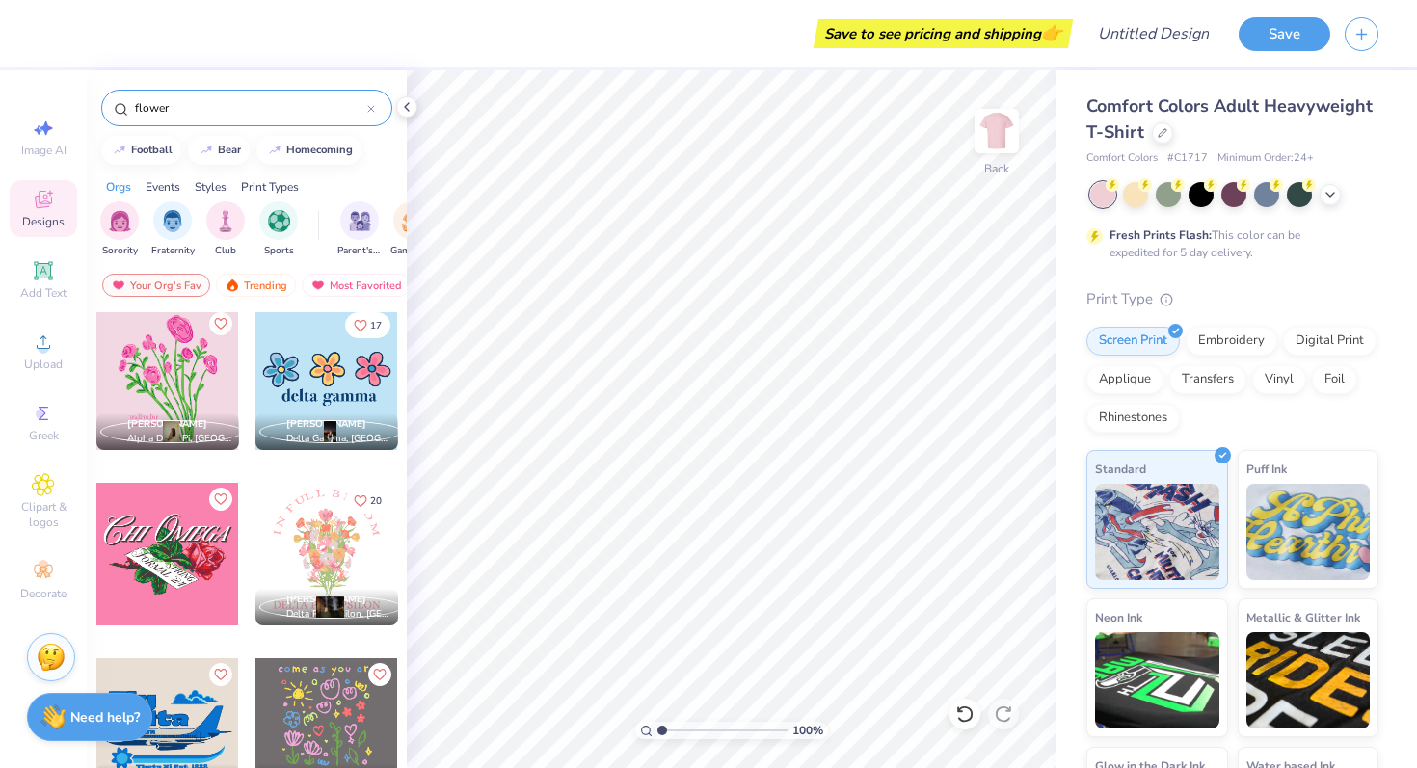
click at [318, 395] on div at bounding box center [326, 378] width 143 height 143
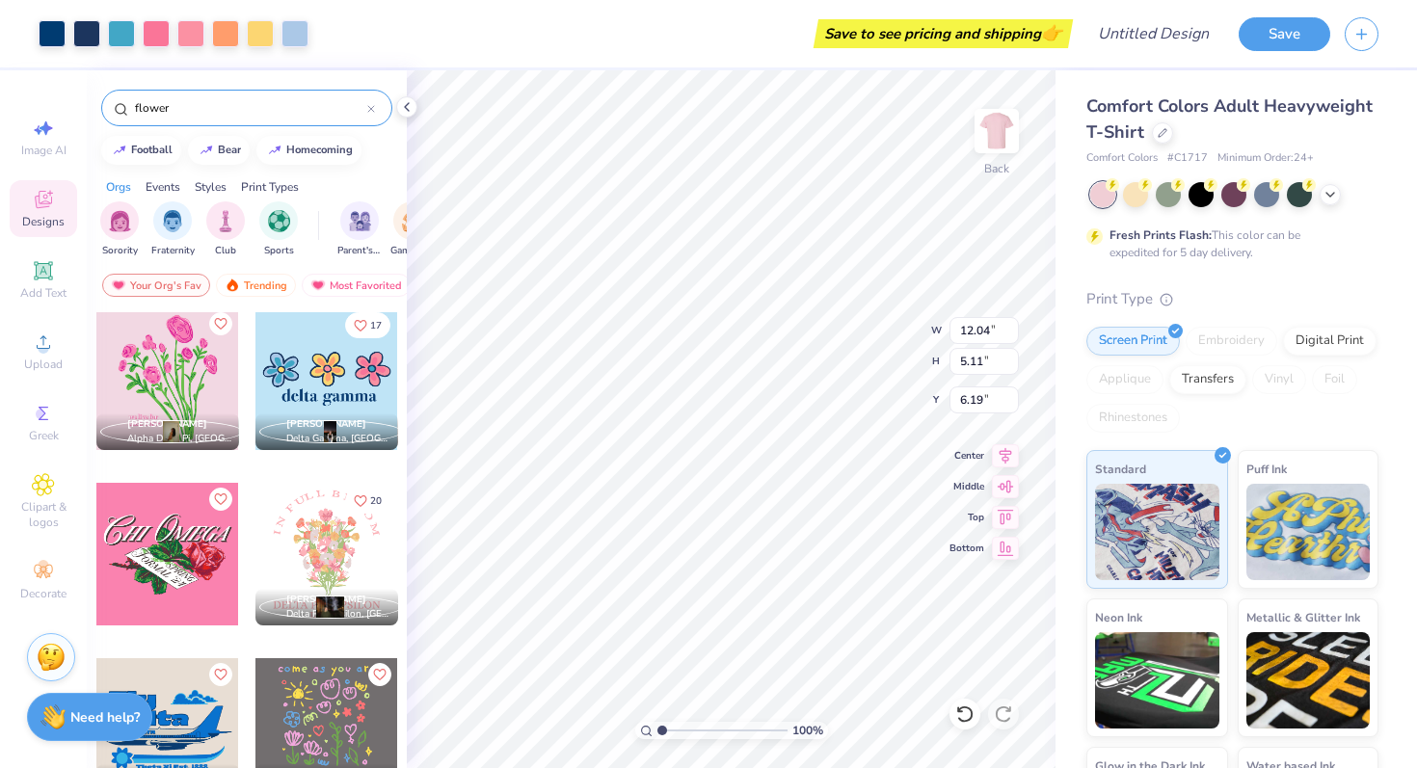
type input "6.19"
type input "7.29"
type input "3.99"
type input "3.93"
type input "5.53"
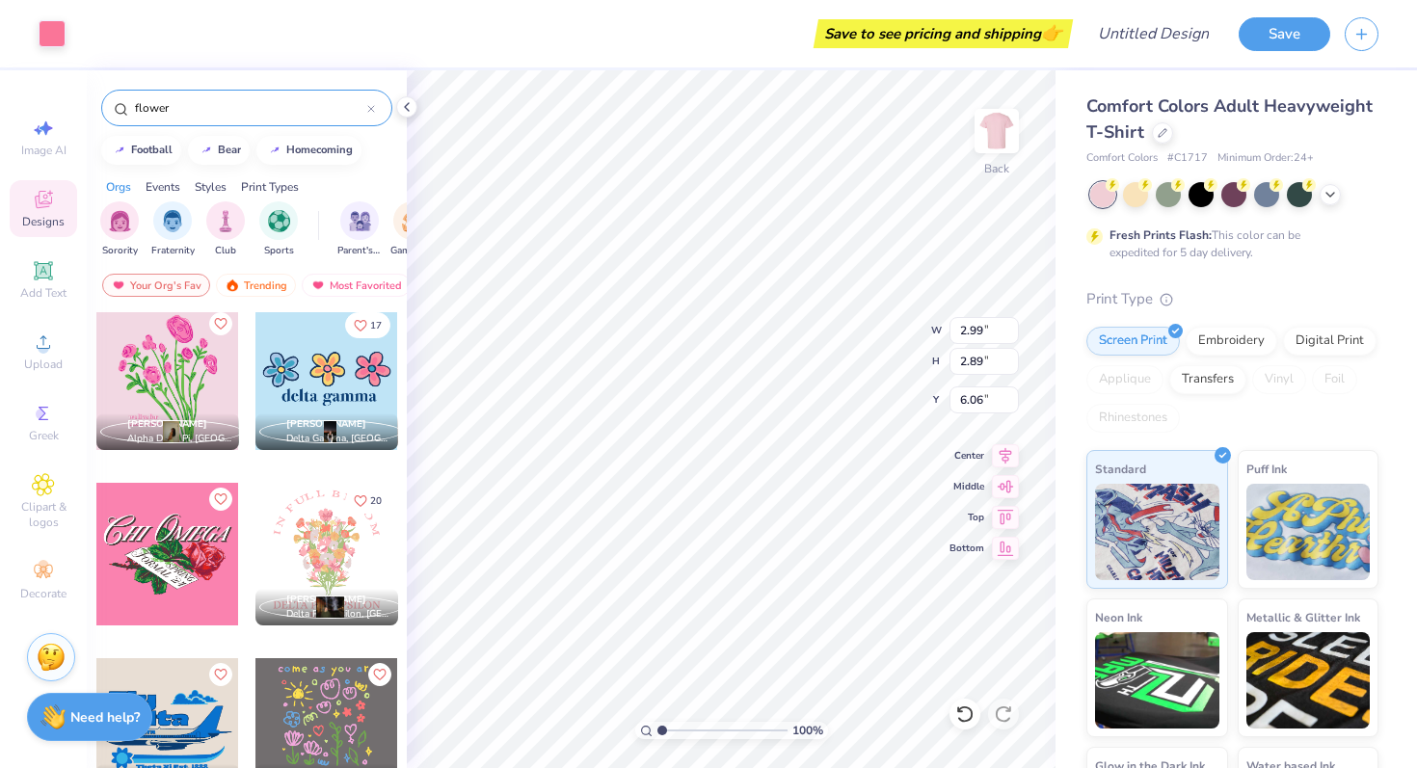
type input "3.75"
type input "3.66"
type input "5.67"
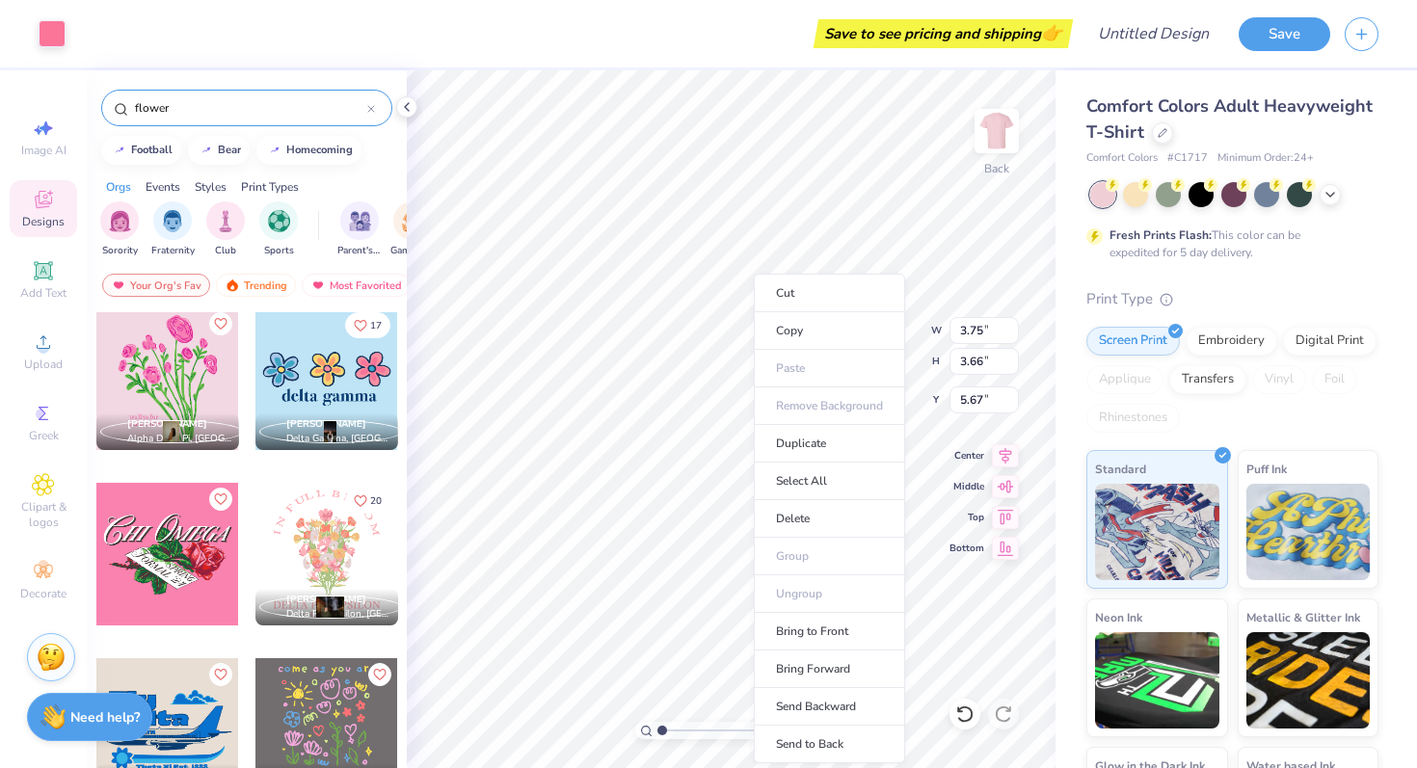
type input "2.99"
type input "2.89"
type input "6.06"
type input "0.61"
type input "0.54"
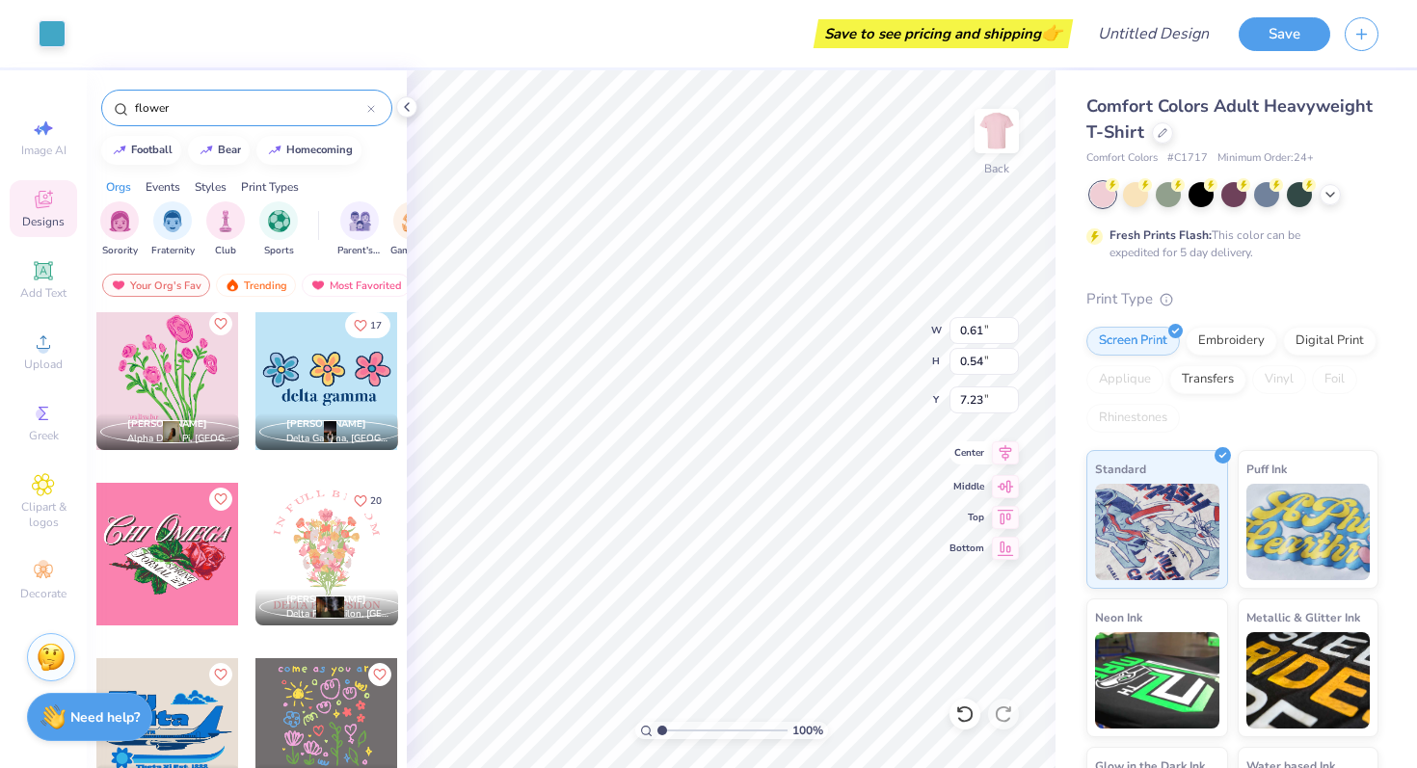
click at [996, 458] on icon at bounding box center [1005, 452] width 27 height 23
click at [1010, 491] on icon at bounding box center [1005, 483] width 27 height 23
type input "12.23"
type input "7.23"
type input "0.61"
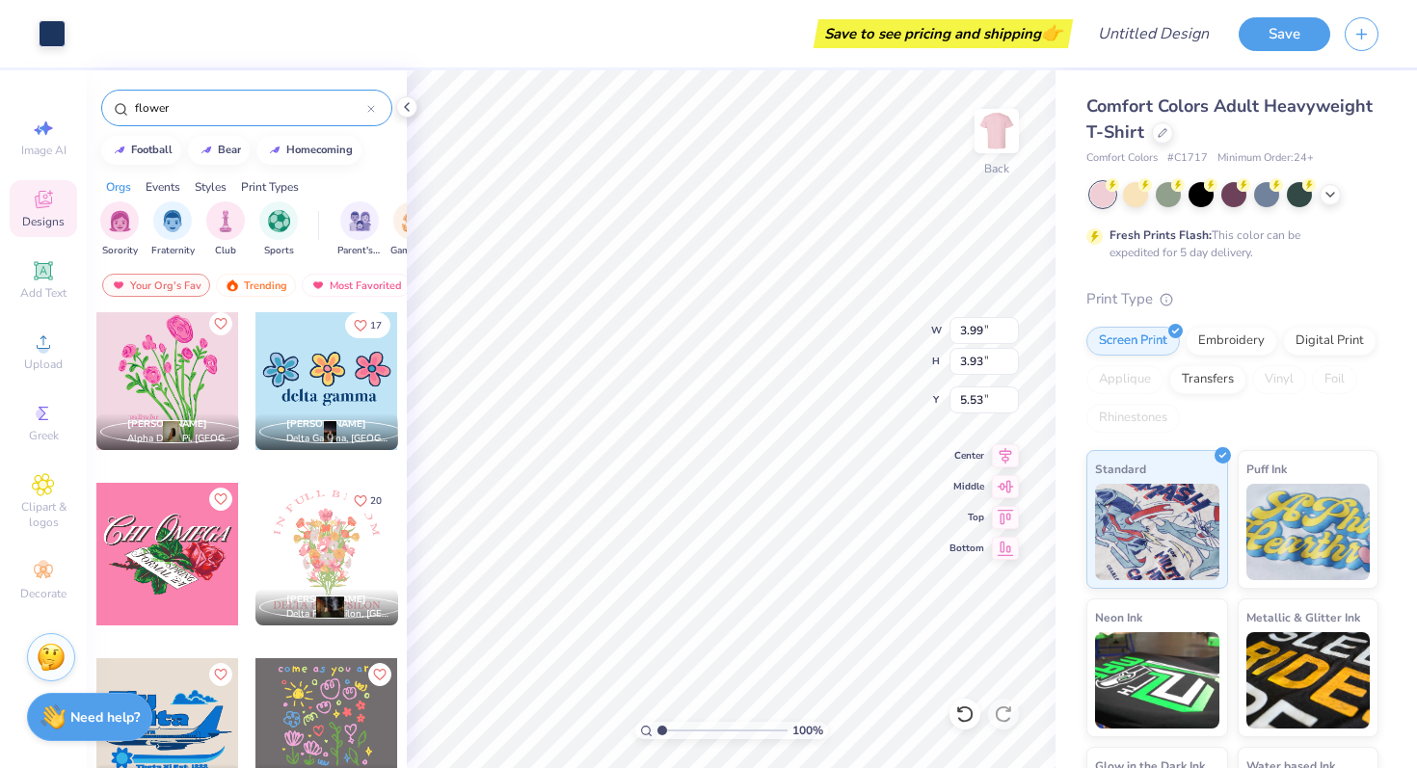
type input "0.54"
type input "7.23"
click at [64, 35] on div at bounding box center [52, 31] width 27 height 27
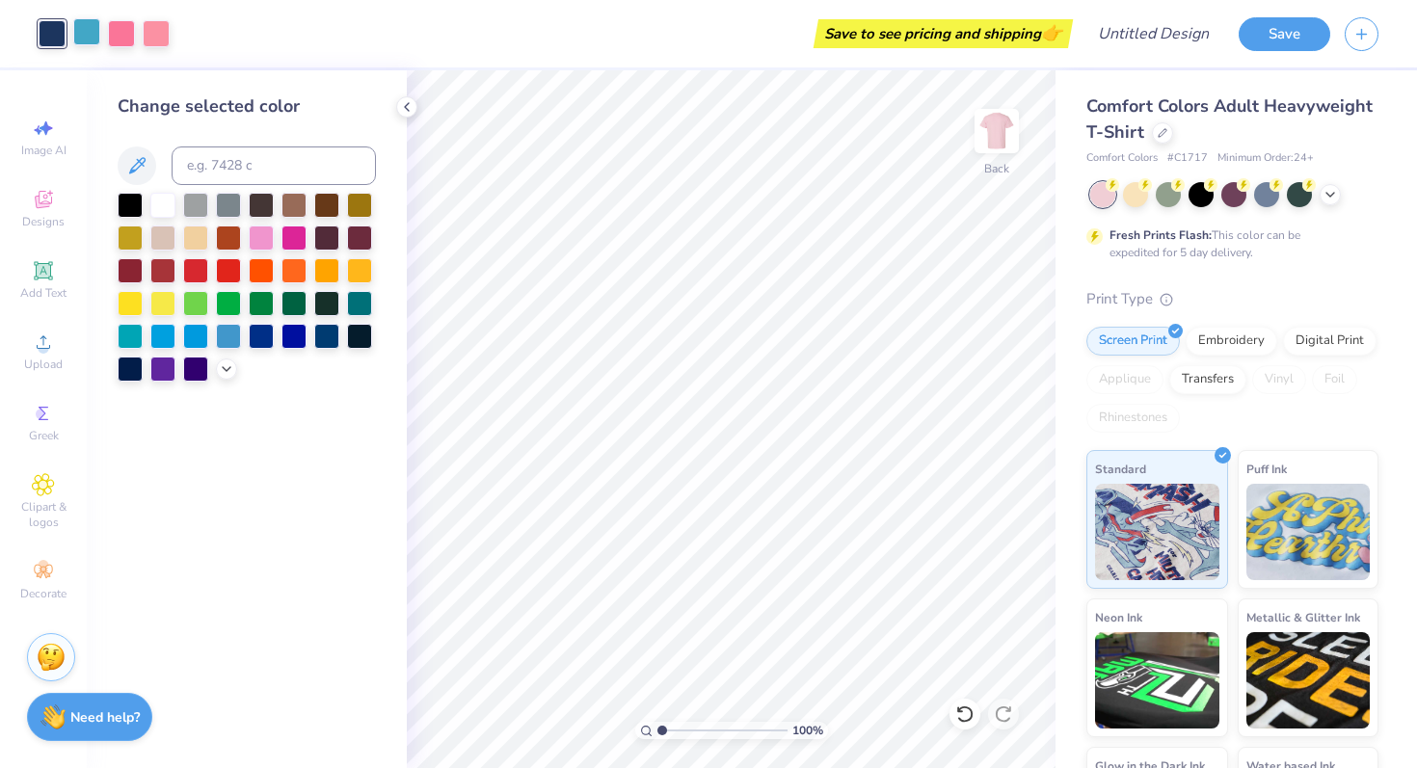
click at [87, 35] on div at bounding box center [86, 31] width 27 height 27
click at [119, 43] on div at bounding box center [121, 31] width 27 height 27
click at [160, 212] on div at bounding box center [162, 203] width 25 height 25
click at [159, 44] on div at bounding box center [156, 31] width 27 height 27
click at [170, 221] on div at bounding box center [247, 287] width 258 height 189
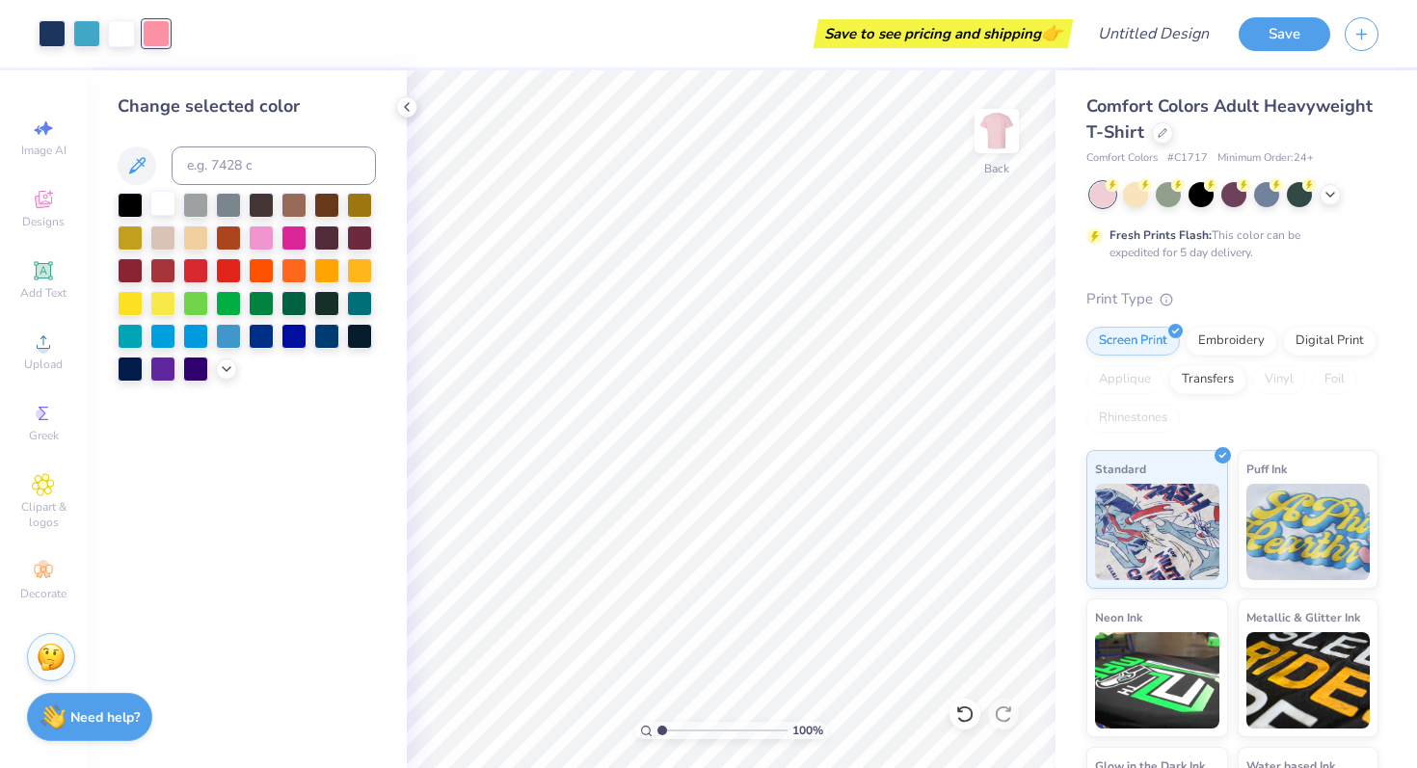
click at [170, 213] on div at bounding box center [162, 203] width 25 height 25
click at [203, 236] on div at bounding box center [195, 236] width 25 height 25
click at [160, 245] on div at bounding box center [162, 236] width 25 height 25
click at [161, 208] on div at bounding box center [162, 203] width 25 height 25
click at [76, 42] on div at bounding box center [86, 31] width 27 height 27
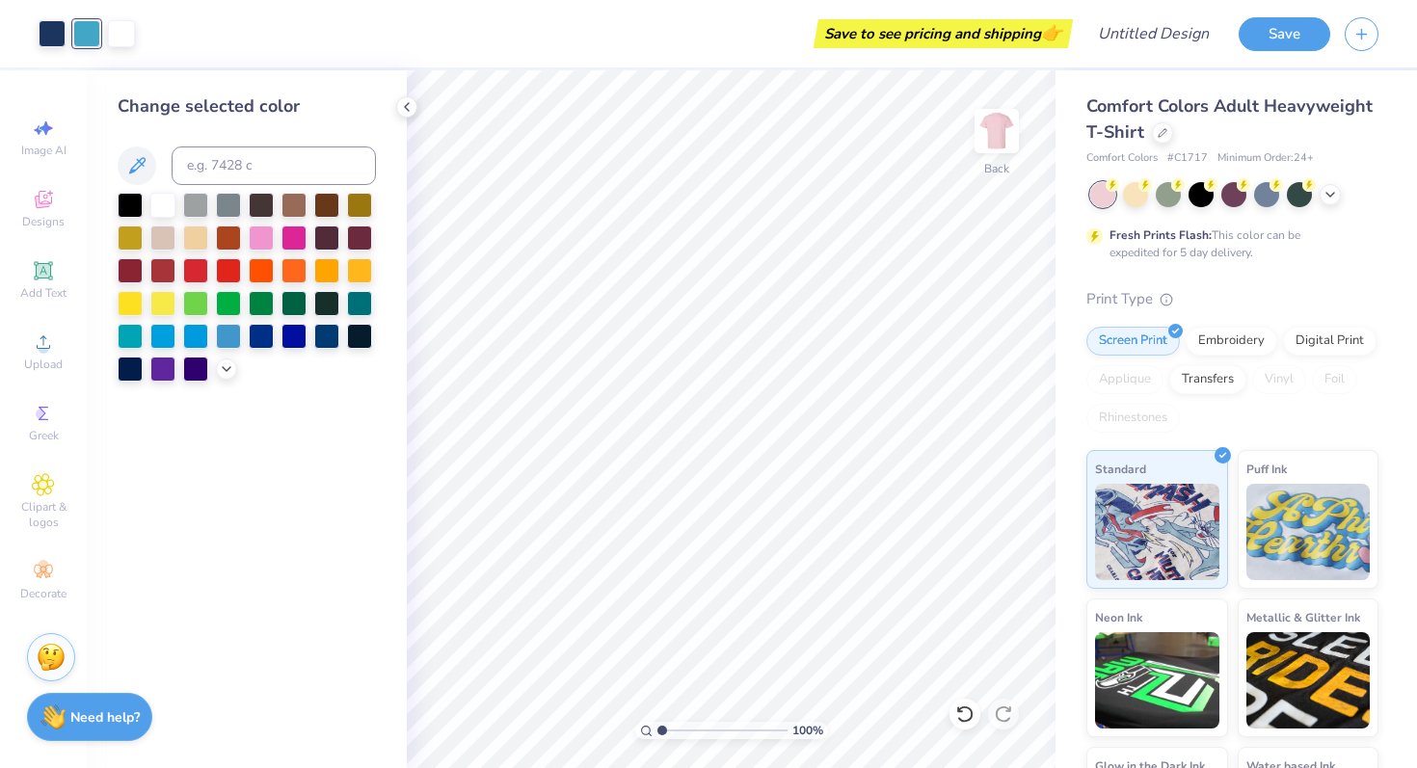
click at [152, 32] on div "Save to see pricing and shipping 👉" at bounding box center [608, 33] width 918 height 67
click at [170, 35] on div "Save to see pricing and shipping 👉" at bounding box center [608, 33] width 918 height 67
click at [126, 49] on div "Art colors" at bounding box center [67, 33] width 135 height 67
click at [120, 29] on div at bounding box center [121, 31] width 27 height 27
